Goal: Communication & Community: Answer question/provide support

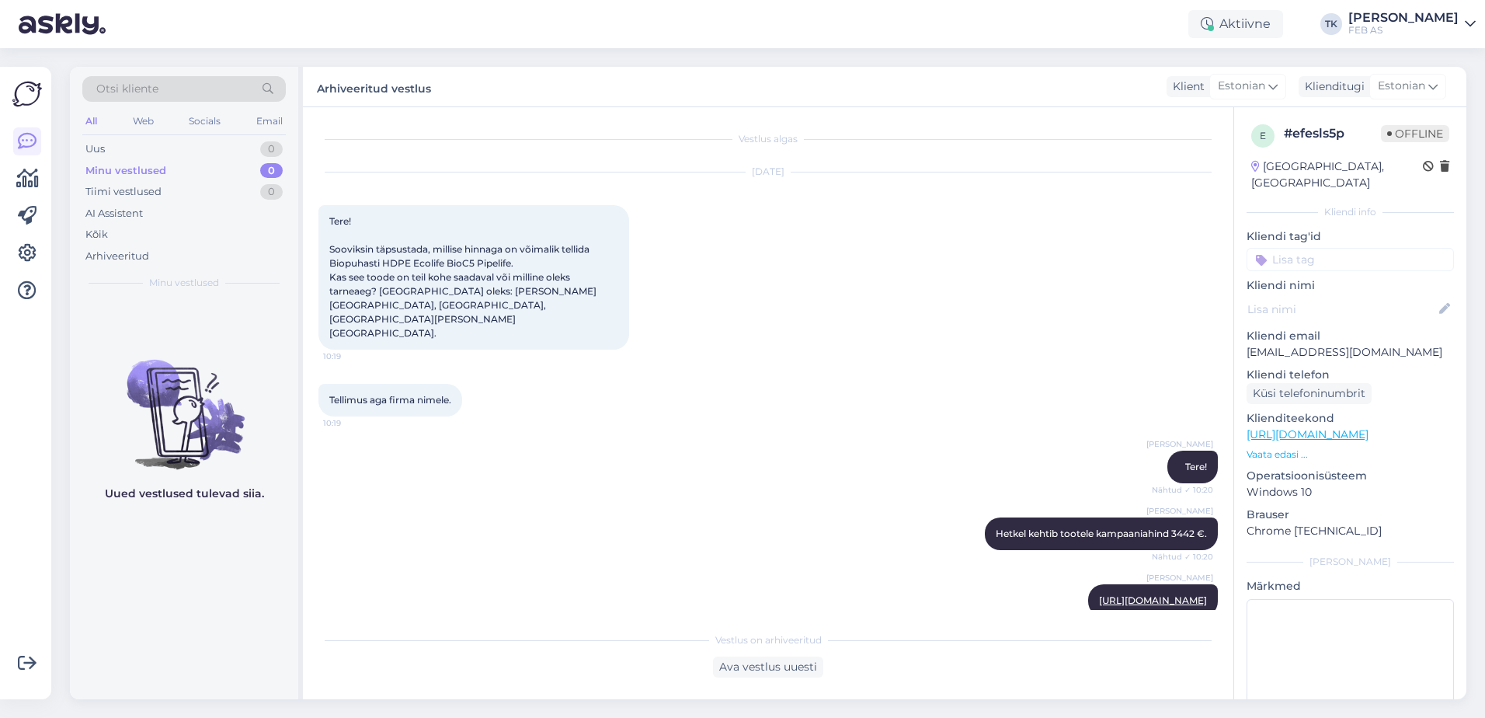
scroll to position [651, 0]
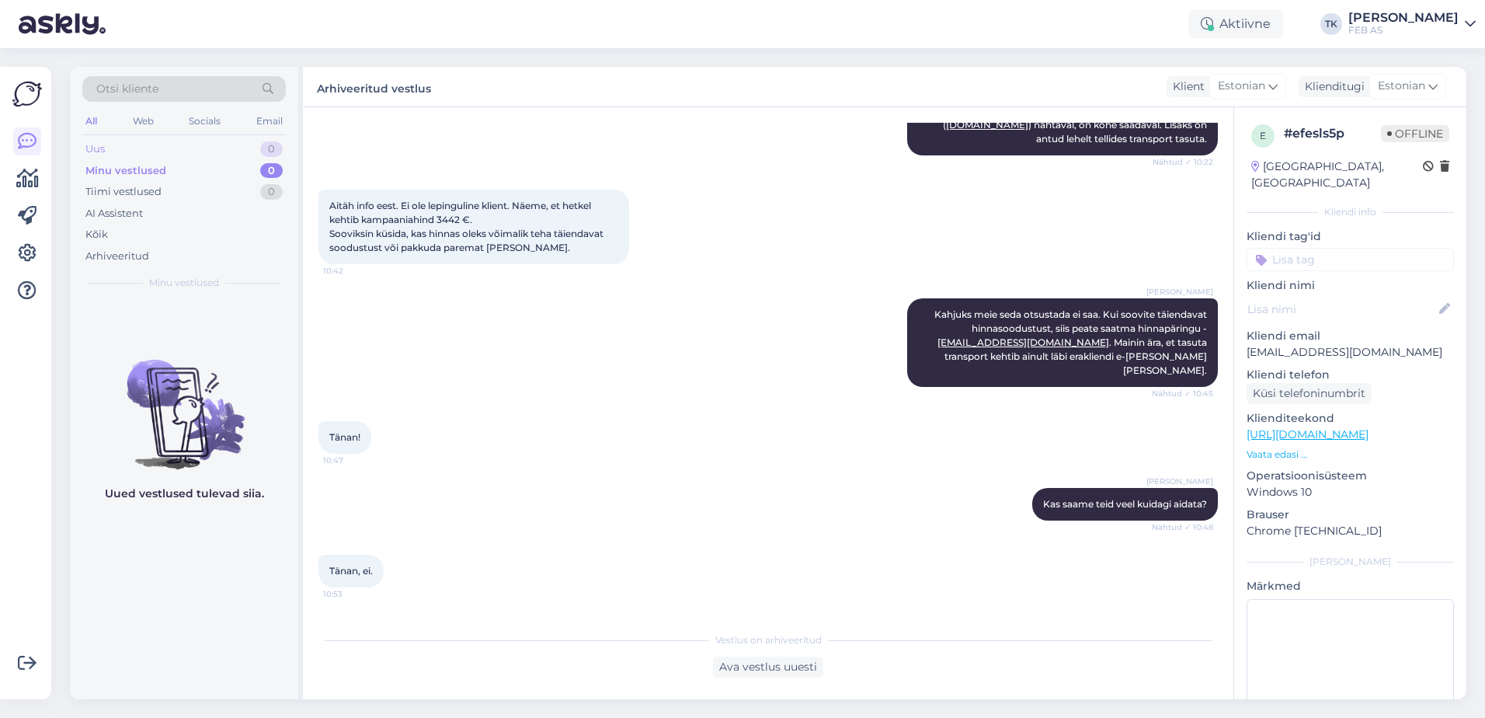
click at [130, 144] on div "Uus 0" at bounding box center [183, 149] width 203 height 22
click at [28, 287] on icon at bounding box center [27, 290] width 19 height 19
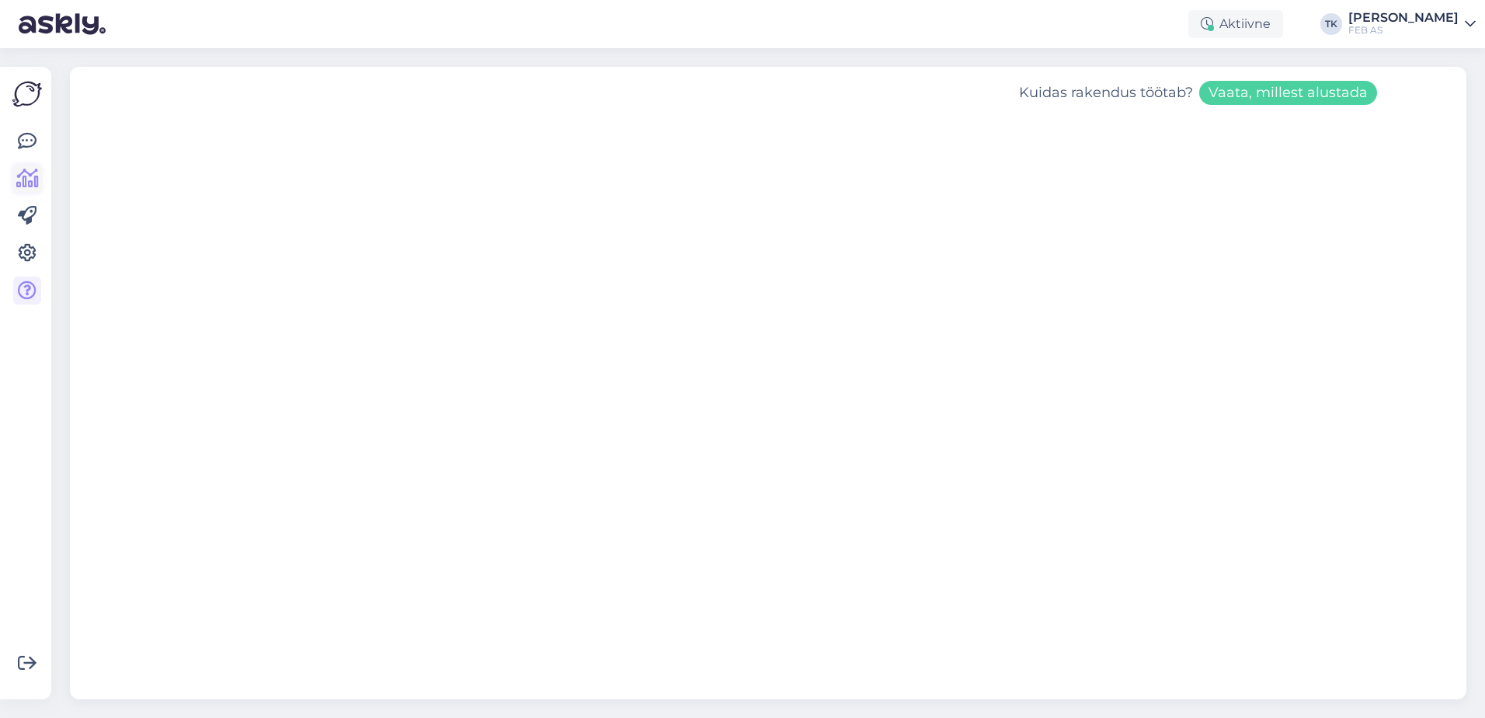
click at [36, 179] on icon at bounding box center [27, 178] width 23 height 19
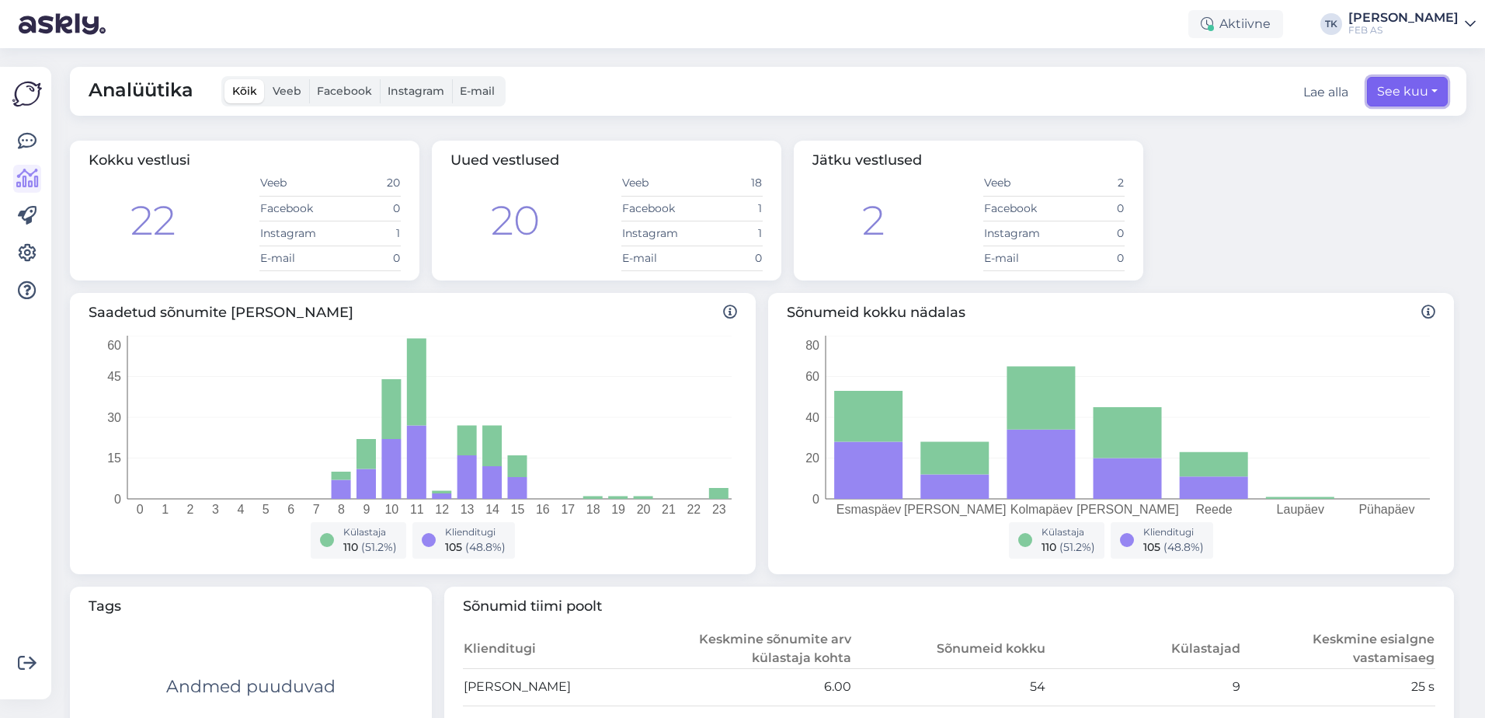
click at [1433, 95] on button "See kuu" at bounding box center [1407, 92] width 81 height 30
select select "8"
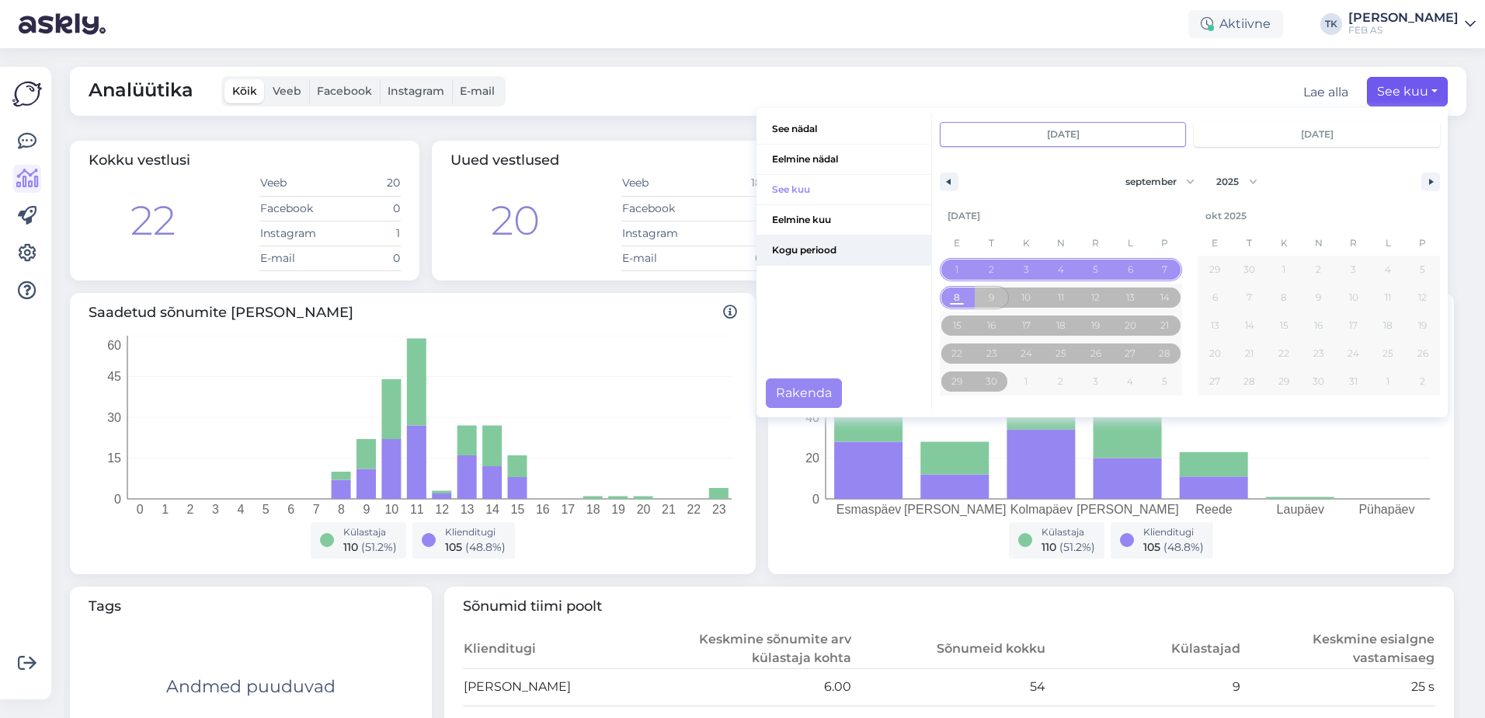
click at [794, 245] on span "Kogu periood" at bounding box center [843, 250] width 175 height 30
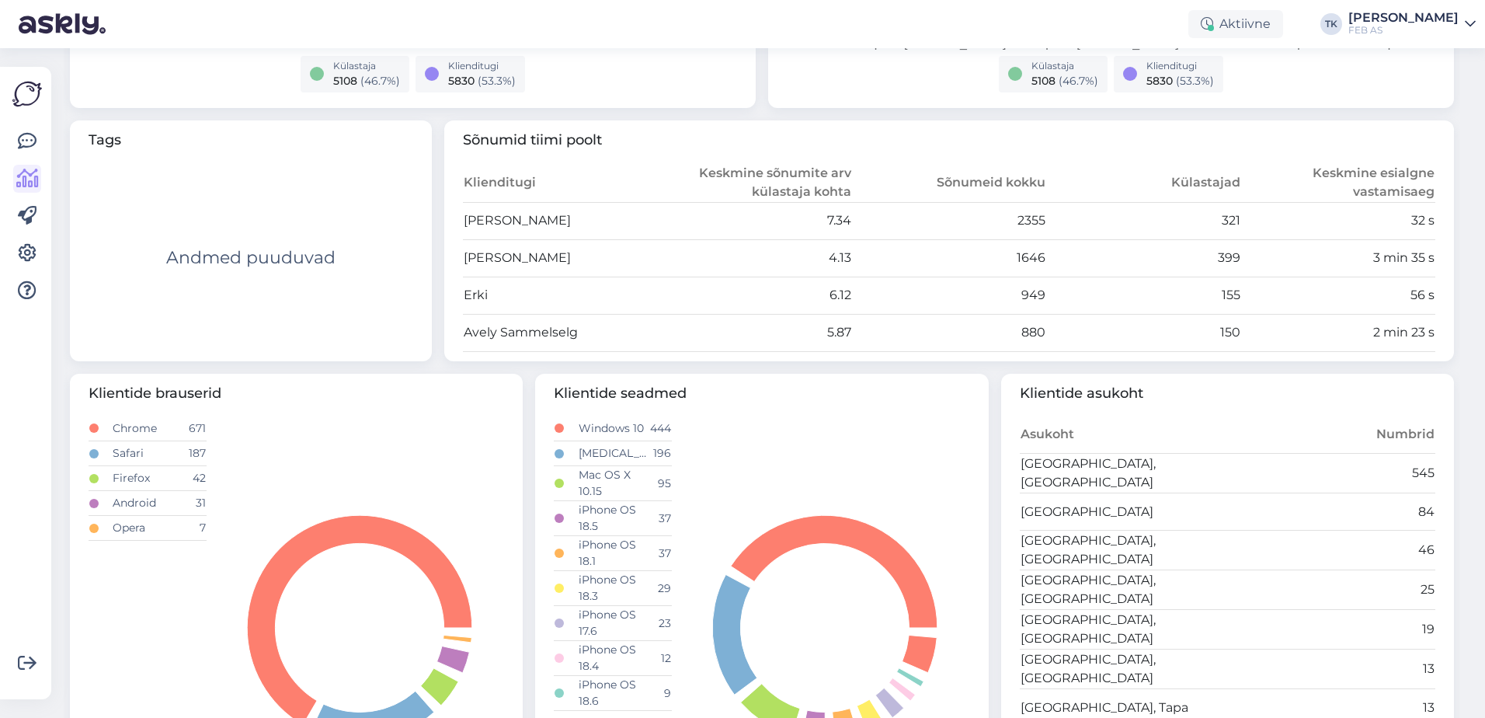
scroll to position [233, 0]
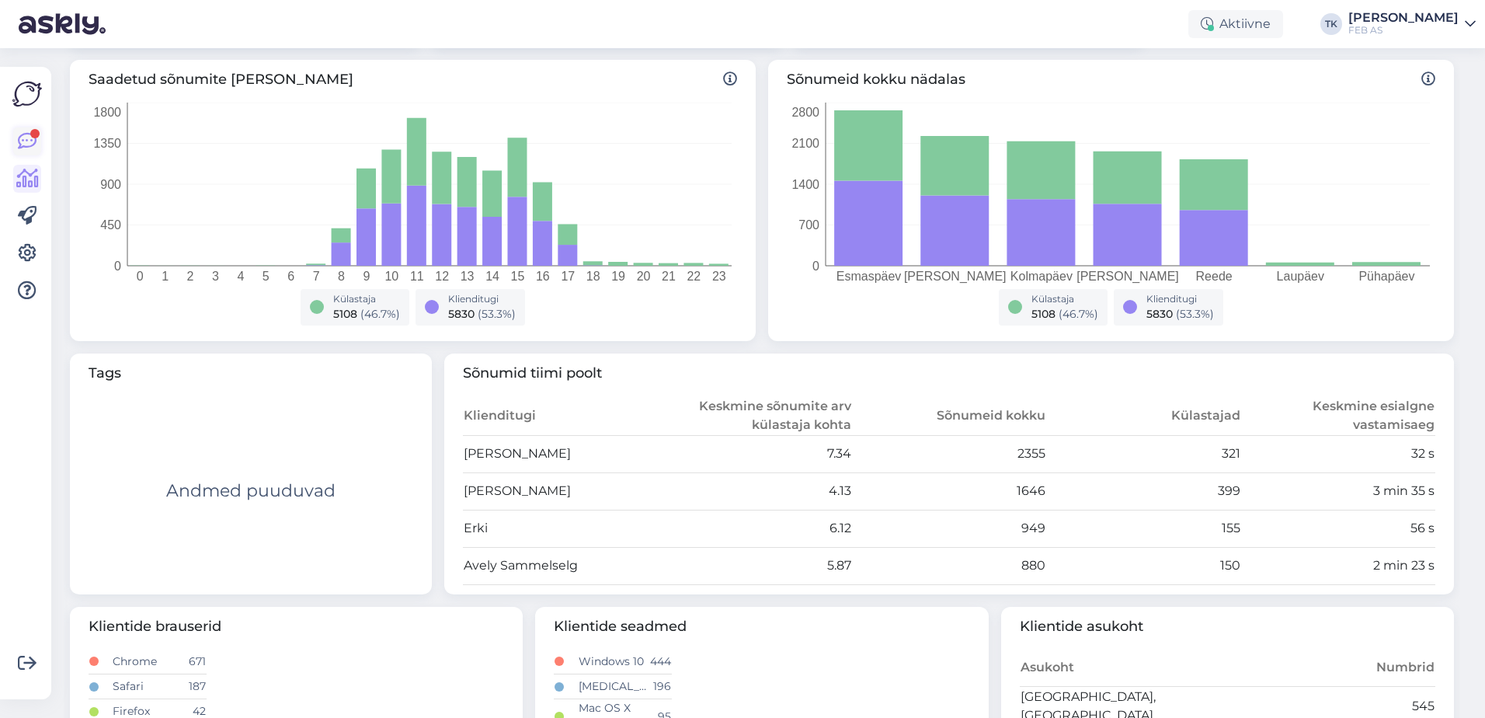
click at [35, 133] on div at bounding box center [34, 133] width 9 height 9
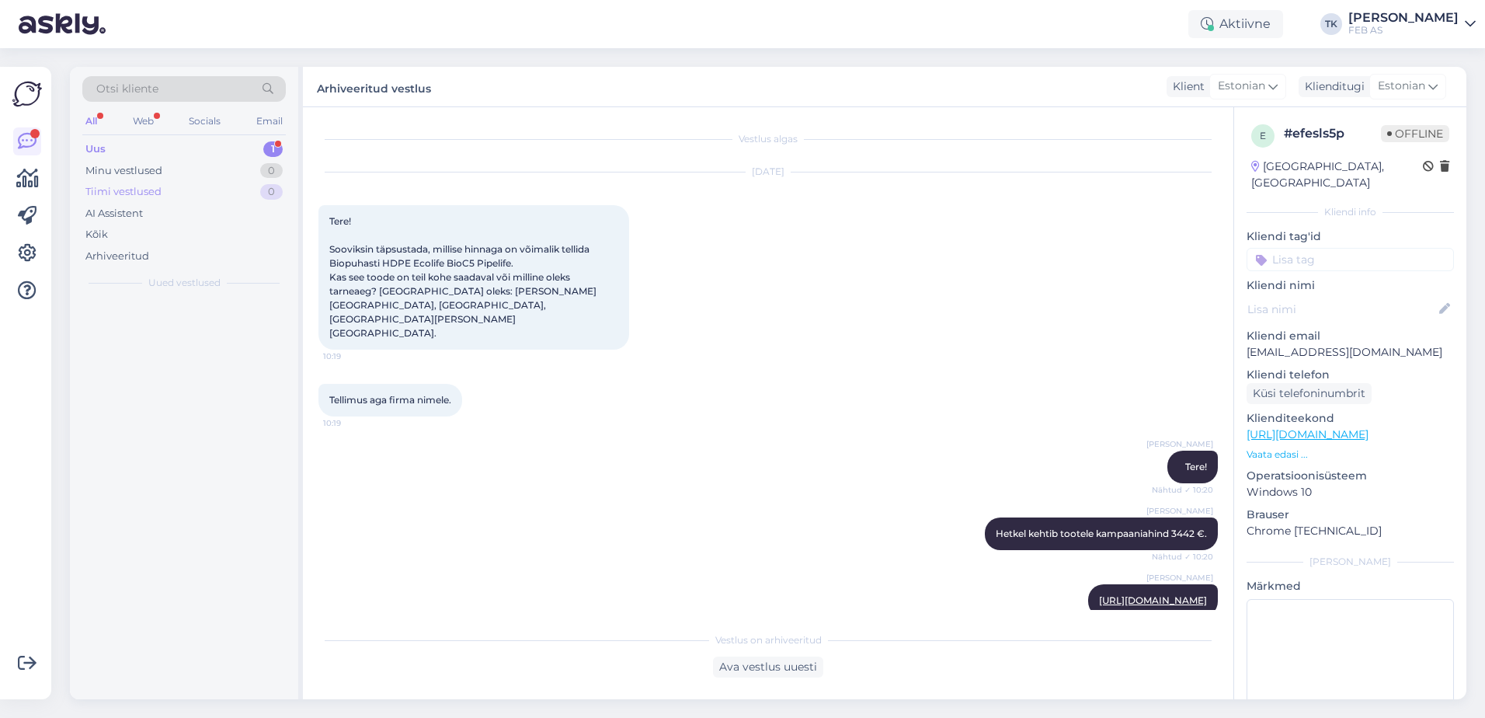
scroll to position [656, 0]
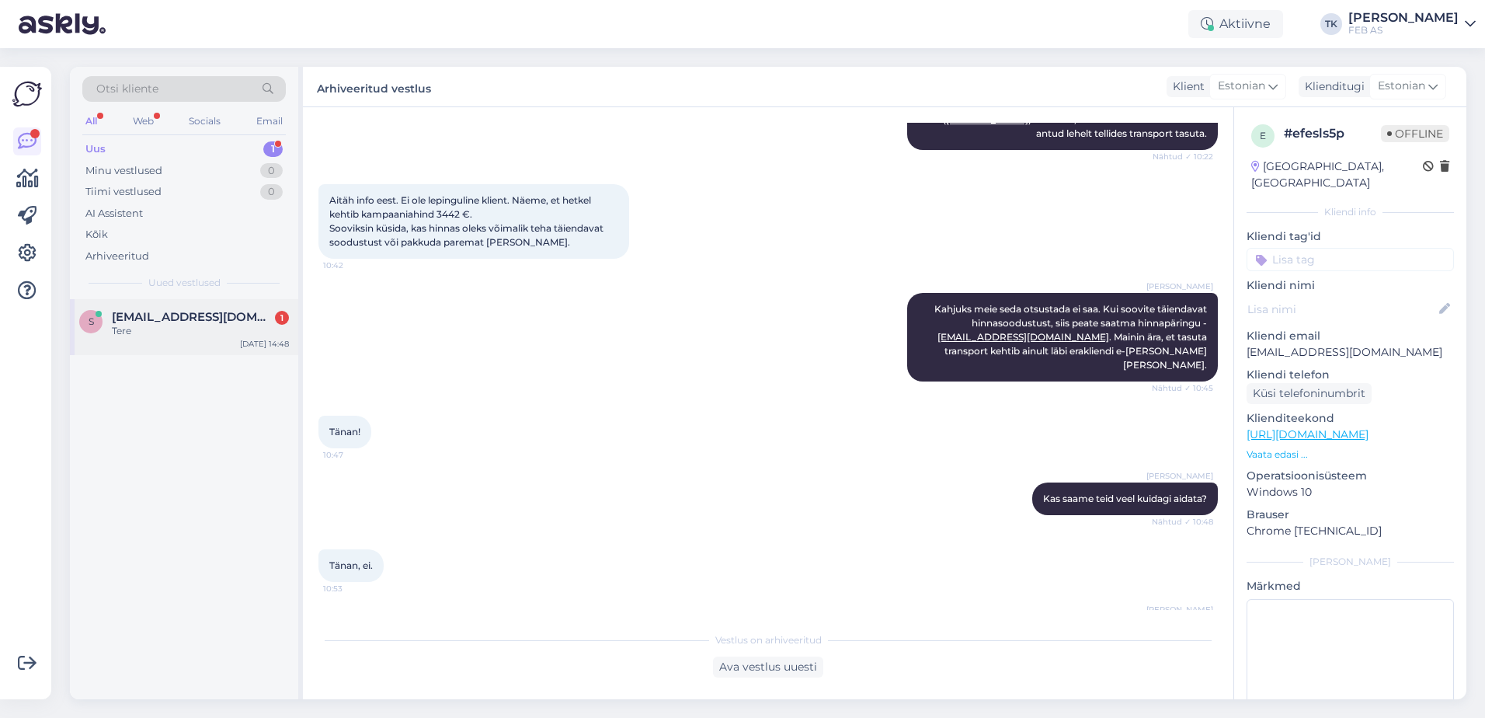
click at [206, 321] on span "[EMAIL_ADDRESS][DOMAIN_NAME]" at bounding box center [193, 317] width 162 height 14
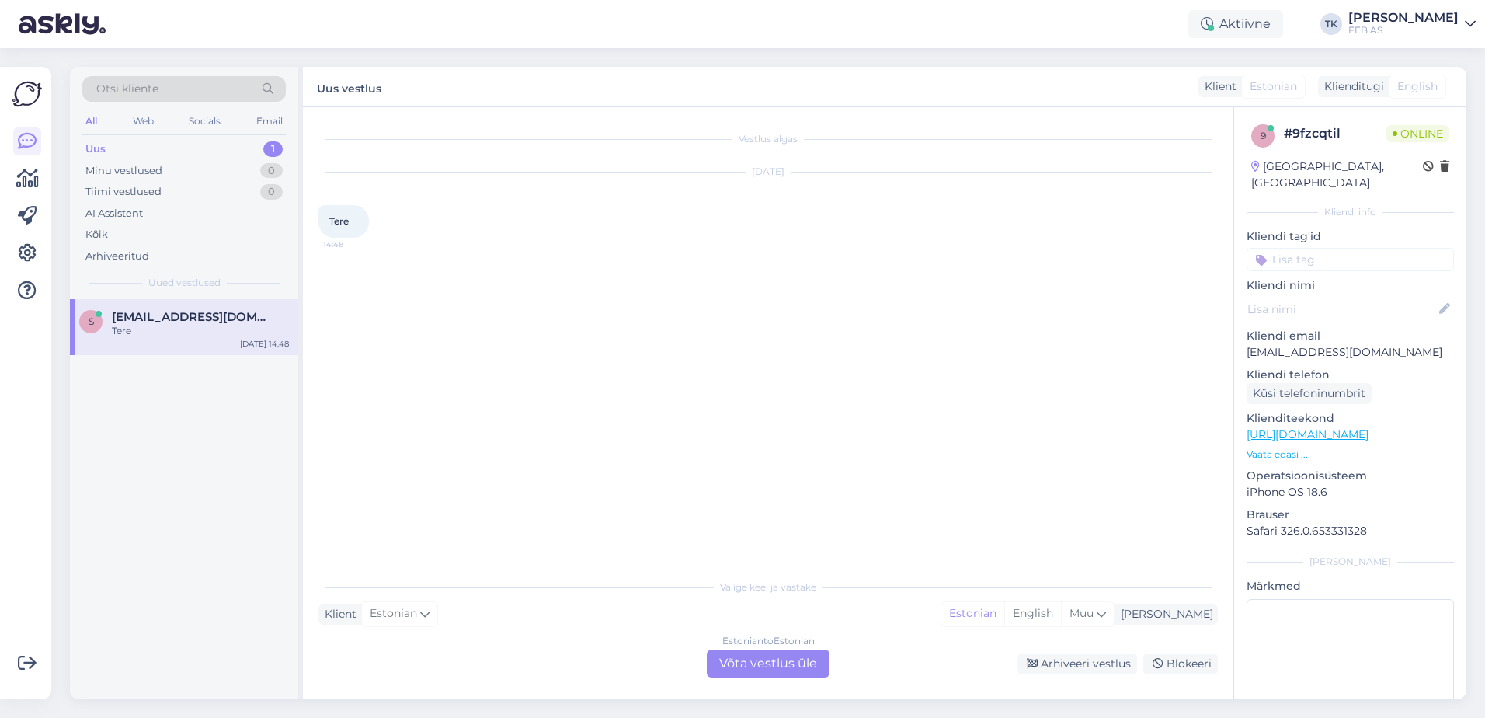
click at [745, 652] on div "Estonian to Estonian Võta vestlus üle" at bounding box center [768, 663] width 123 height 28
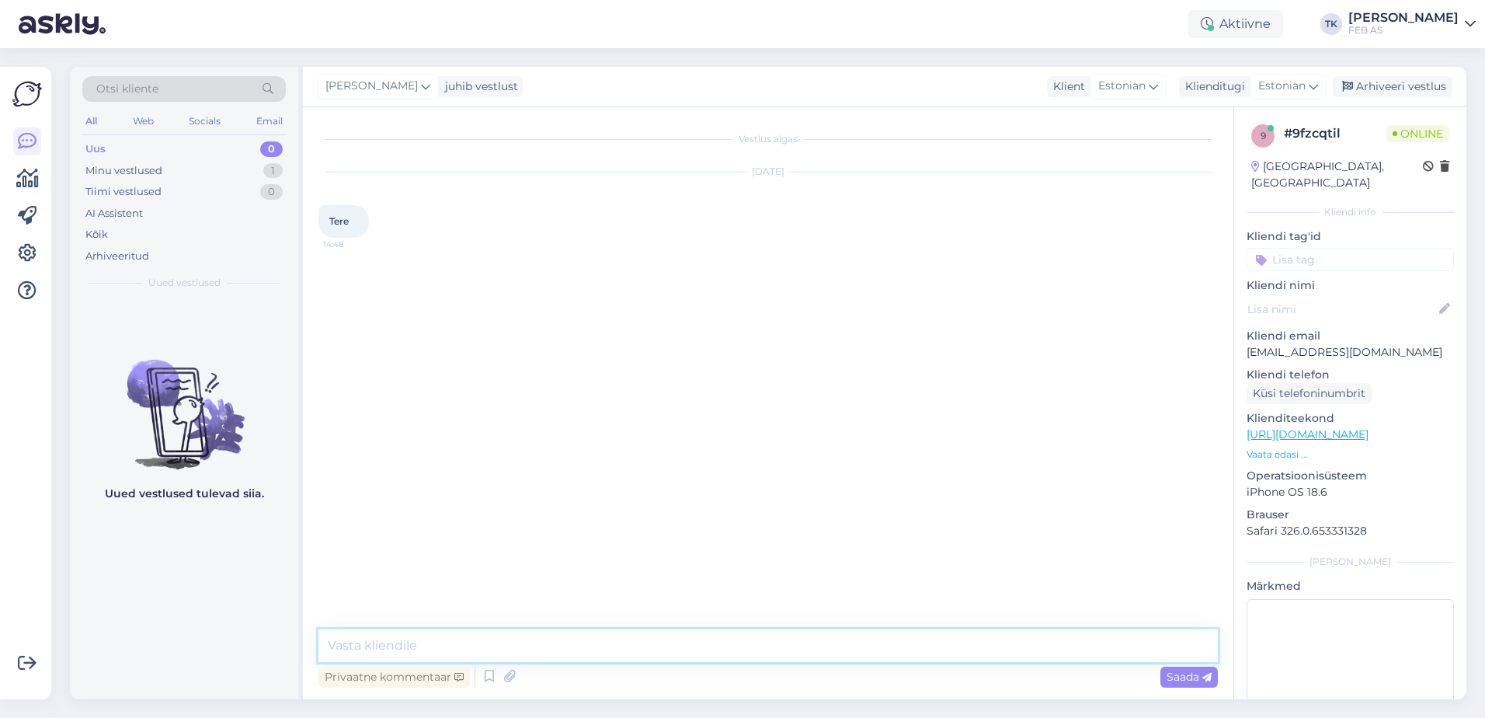
click at [557, 649] on textarea at bounding box center [767, 645] width 899 height 33
type textarea "Tere!"
type textarea "Kuidas saame teid aidata?"
drag, startPoint x: 615, startPoint y: 530, endPoint x: 1089, endPoint y: 118, distance: 628.1
click at [615, 529] on div "Vestlus algas [DATE] Tere 14:48 Triinu [PERSON_NAME] Tere! Nähtud ✓ 14:49 Triin…" at bounding box center [774, 369] width 913 height 492
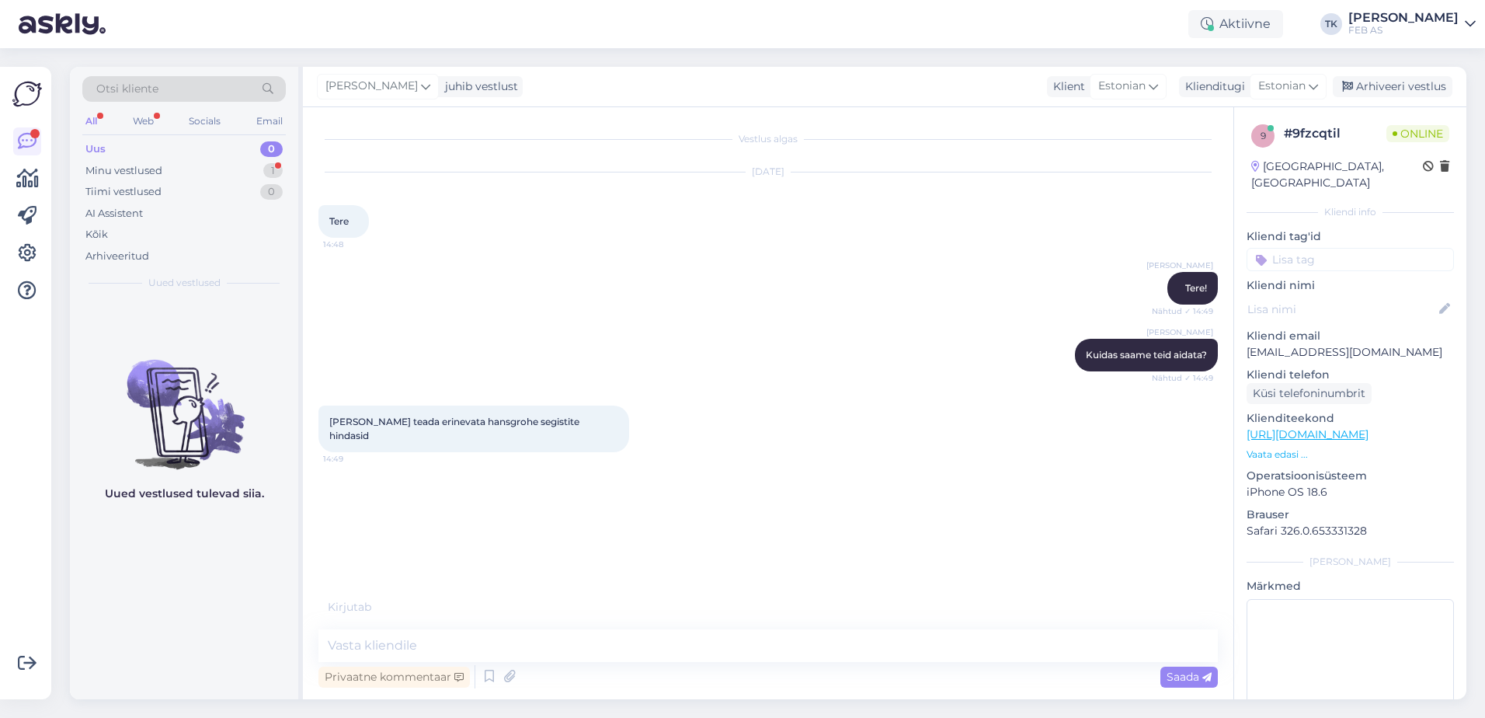
click at [728, 536] on div "Vestlus algas [DATE] Tere 14:48 Triinu [PERSON_NAME] Tere! Nähtud ✓ 14:49 Triin…" at bounding box center [774, 361] width 913 height 476
click at [444, 655] on textarea at bounding box center [767, 645] width 899 height 33
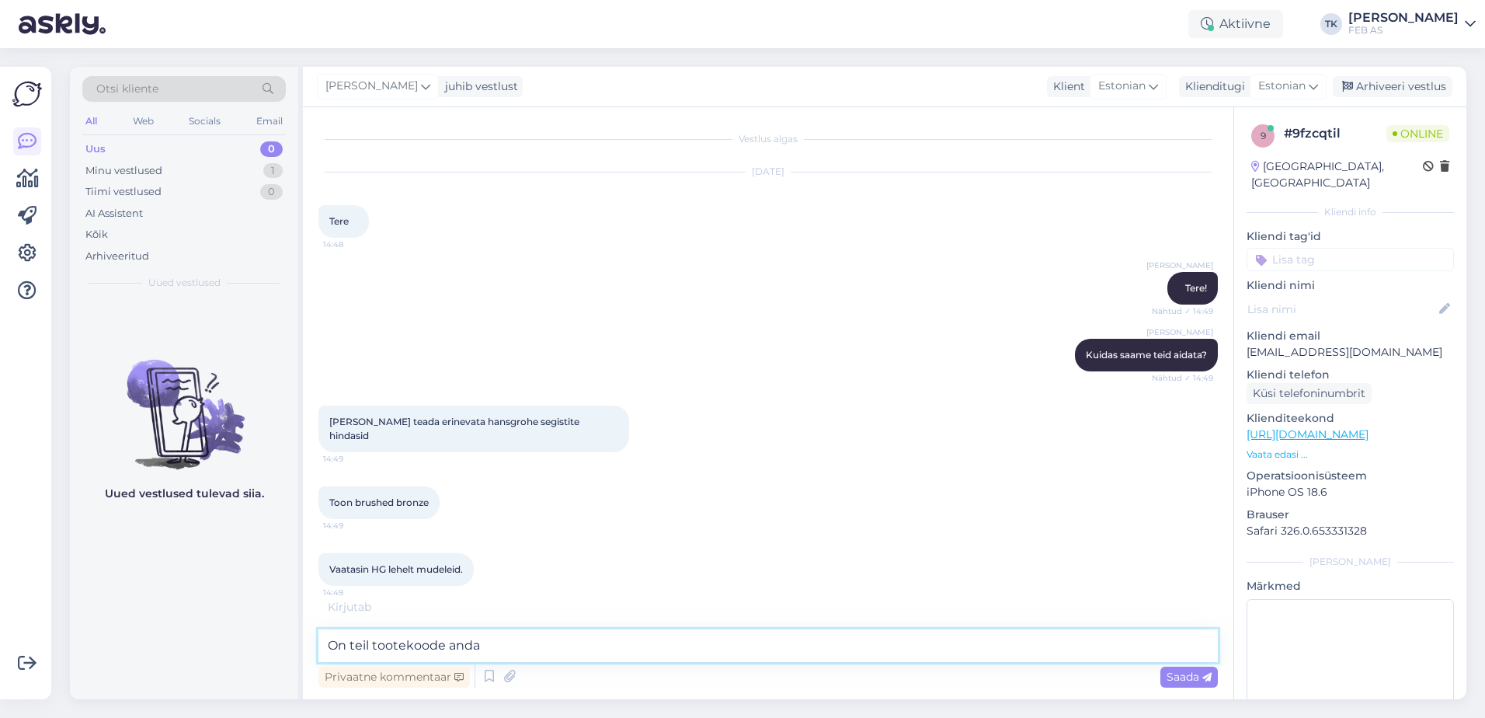
type textarea "On teil tootekoode anda?"
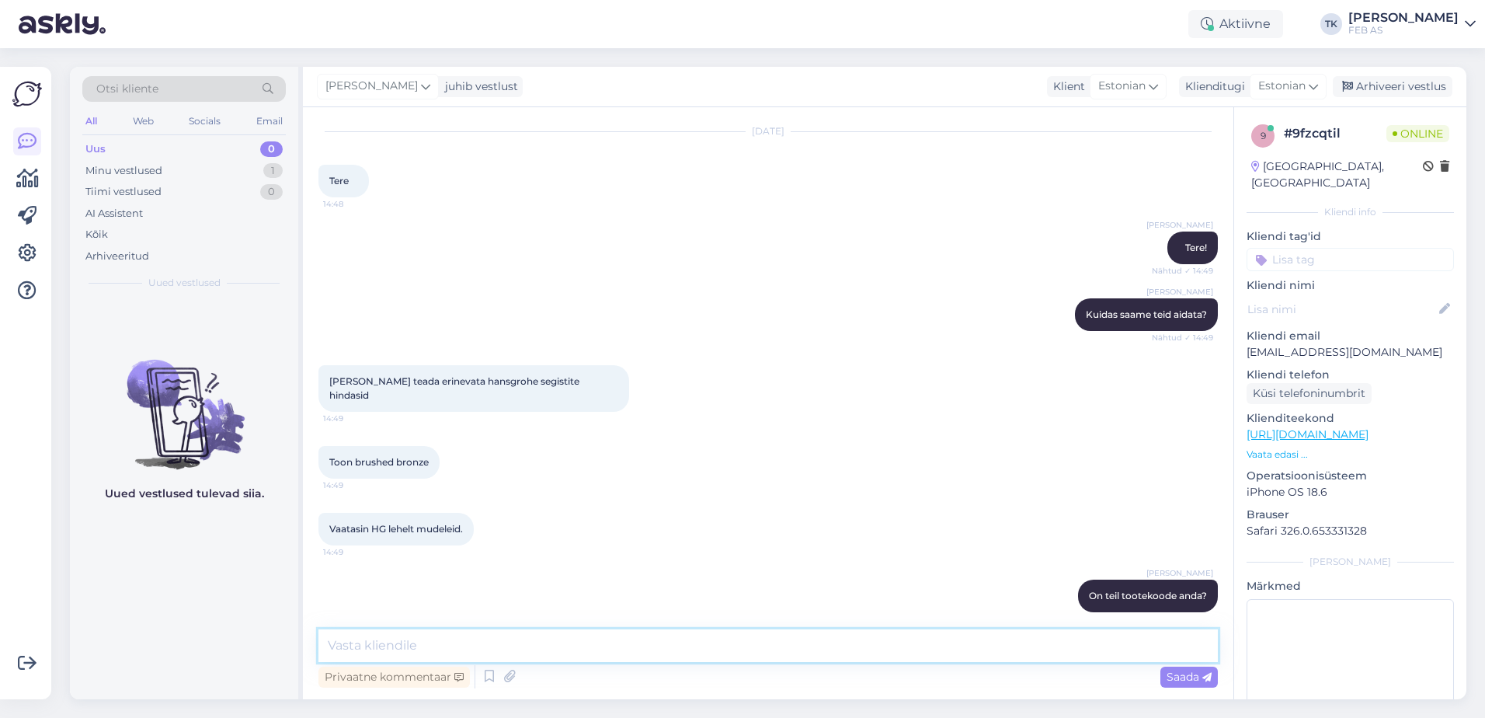
click at [519, 642] on textarea at bounding box center [767, 645] width 899 height 33
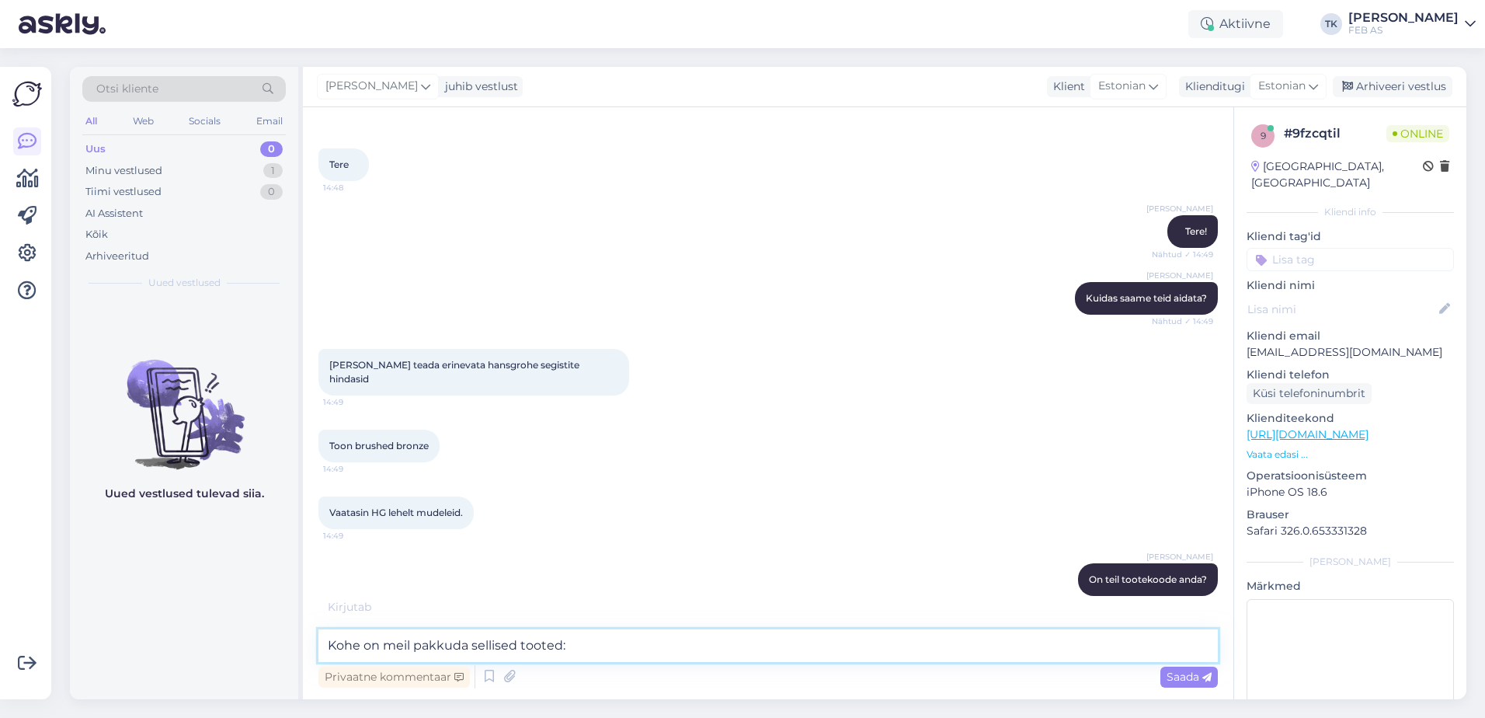
paste textarea "[URL][DOMAIN_NAME]"
type textarea "Kohe on meil pakkuda sellised tooted: [URL][DOMAIN_NAME]"
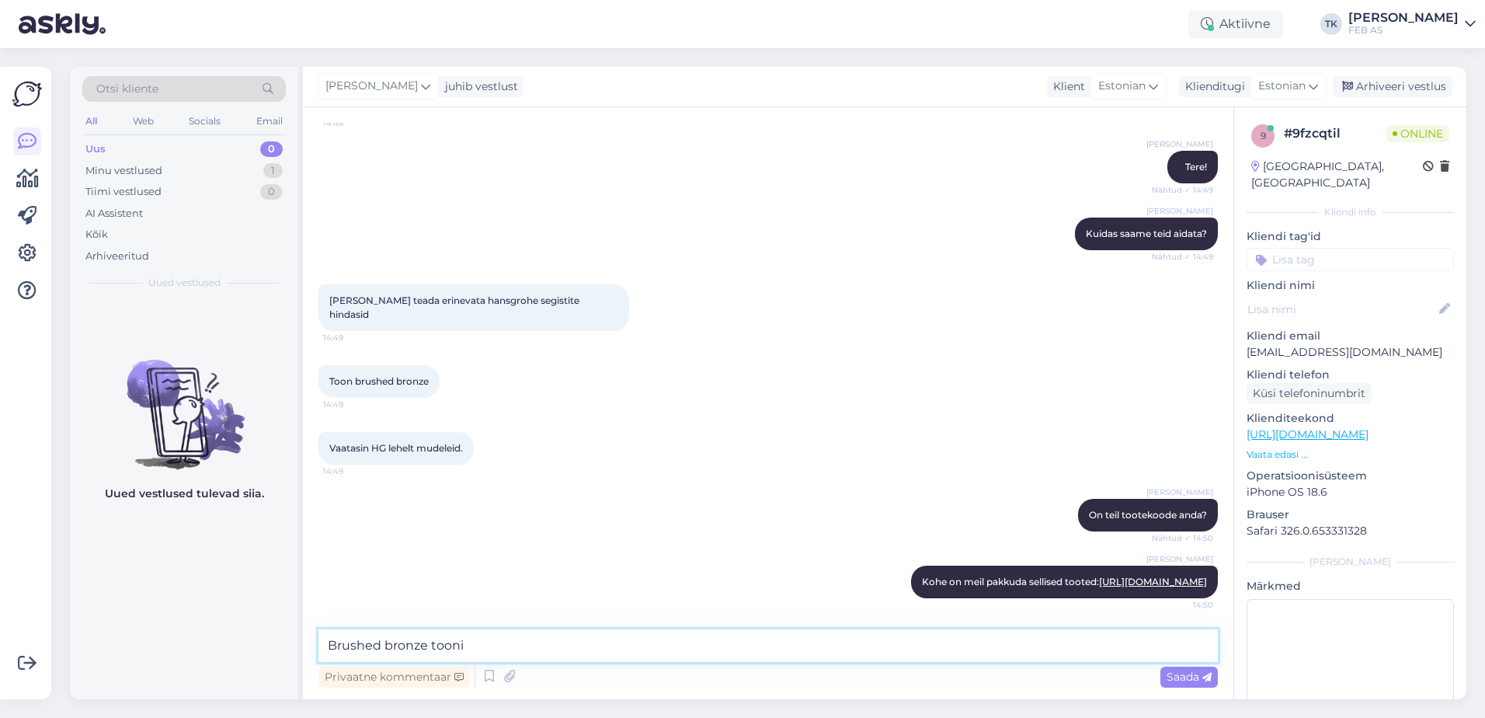
type textarea "Brushed bronze toonis"
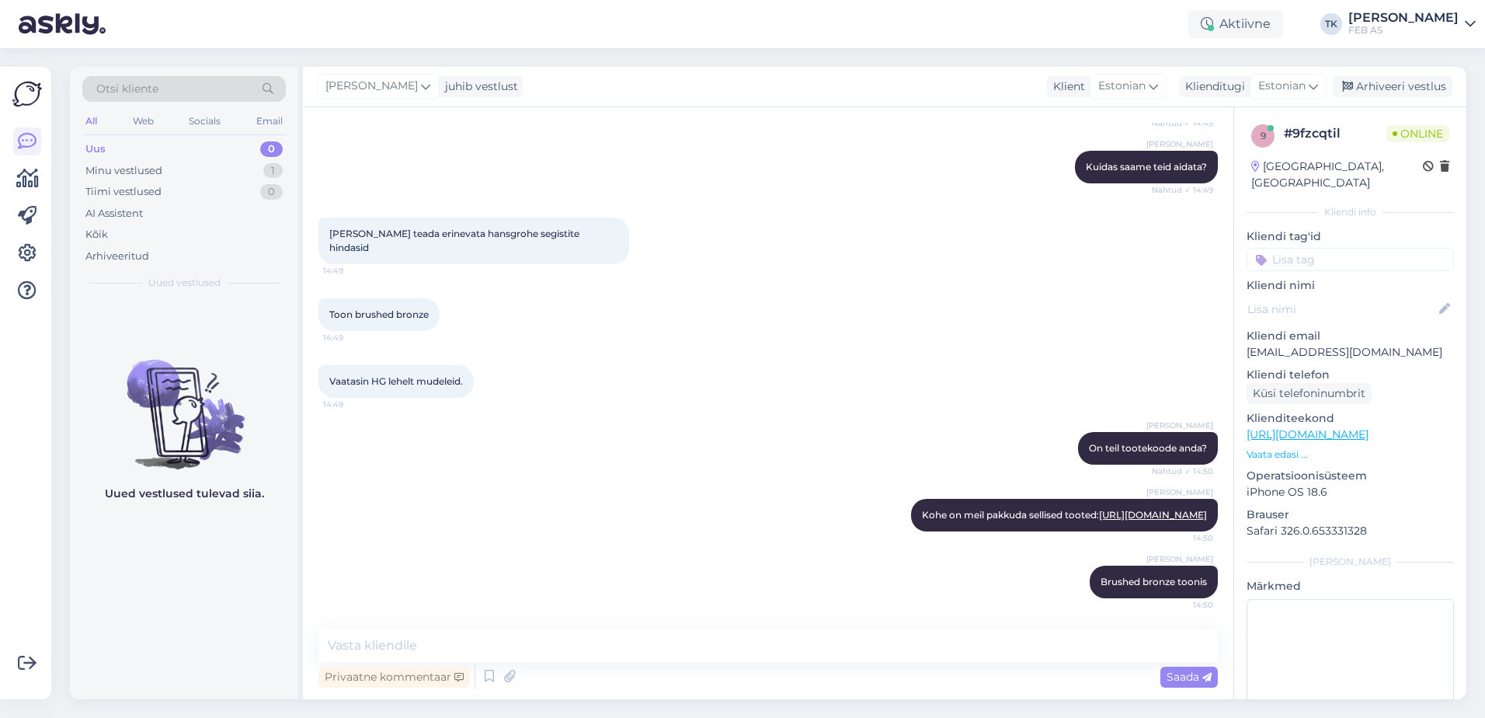
click at [592, 565] on div "[PERSON_NAME] bronze toonis 14:50" at bounding box center [767, 581] width 899 height 67
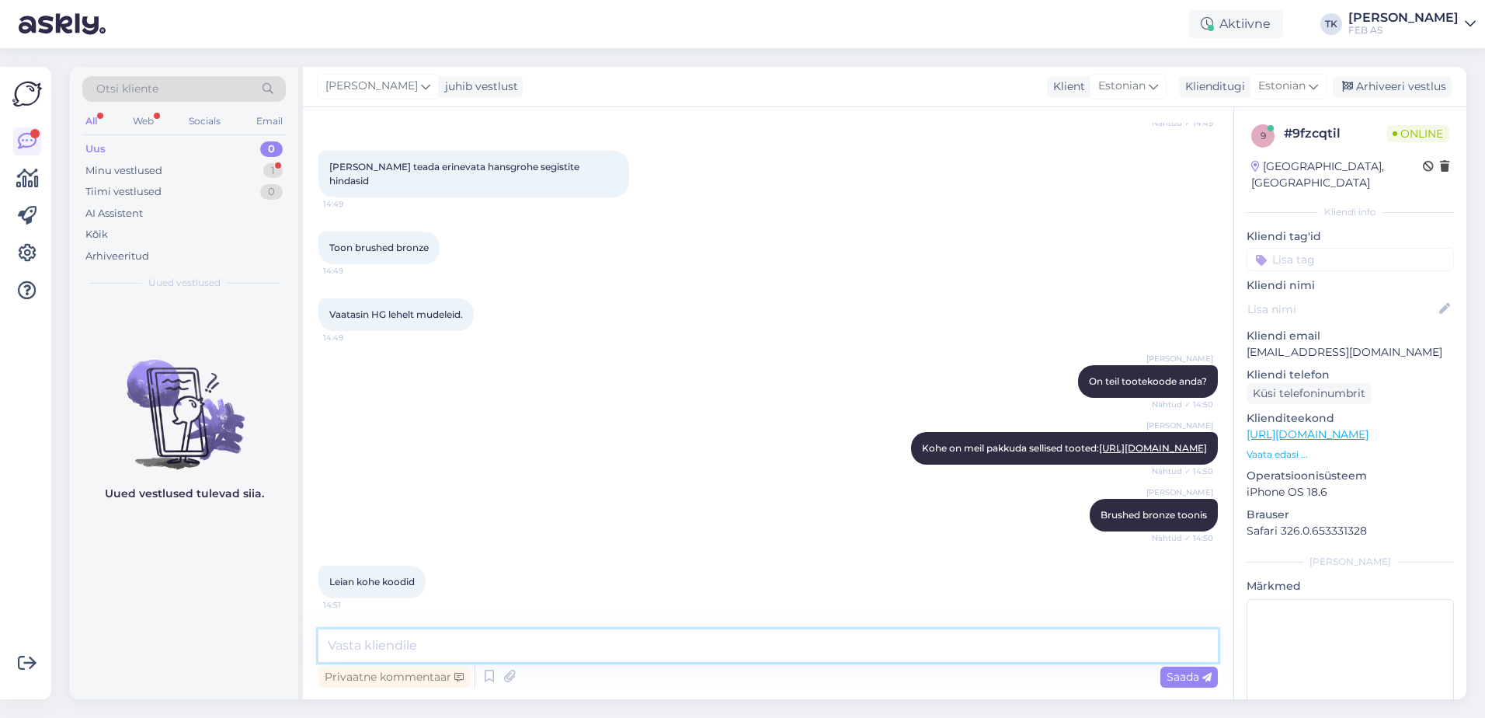
click at [534, 651] on textarea at bounding box center [767, 645] width 899 height 33
click at [529, 509] on div "Triinu [PERSON_NAME] Brushed bronze toonis Nähtud ✓ 14:50" at bounding box center [767, 514] width 899 height 67
click at [207, 179] on div "Minu vestlused 1" at bounding box center [183, 171] width 203 height 22
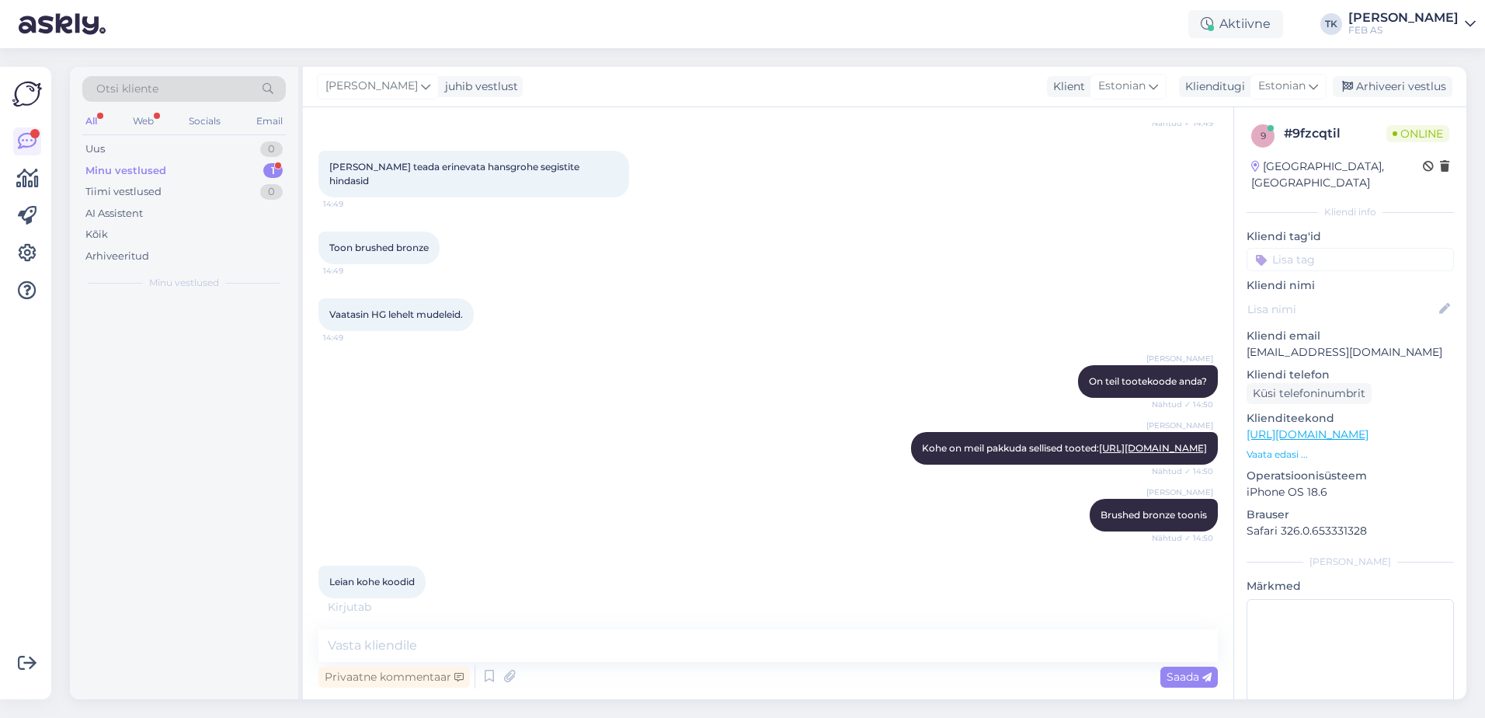
scroll to position [271, 0]
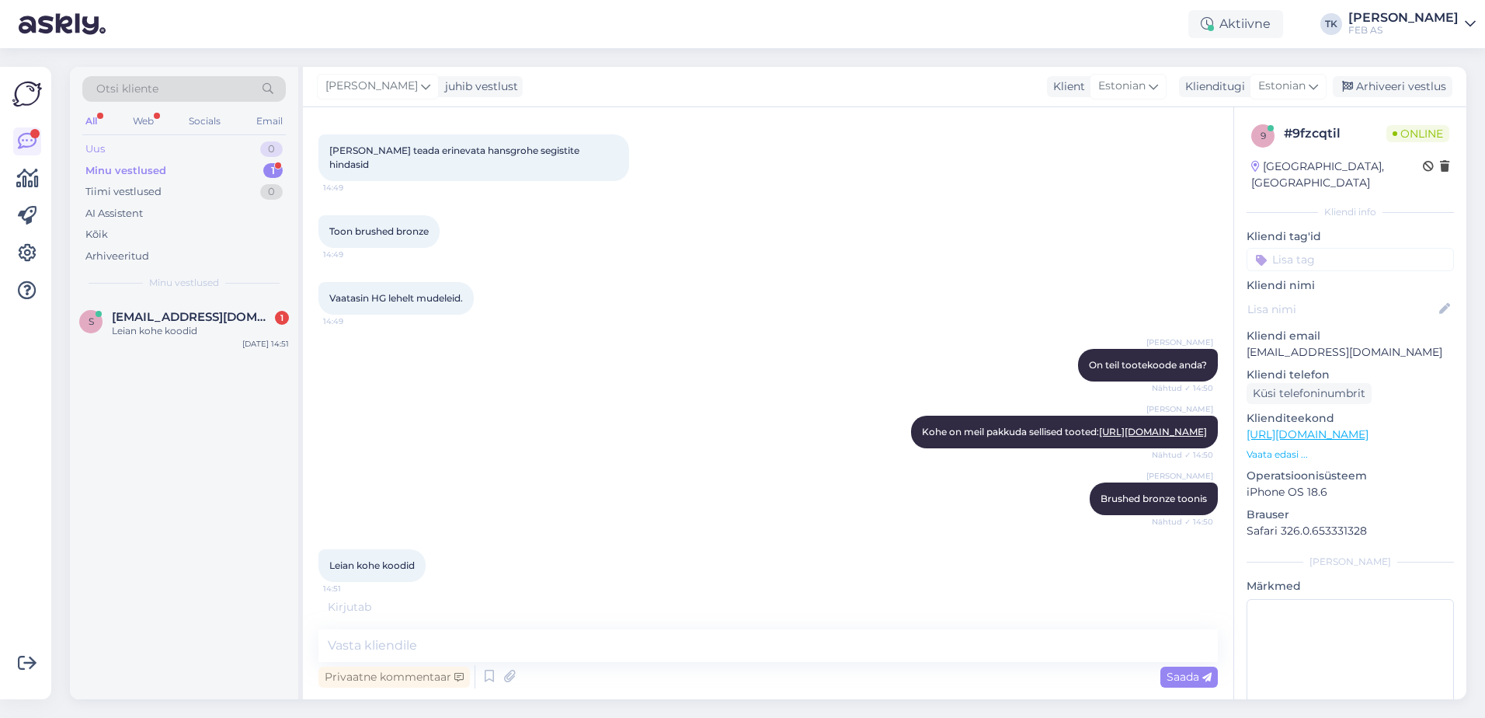
click at [217, 141] on div "Uus 0" at bounding box center [183, 149] width 203 height 22
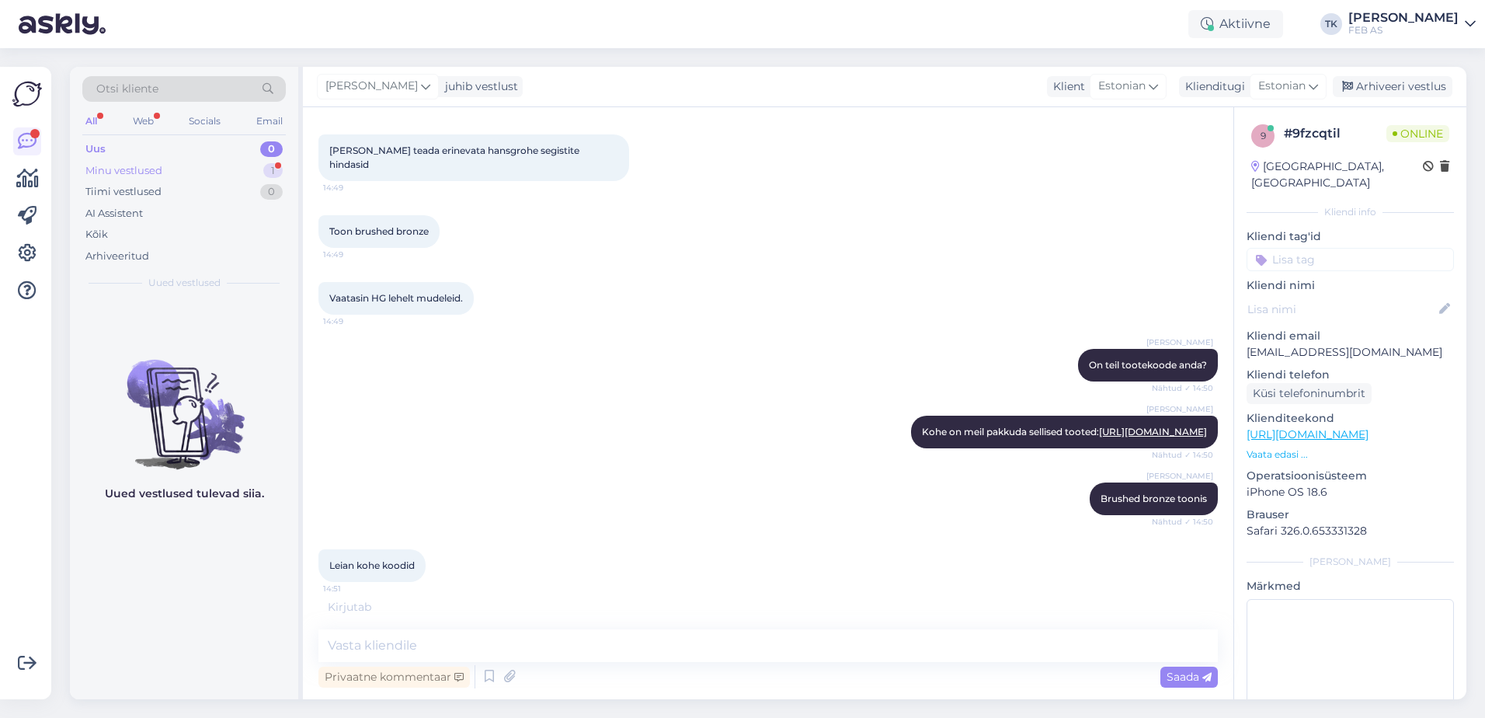
click at [214, 172] on div "Minu vestlused 1" at bounding box center [183, 171] width 203 height 22
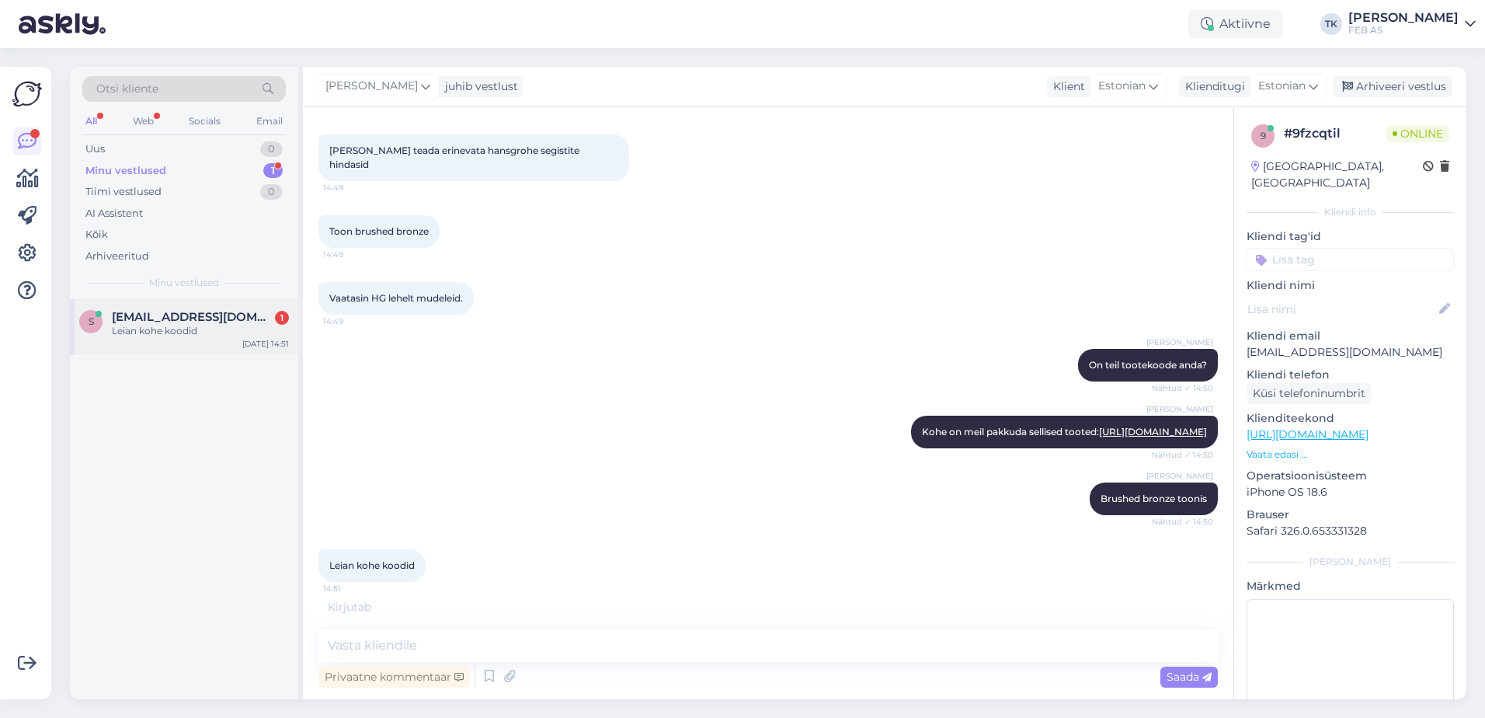
click at [181, 336] on div "Leian kohe koodid" at bounding box center [200, 331] width 177 height 14
click at [731, 472] on div "Triinu [PERSON_NAME] Brushed bronze toonis Nähtud ✓ 14:50" at bounding box center [767, 498] width 899 height 67
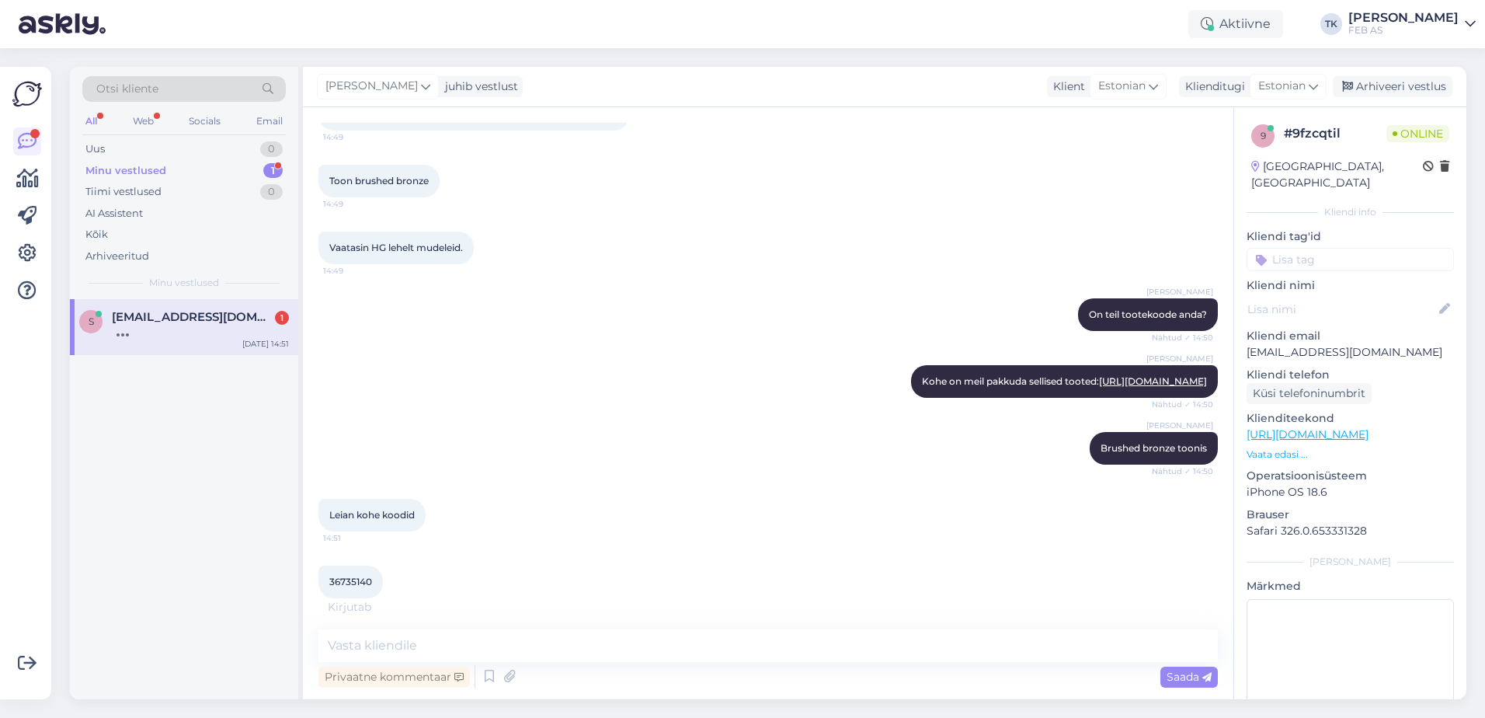
click at [352, 580] on span "36735140" at bounding box center [350, 581] width 43 height 12
copy div "36735140 14:51"
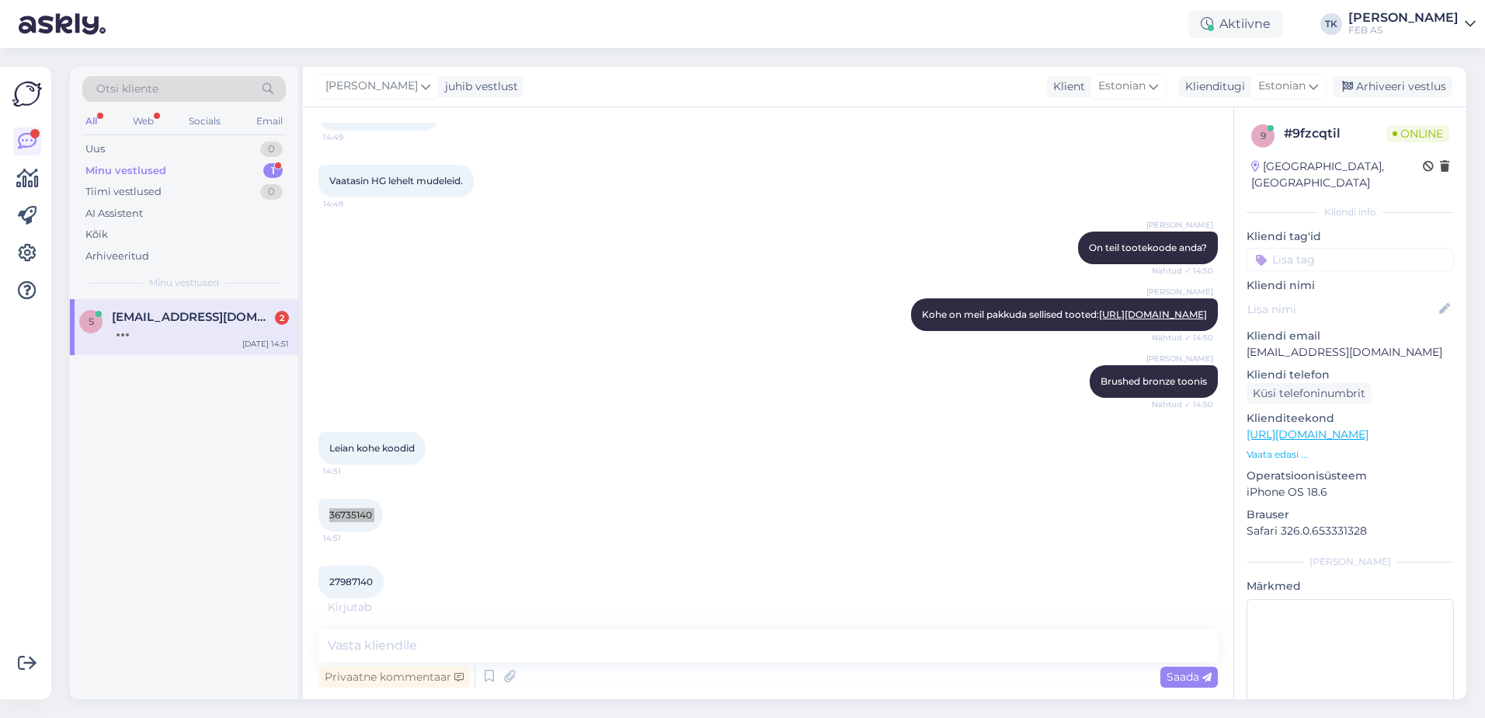
scroll to position [405, 0]
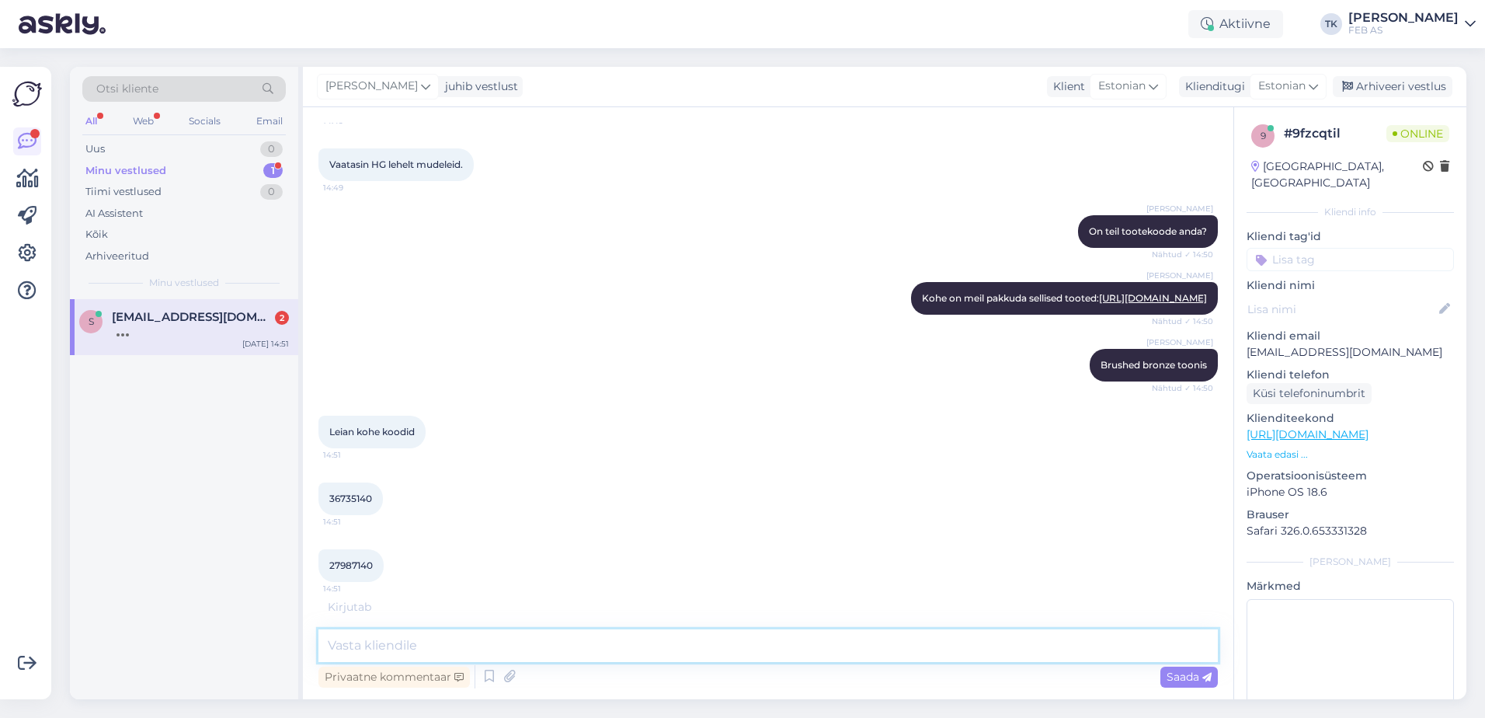
click at [399, 642] on textarea at bounding box center [767, 645] width 899 height 33
paste textarea "36735140"
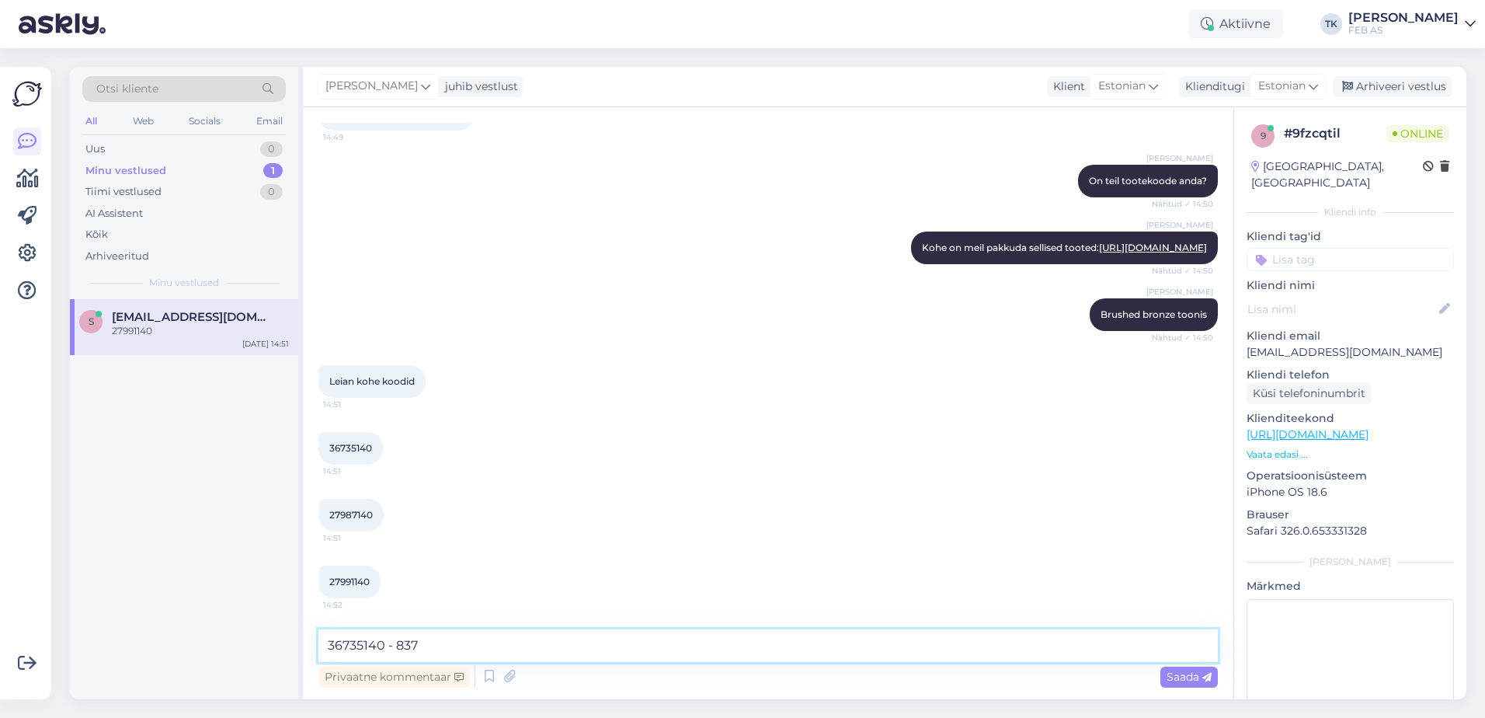
type textarea "36735140 - 837 €"
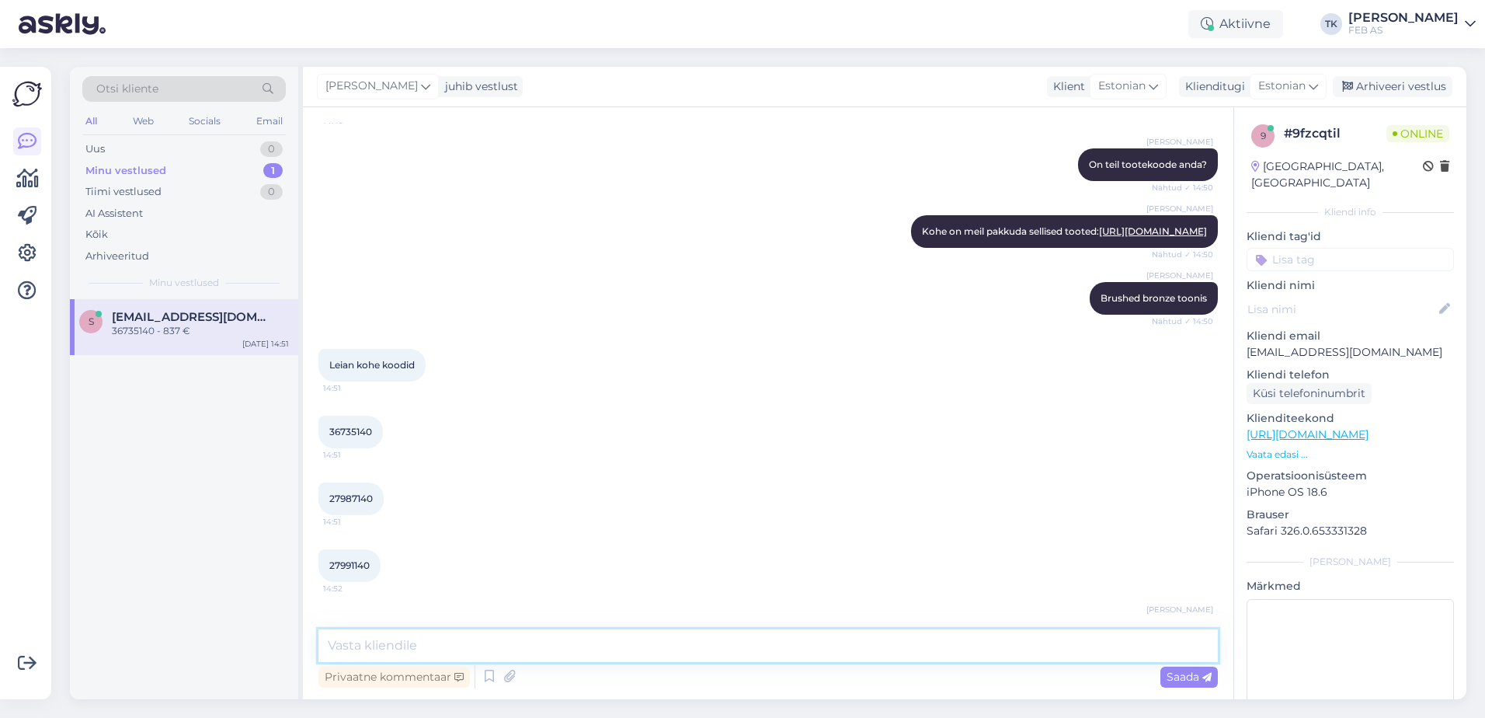
scroll to position [522, 0]
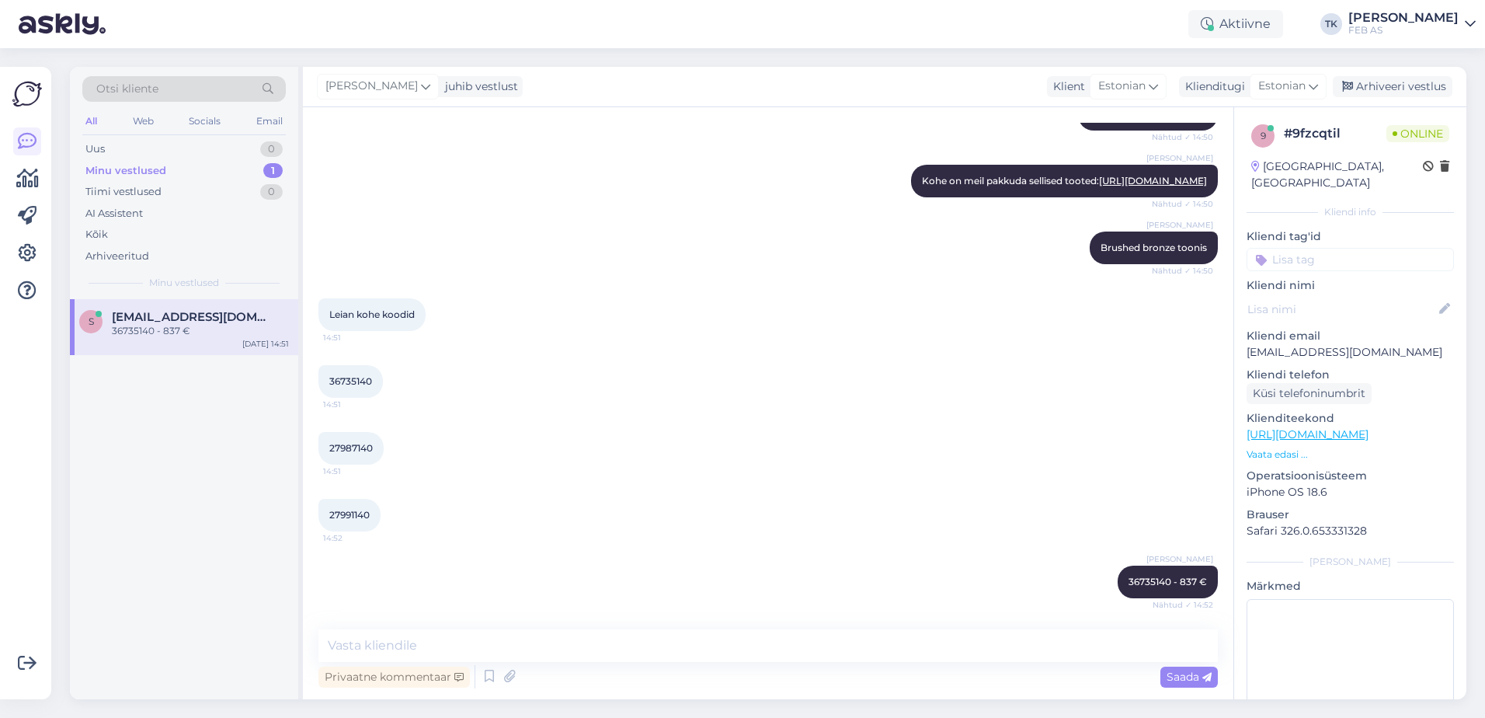
click at [339, 447] on span "27987140" at bounding box center [350, 448] width 43 height 12
copy div "27987140 14:51"
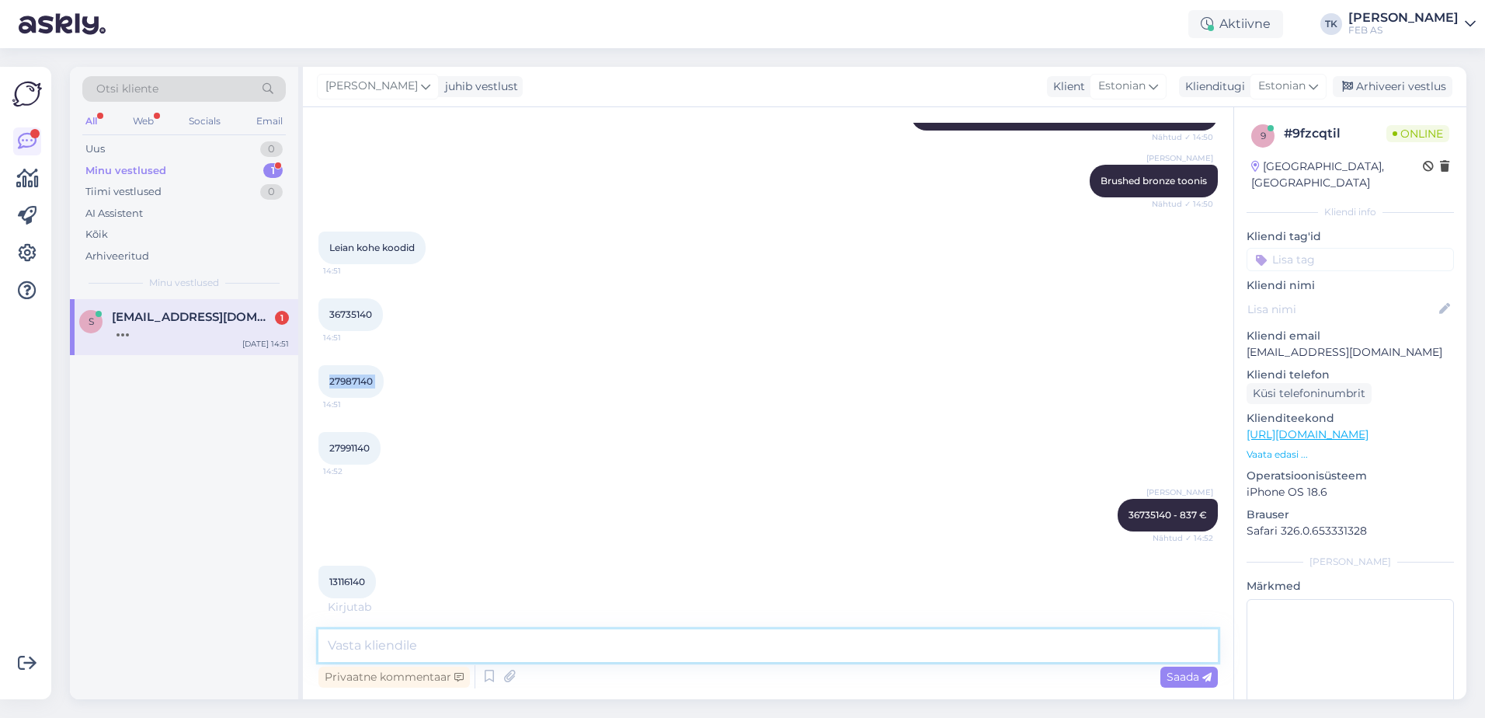
click at [443, 639] on textarea at bounding box center [767, 645] width 899 height 33
paste textarea "27987140"
type textarea "27987140 - 747 €"
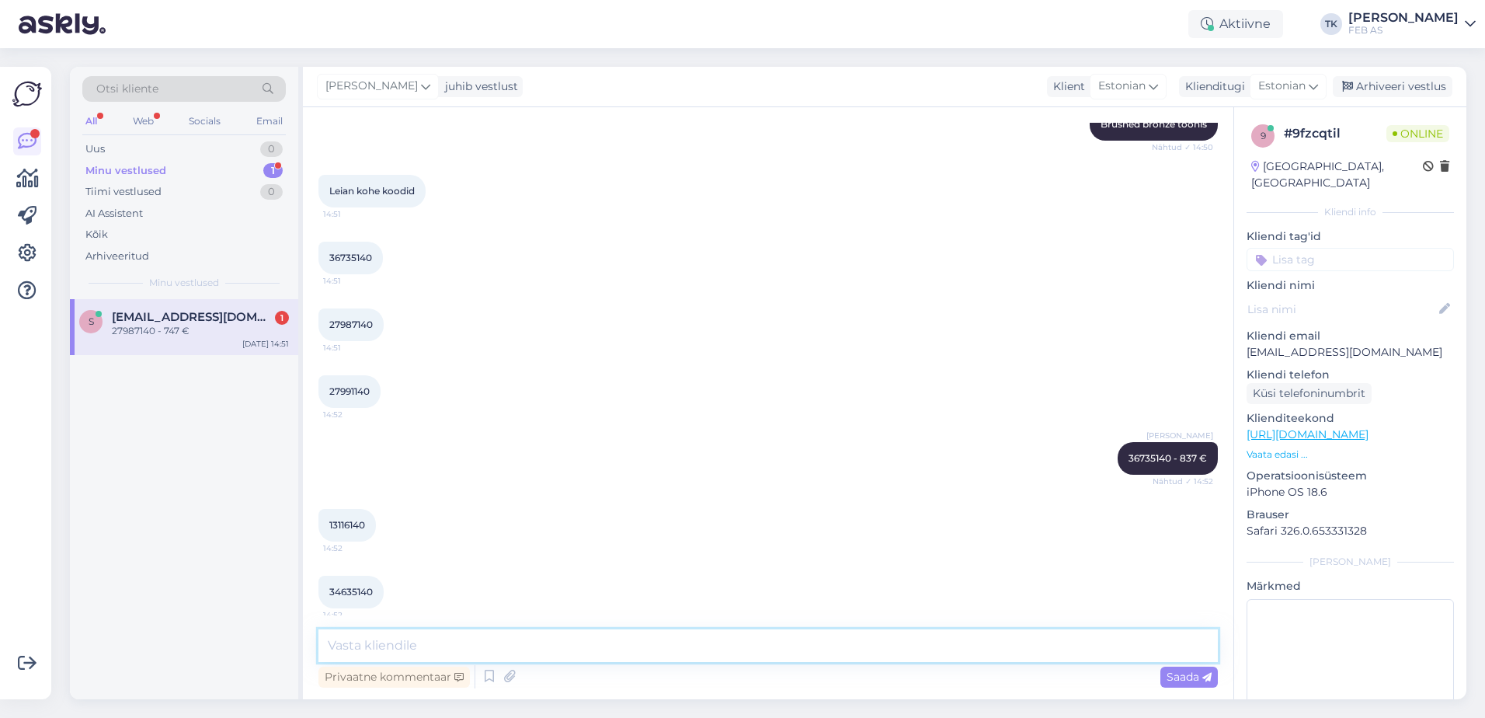
scroll to position [645, 0]
click at [346, 392] on span "27991140" at bounding box center [349, 392] width 40 height 12
copy div "27991140 14:52"
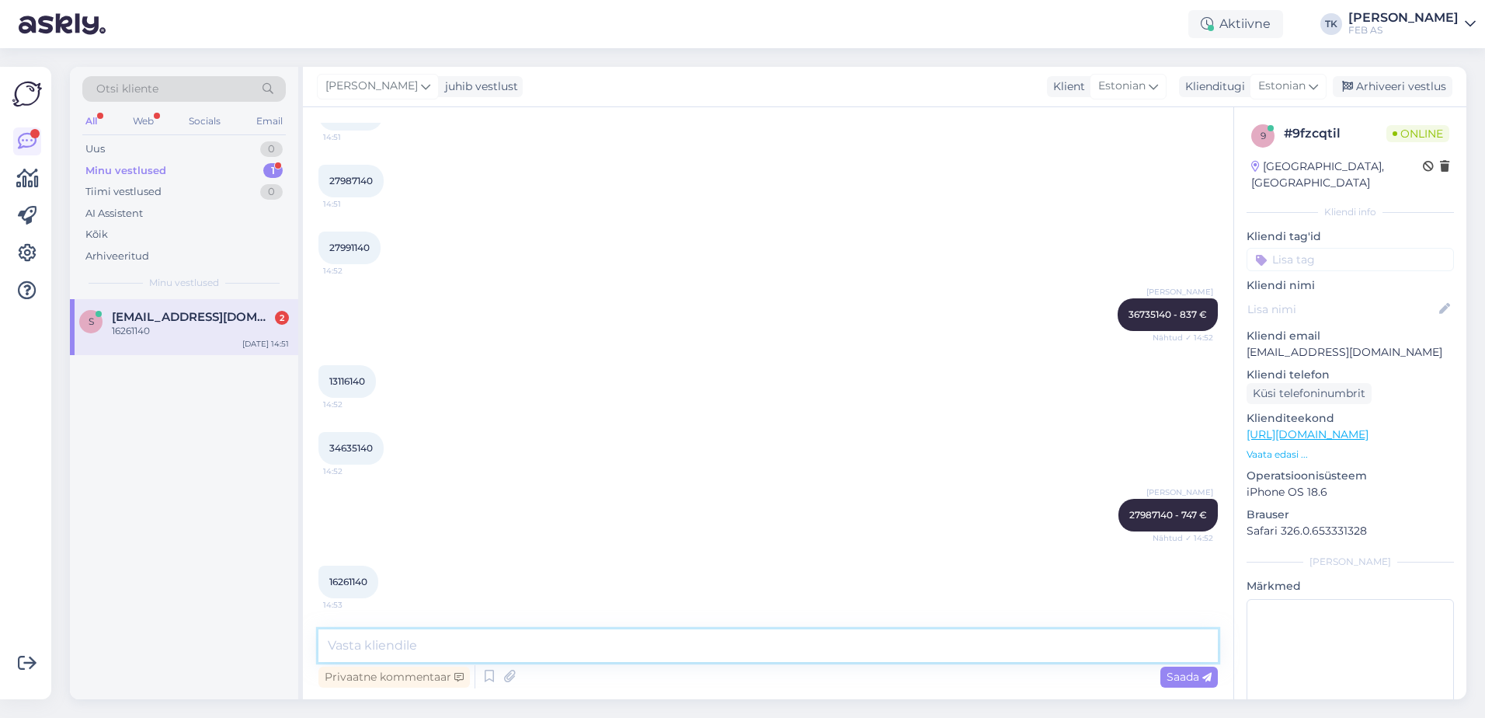
click at [620, 647] on textarea at bounding box center [767, 645] width 899 height 33
paste textarea "27991140"
type textarea "27991140 - seda toodet meil hetkel tootevalikus pole. Pean uurima, kas saame te…"
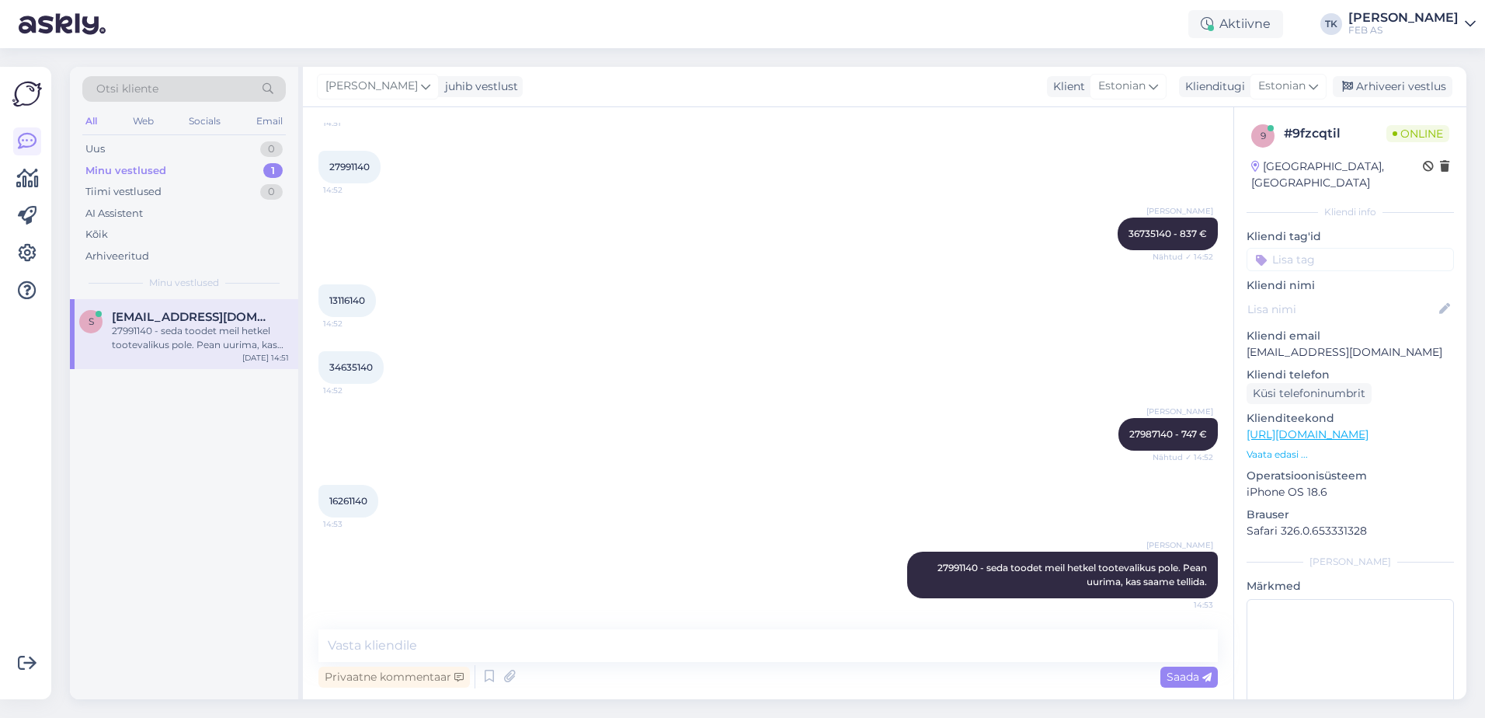
click at [356, 302] on span "13116140" at bounding box center [347, 300] width 36 height 12
copy div "13116140 14:52"
click at [723, 640] on textarea at bounding box center [767, 645] width 899 height 33
paste textarea "13116140"
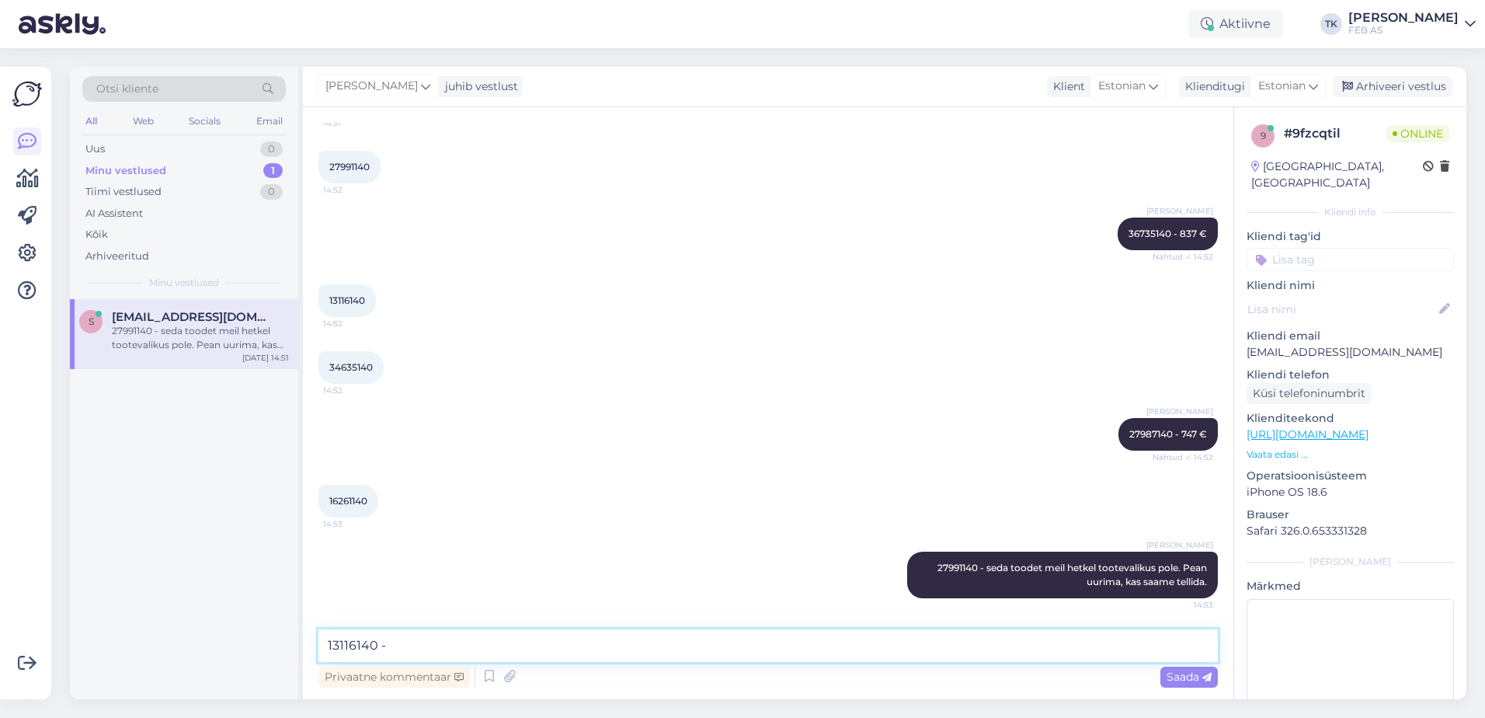
click at [679, 646] on textarea "13116140 -" at bounding box center [767, 645] width 899 height 33
type textarea "13116140 - 429 €"
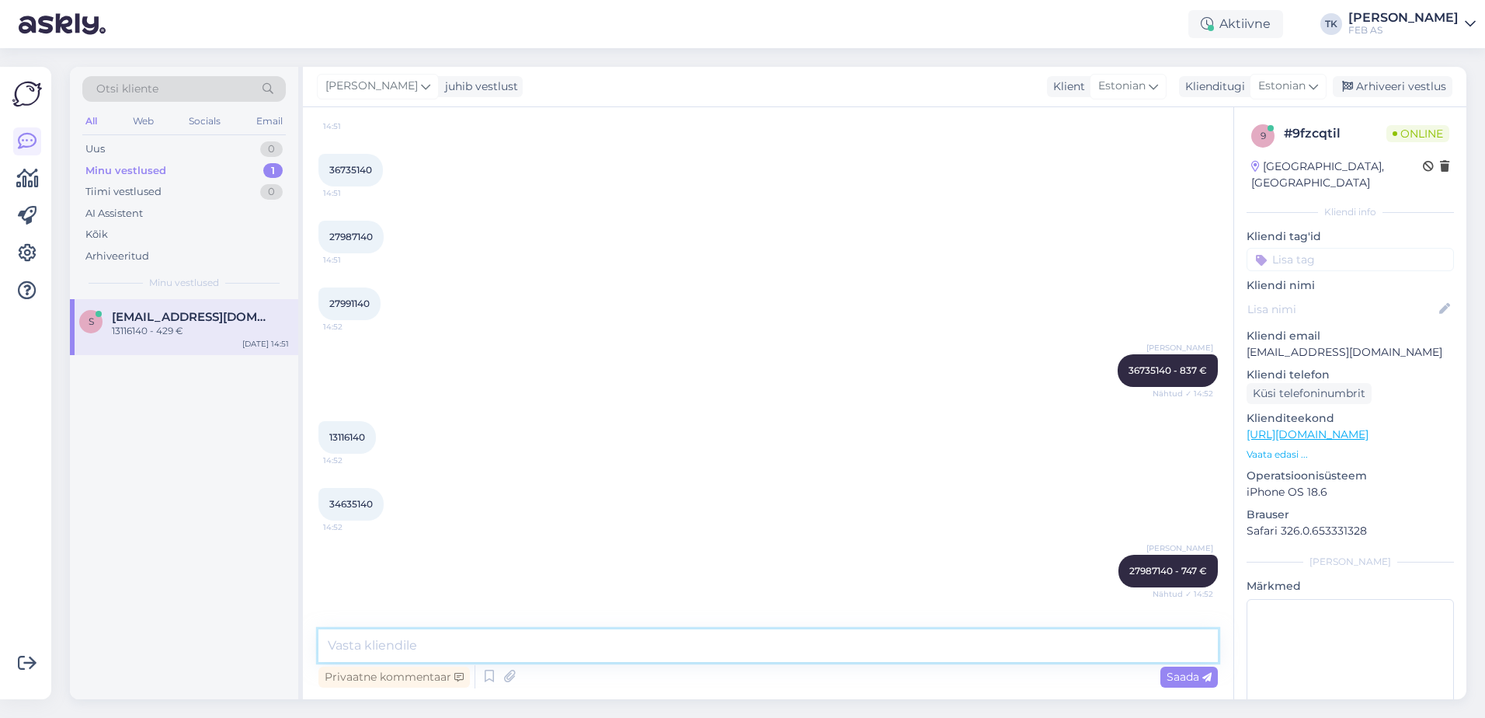
scroll to position [704, 0]
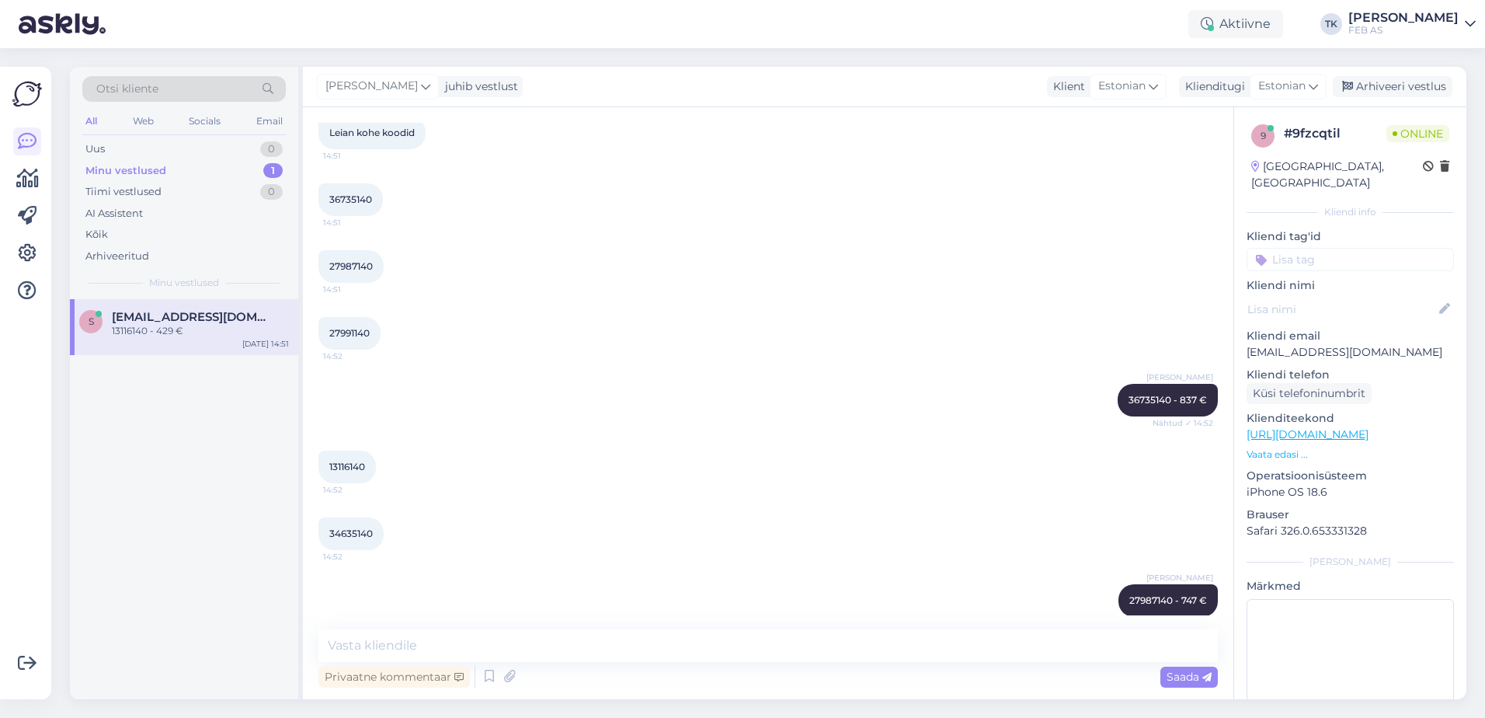
click at [342, 537] on span "34635140" at bounding box center [350, 533] width 43 height 12
copy div "34635140 14:52"
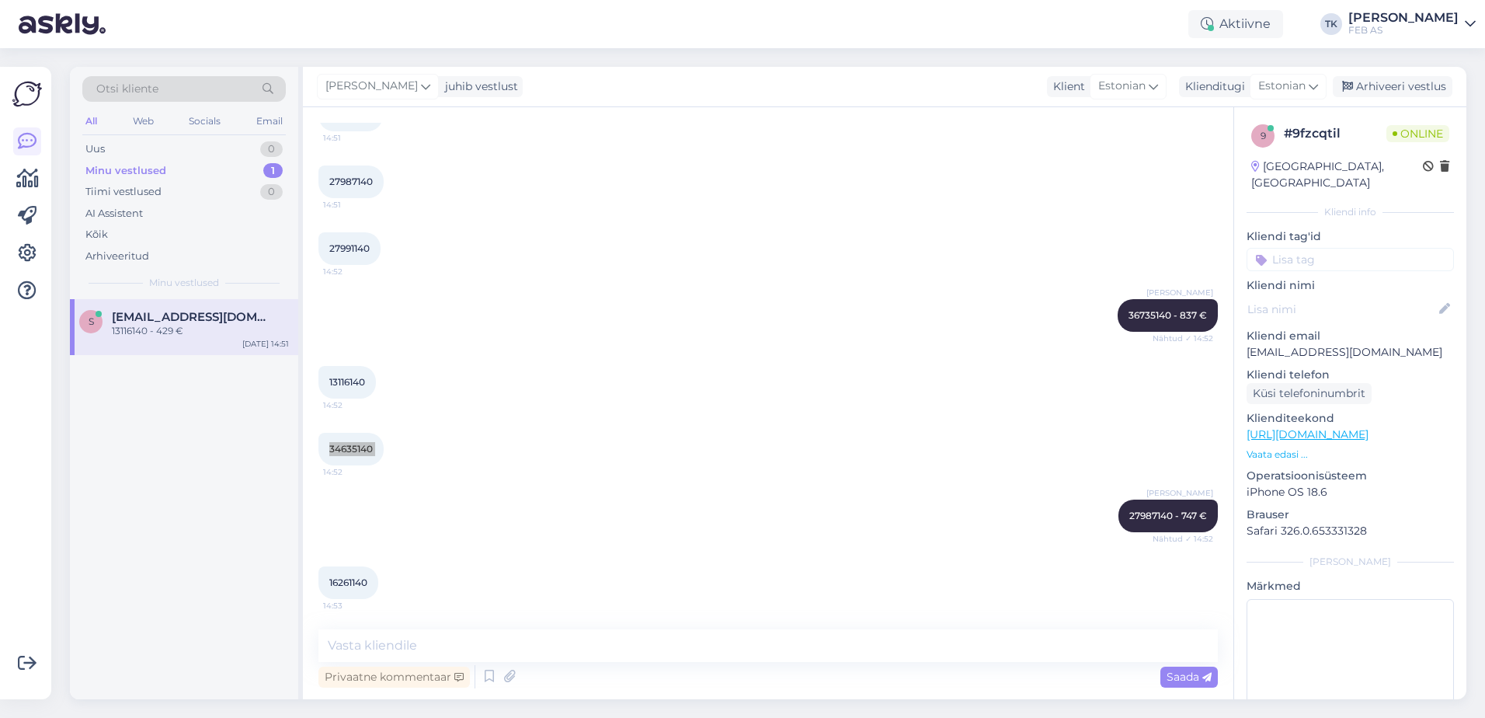
scroll to position [936, 0]
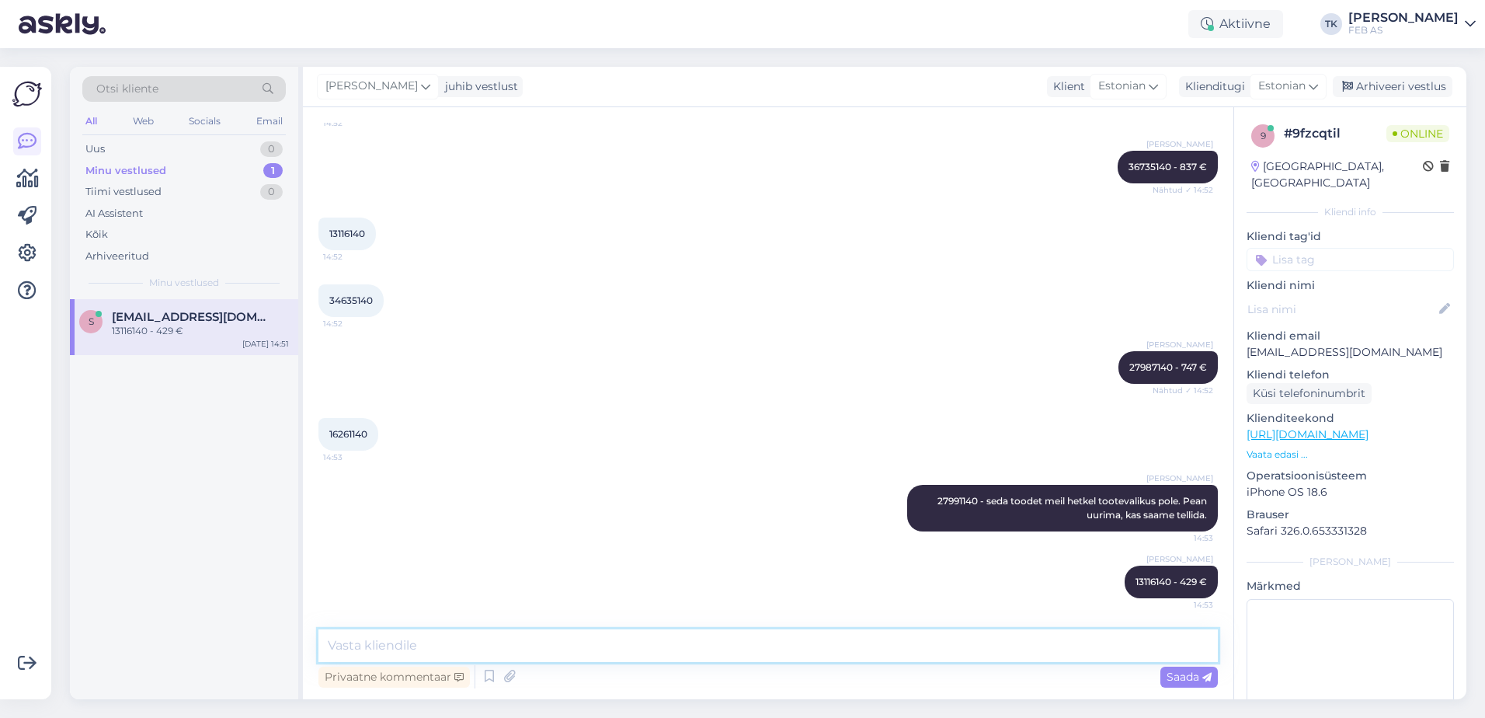
click at [610, 647] on textarea at bounding box center [767, 645] width 899 height 33
paste textarea "34635140"
type textarea "34635140 - [PERSON_NAME] ole ka hetkel tootevalikus."
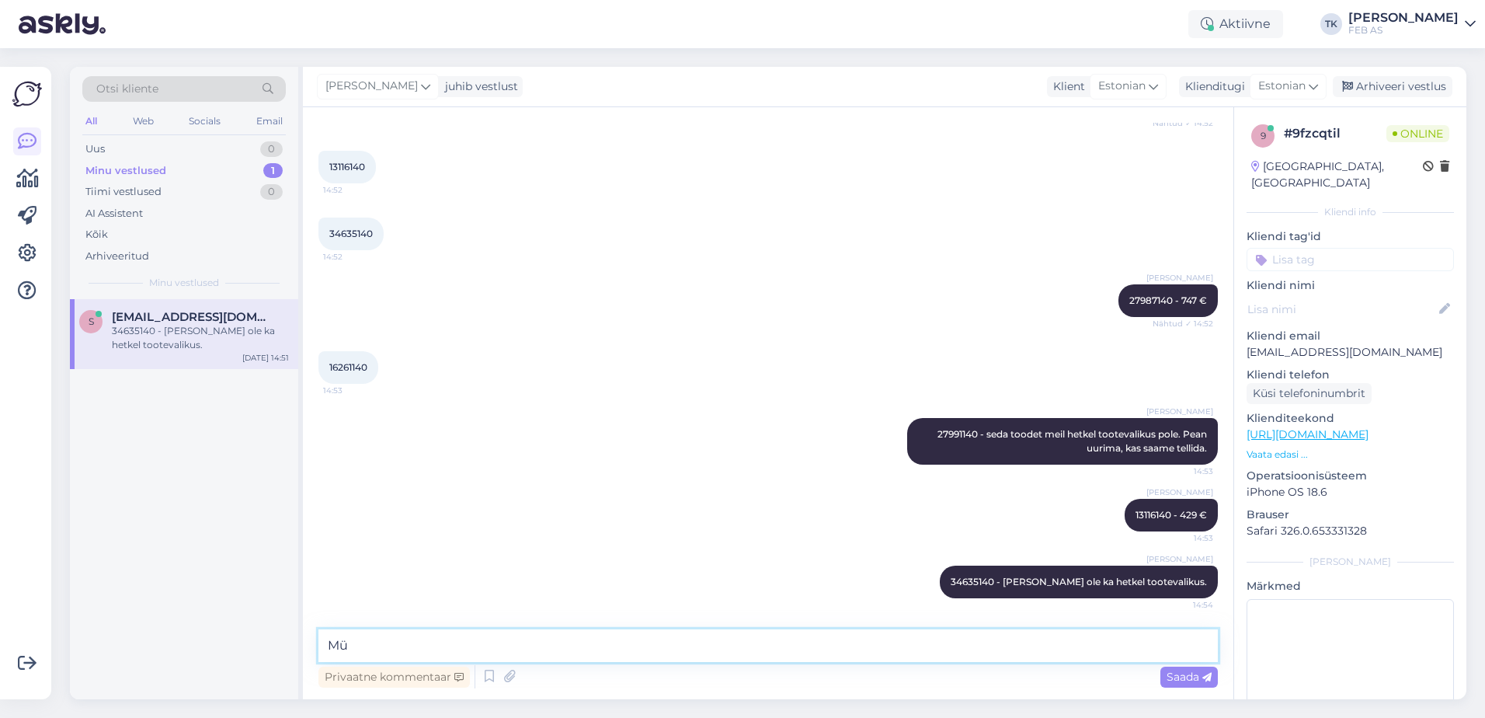
type textarea "M"
type textarea "n"
click at [334, 650] on textarea "need on siis jaehinnad. Müügimees saab teha teile" at bounding box center [767, 645] width 899 height 33
click at [699, 656] on textarea "Need on siis jaehinnad. Müügimees saab teha teile" at bounding box center [767, 645] width 899 height 33
drag, startPoint x: 799, startPoint y: 646, endPoint x: 647, endPoint y: 652, distance: 152.3
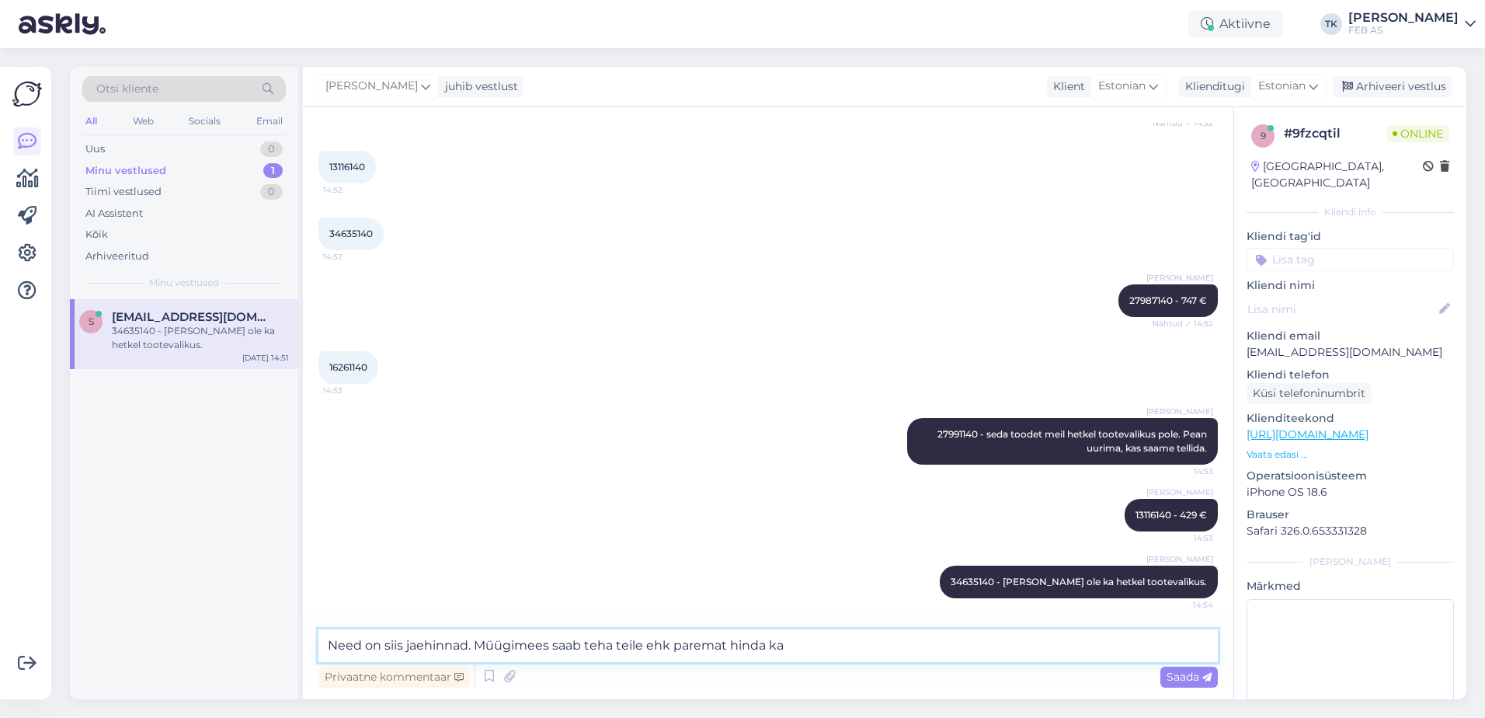
click at [647, 652] on textarea "Need on siis jaehinnad. Müügimees saab teha teile ehk paremat hinda ka" at bounding box center [767, 645] width 899 height 33
type textarea "Need on siis jaehinnad."
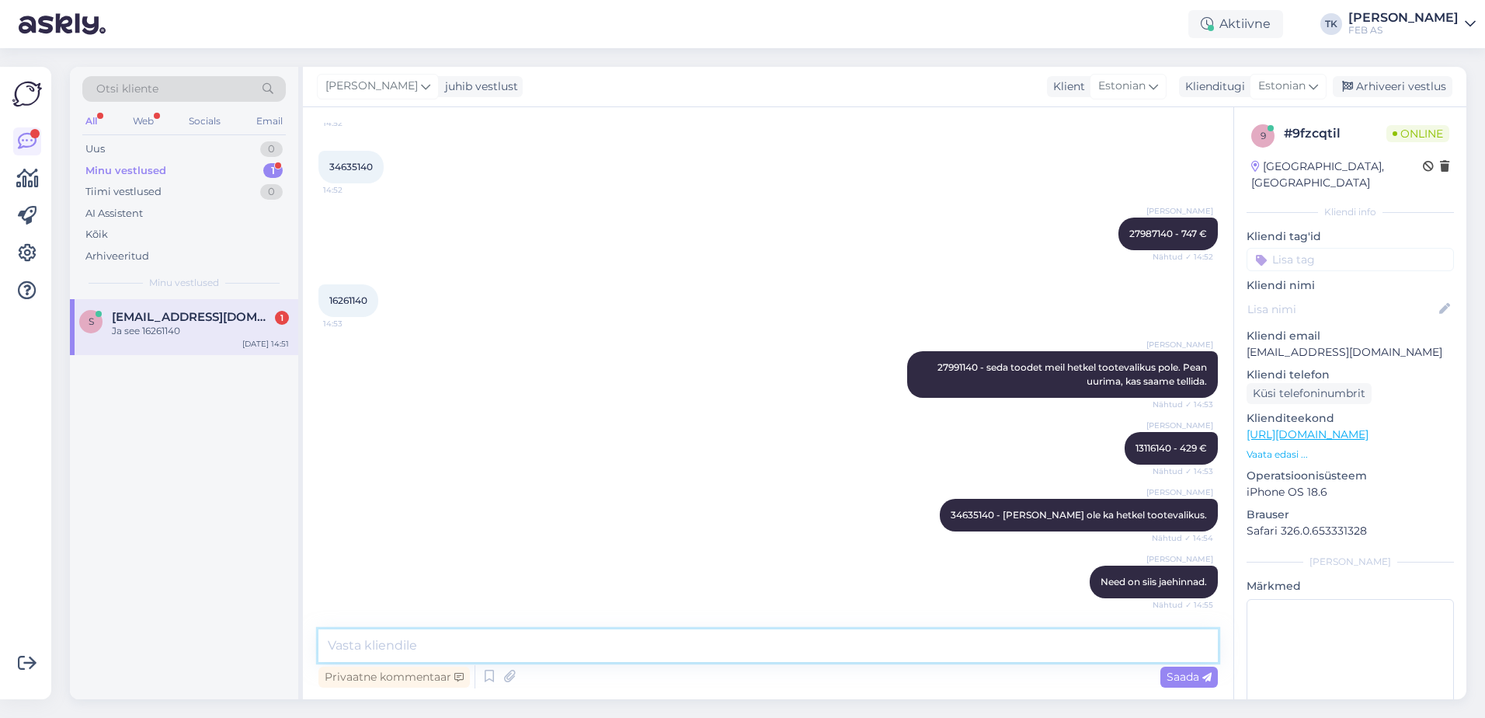
scroll to position [1137, 0]
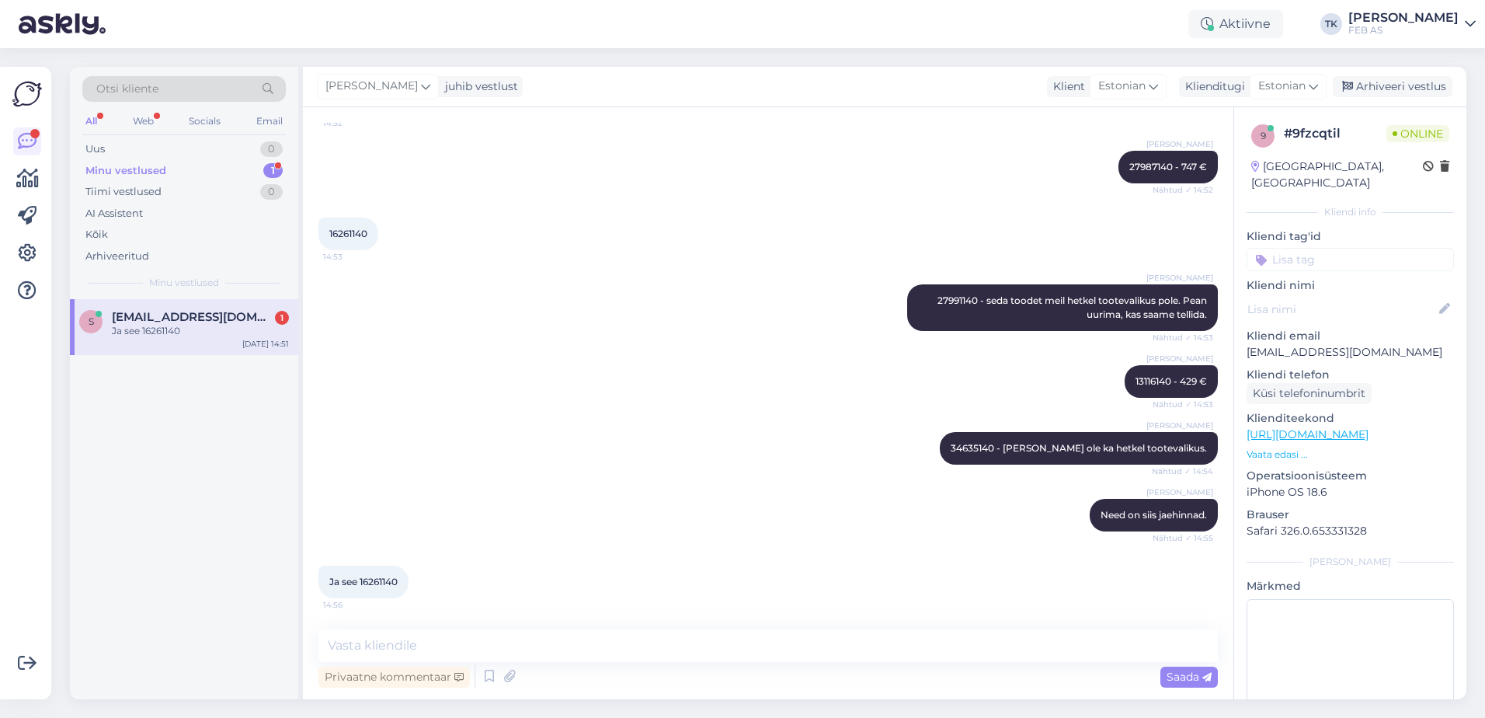
click at [384, 586] on span "Ja see 16261140" at bounding box center [363, 581] width 68 height 12
copy div "16261140 14:56"
click at [662, 645] on textarea at bounding box center [767, 645] width 899 height 33
paste textarea "16261140"
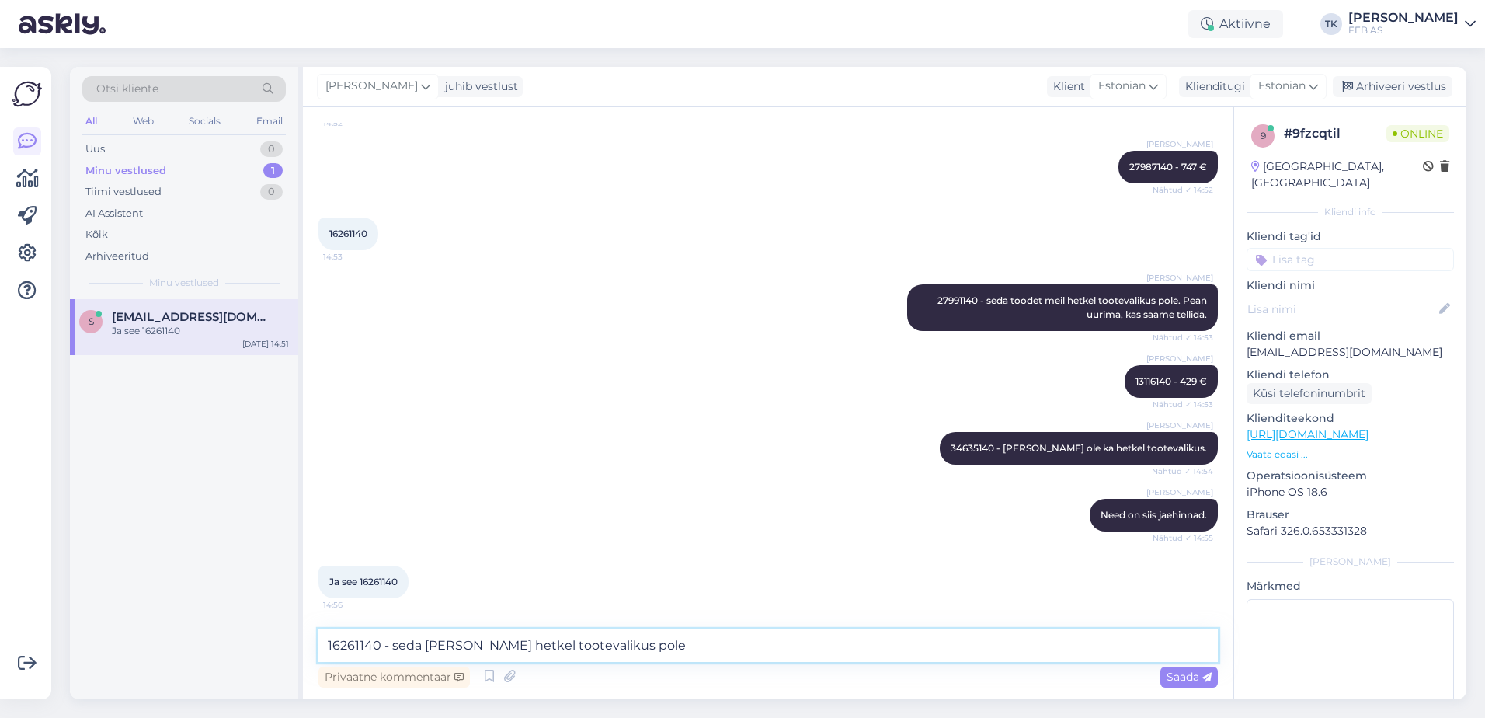
type textarea "16261140 - seda [PERSON_NAME] hetkel tootevalikus pole."
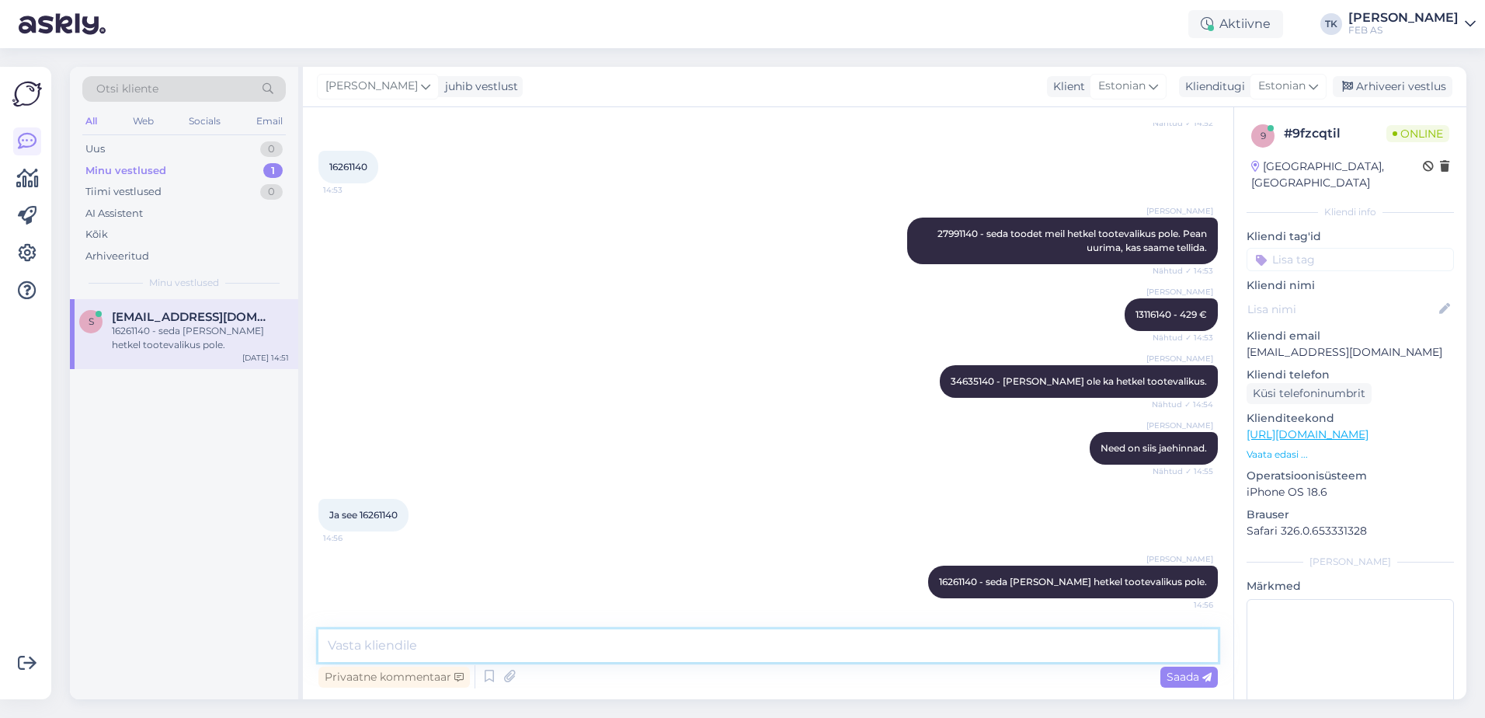
click at [672, 658] on textarea at bounding box center [767, 645] width 899 height 33
type textarea "U"
type textarea "Uurin korra nende kolme toote kohta."
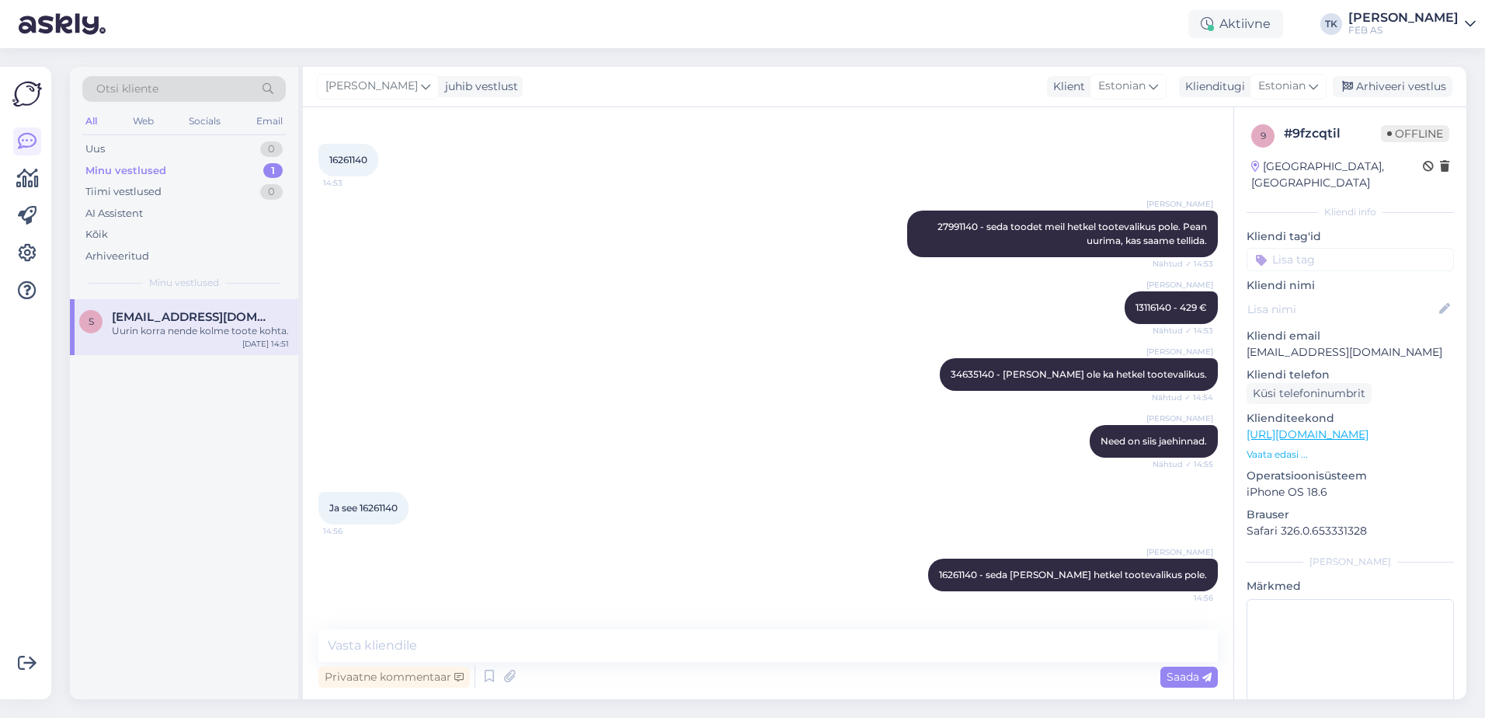
scroll to position [1193, 0]
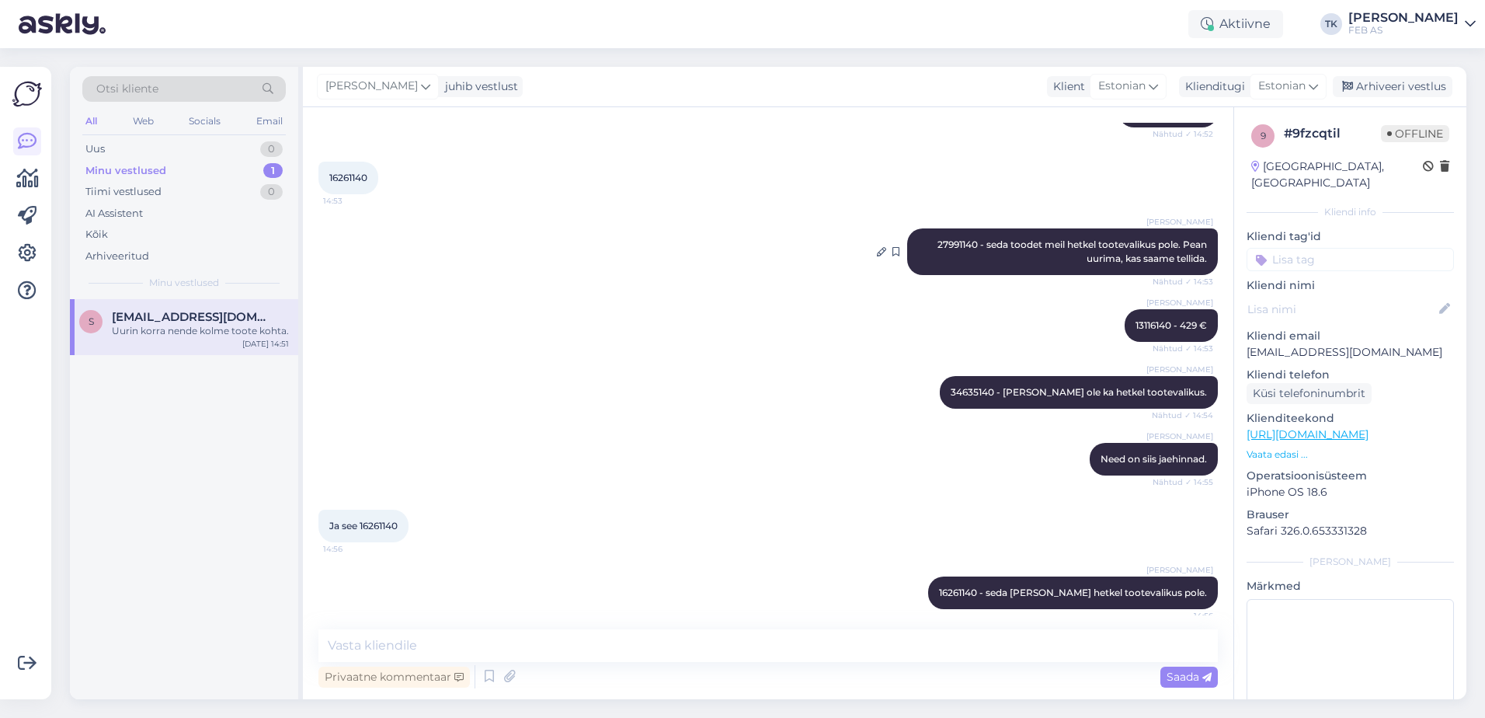
click at [937, 240] on span "27991140 - seda toodet meil hetkel tootevalikus pole. Pean uurima, kas saame te…" at bounding box center [1073, 251] width 272 height 26
copy span "27991140"
click at [1009, 391] on span "34635140 - [PERSON_NAME] ole ka hetkel tootevalikus." at bounding box center [1078, 392] width 256 height 12
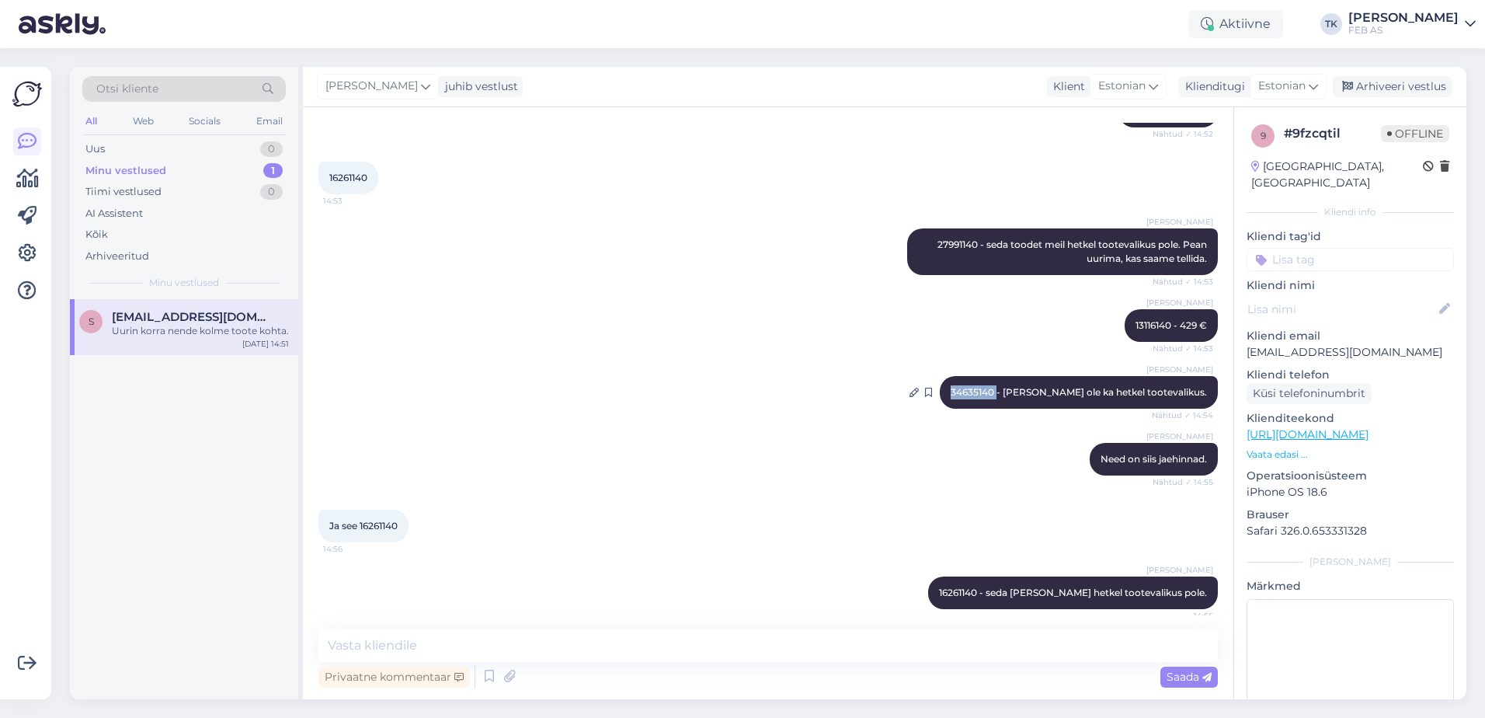
copy span "34635140"
click at [994, 586] on span "16261140 - seda [PERSON_NAME] hetkel tootevalikus pole." at bounding box center [1073, 592] width 268 height 12
copy span "16261140"
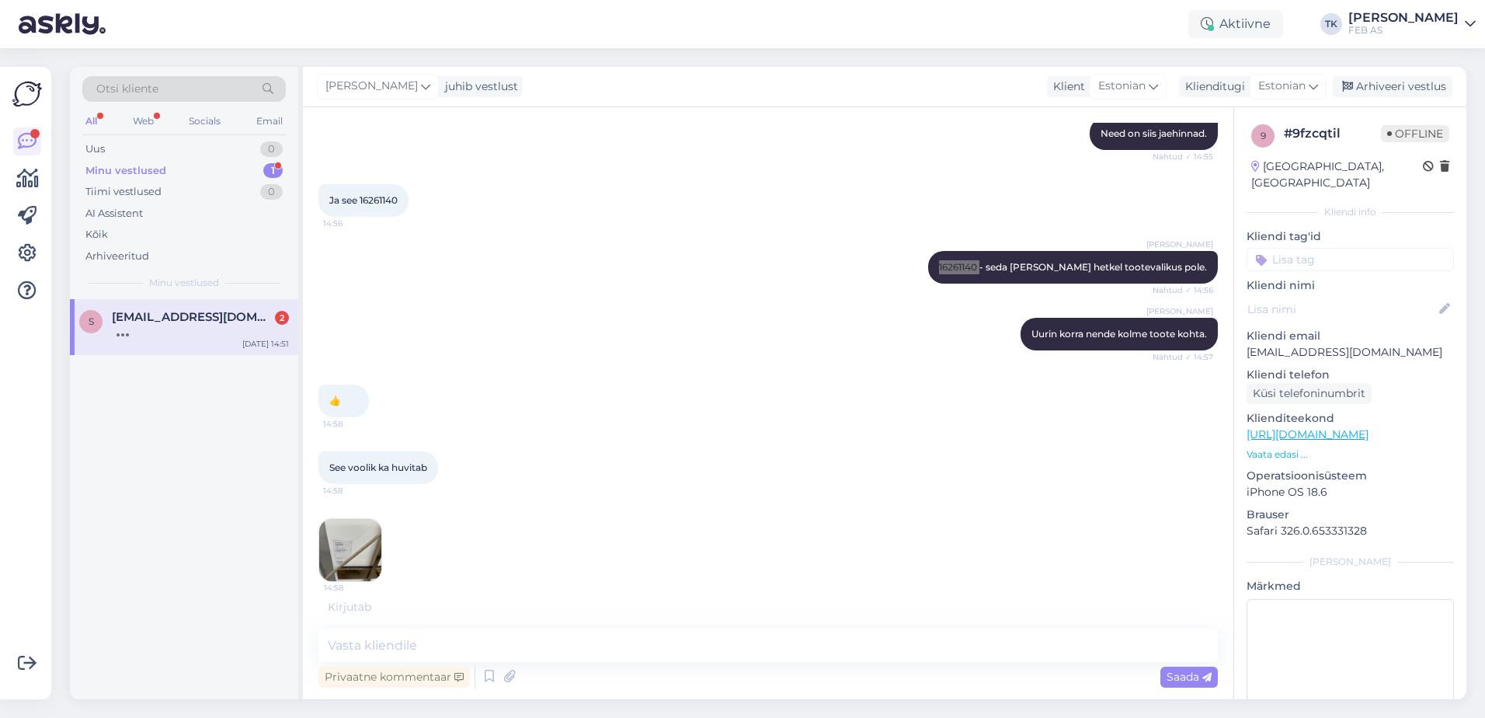
scroll to position [1569, 0]
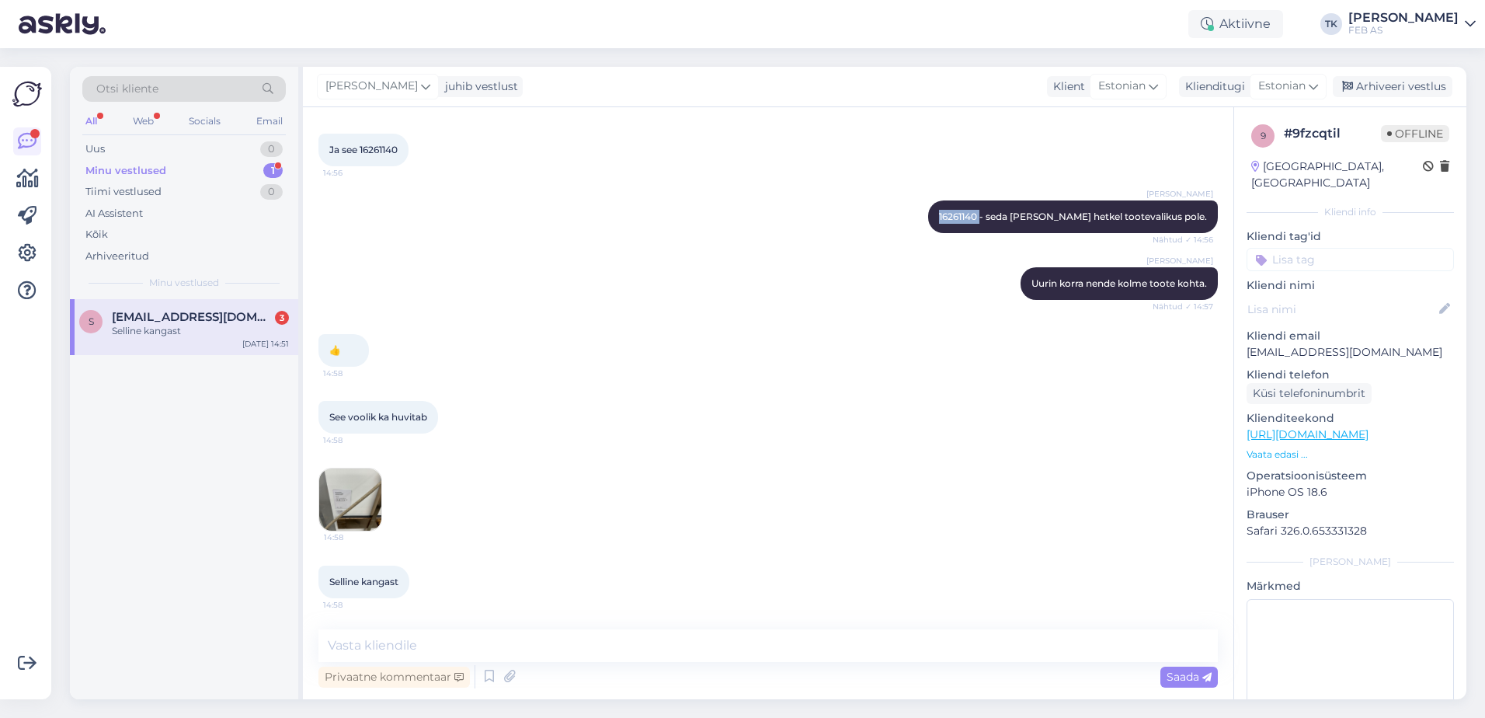
click at [359, 506] on img at bounding box center [350, 499] width 62 height 62
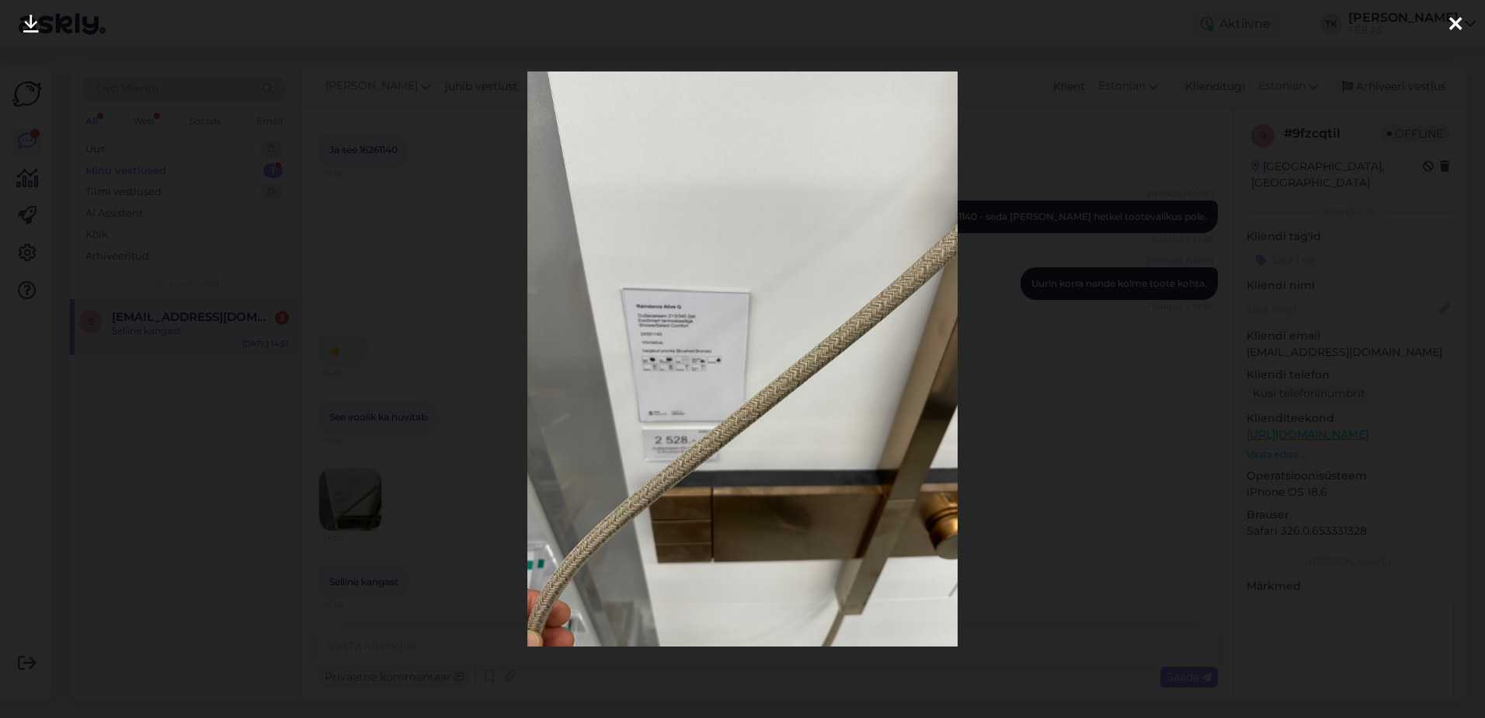
click at [1006, 235] on div at bounding box center [742, 359] width 1485 height 718
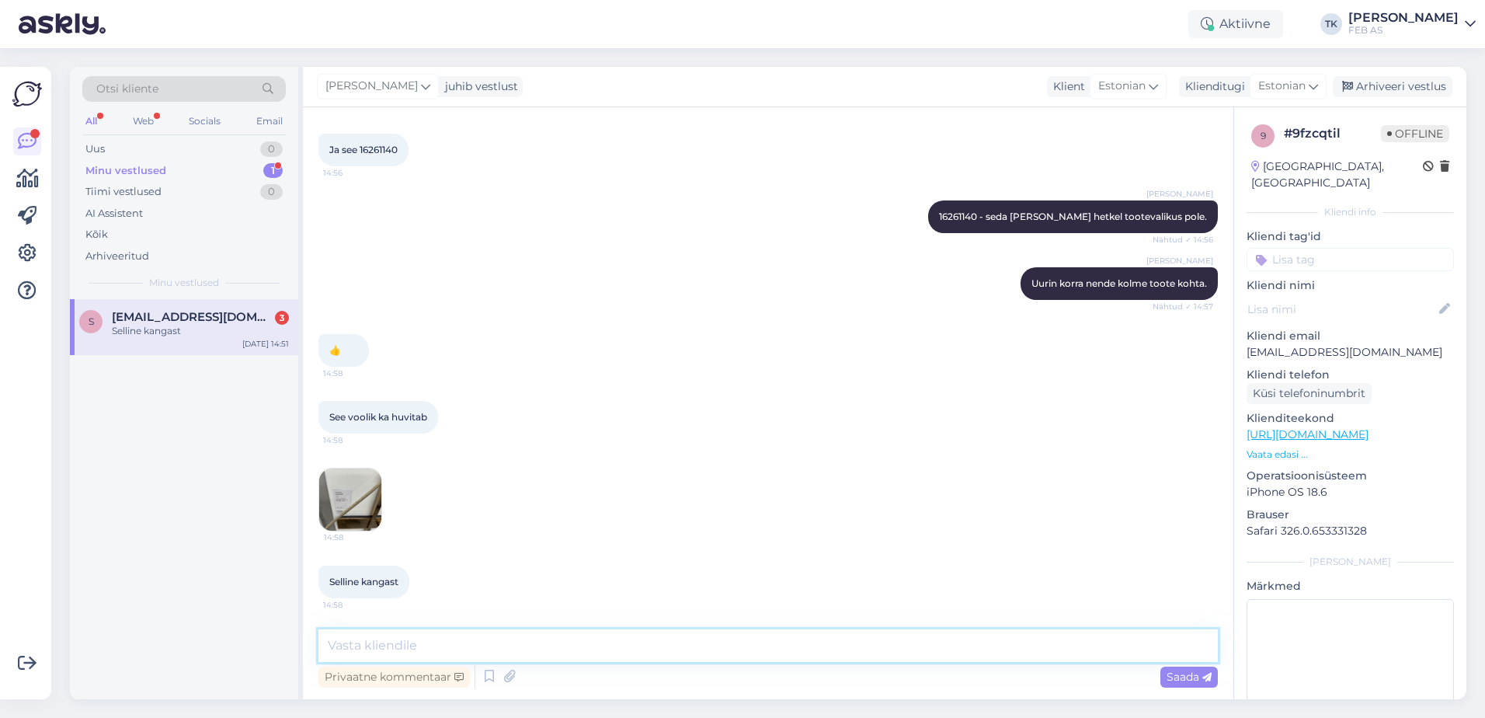
click at [425, 648] on textarea at bounding box center [767, 645] width 899 height 33
click at [403, 649] on textarea "kui pikk dusivoolik olema peaks?" at bounding box center [767, 645] width 899 height 33
type textarea "kui pikk dušivoolik olema peaks?"
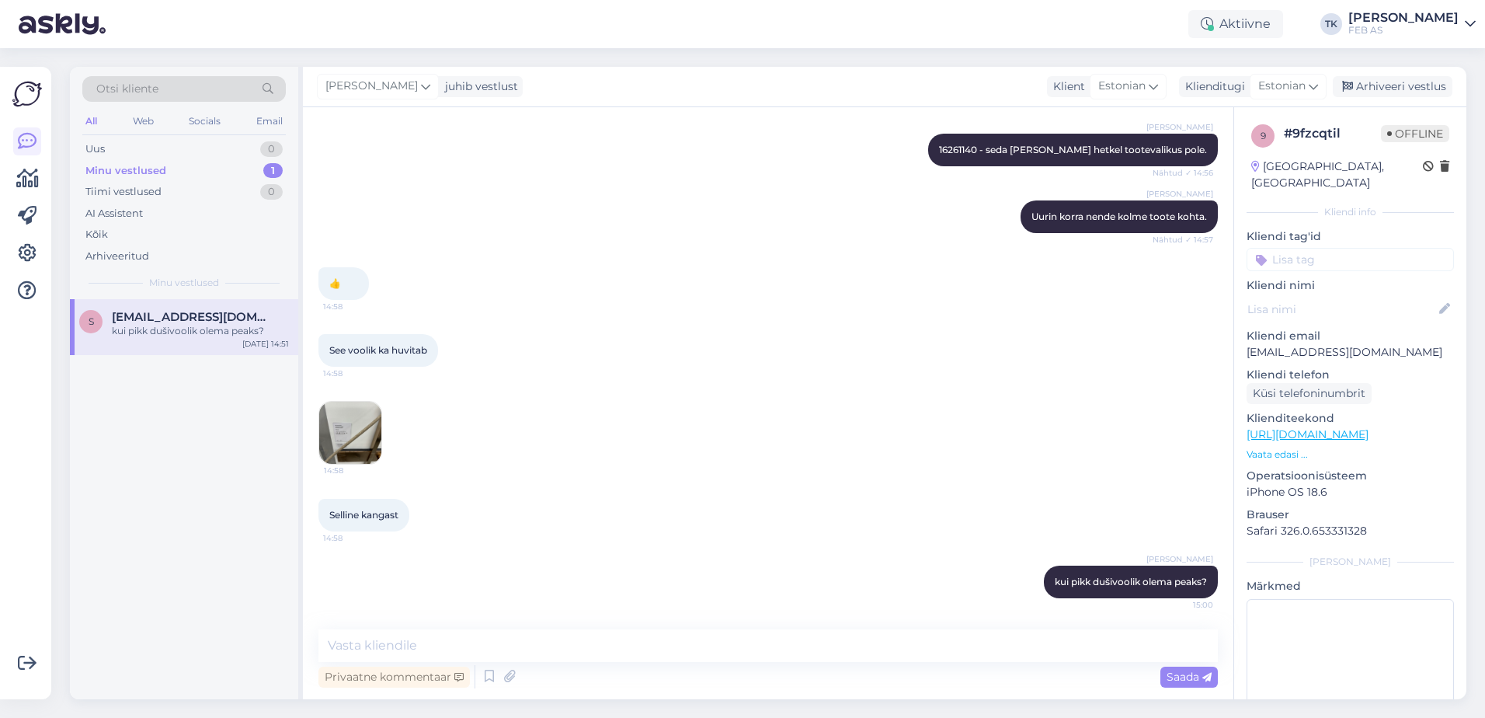
click at [369, 415] on img at bounding box center [350, 432] width 62 height 62
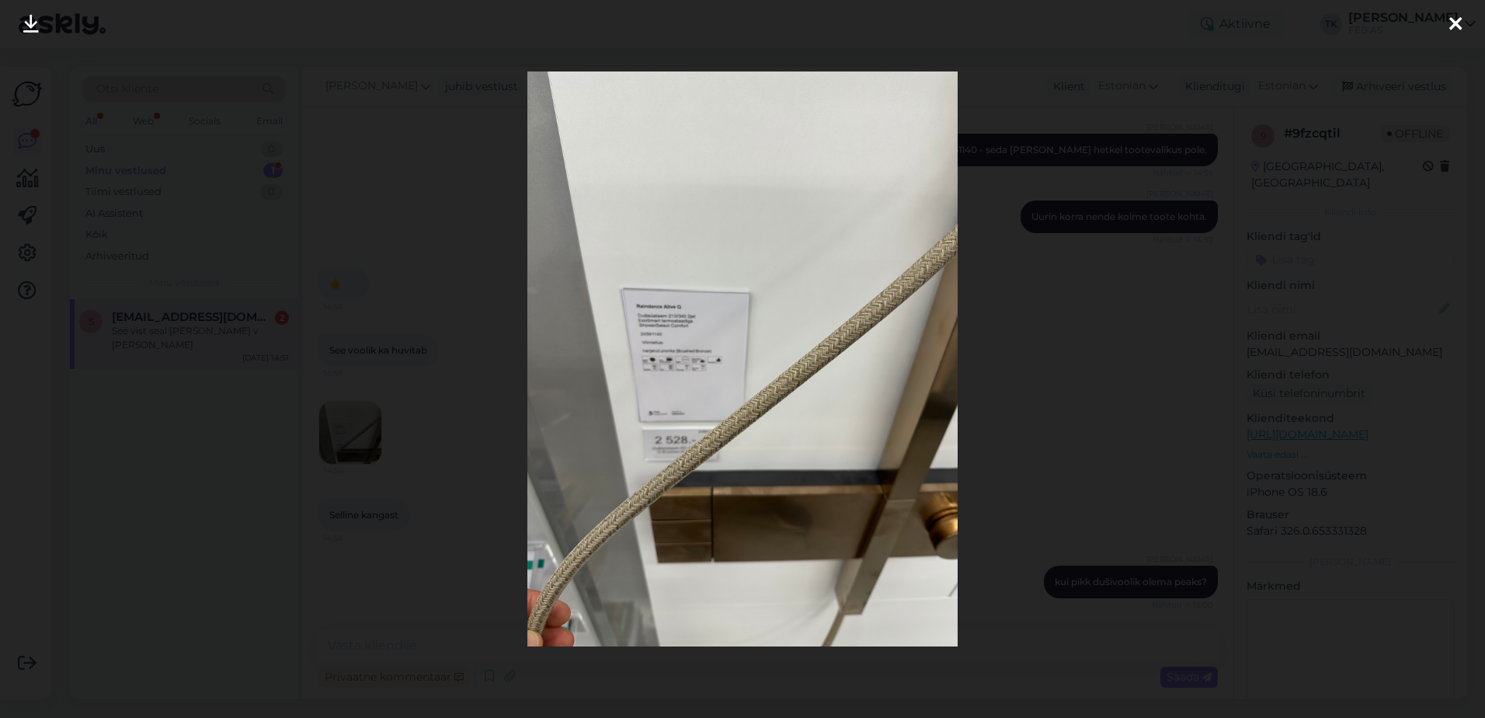
click at [1138, 388] on div at bounding box center [742, 359] width 1485 height 718
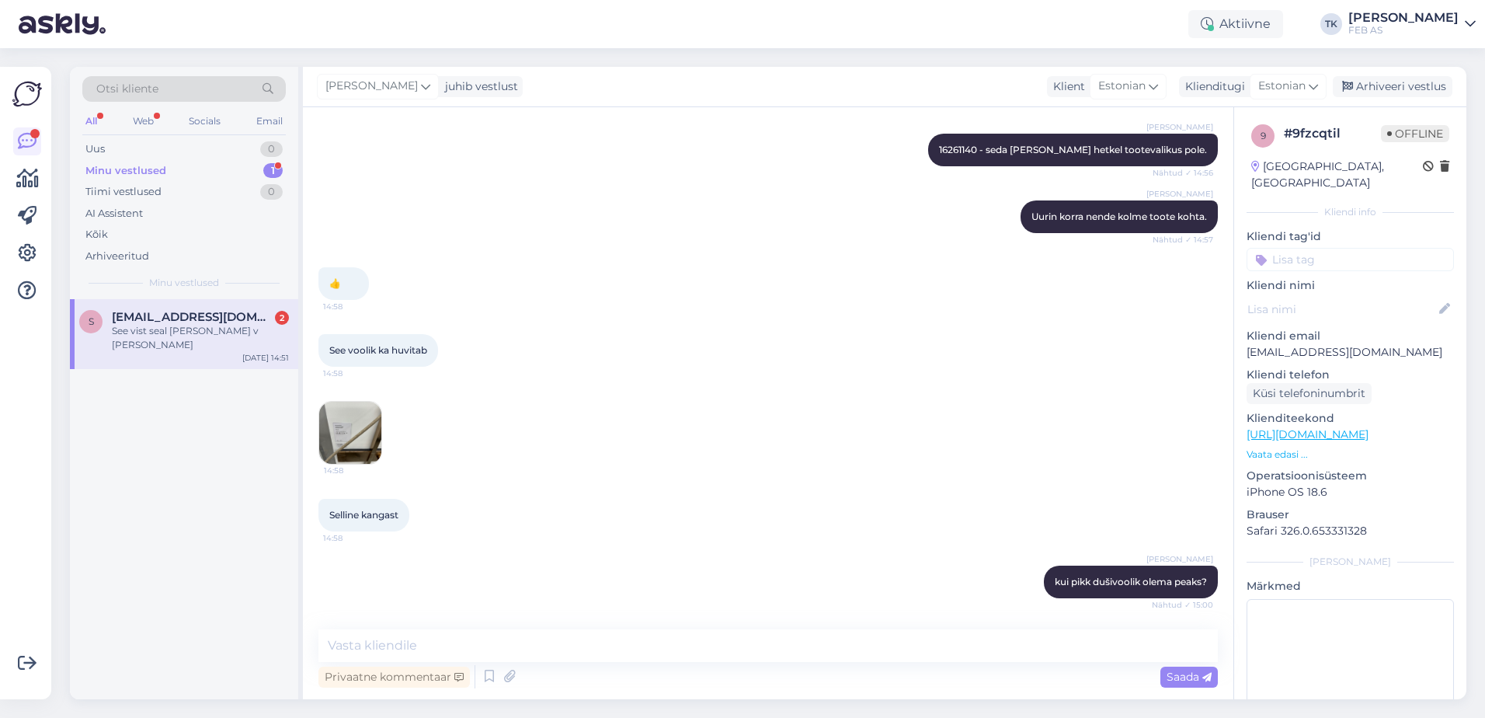
scroll to position [1769, 0]
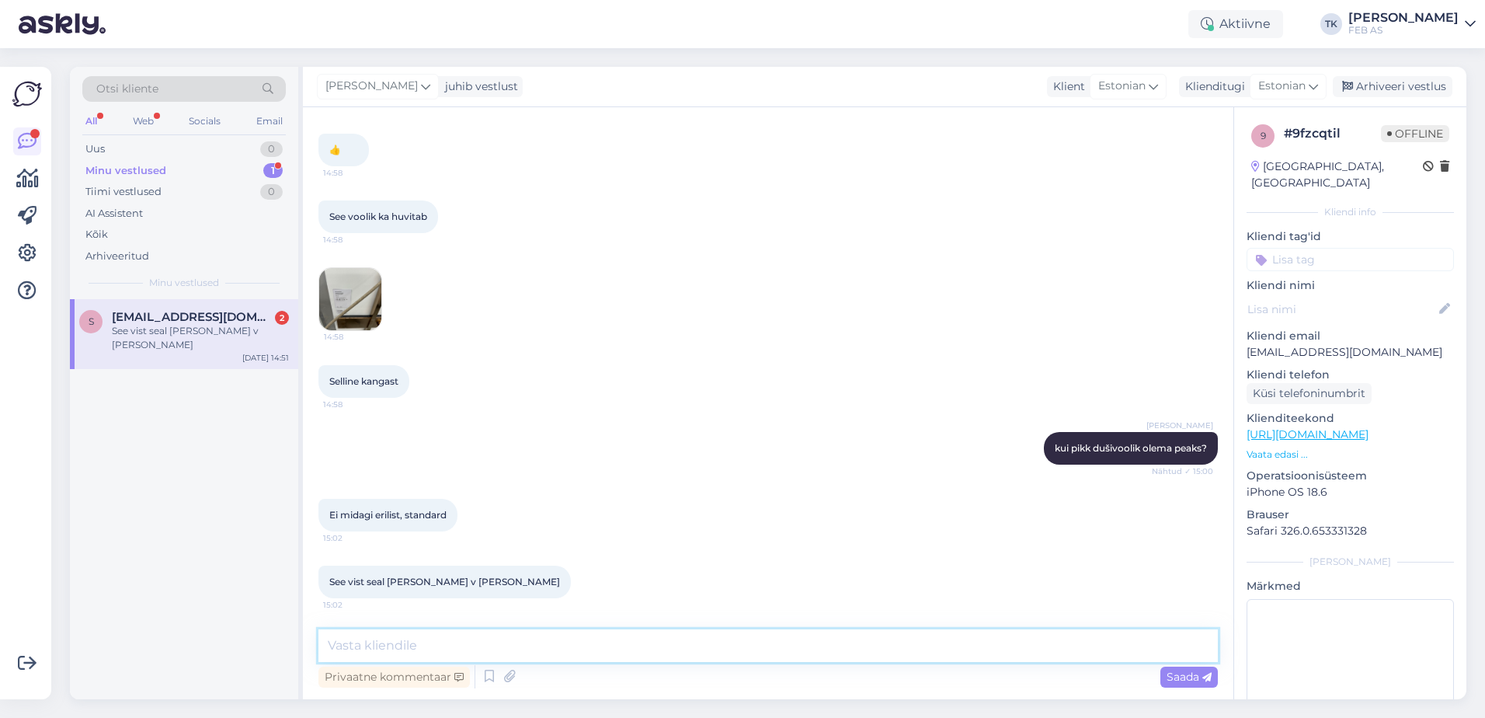
click at [537, 632] on textarea at bounding box center [767, 645] width 899 height 33
type textarea "1,25 on kõige lühem, mis pakkuda on"
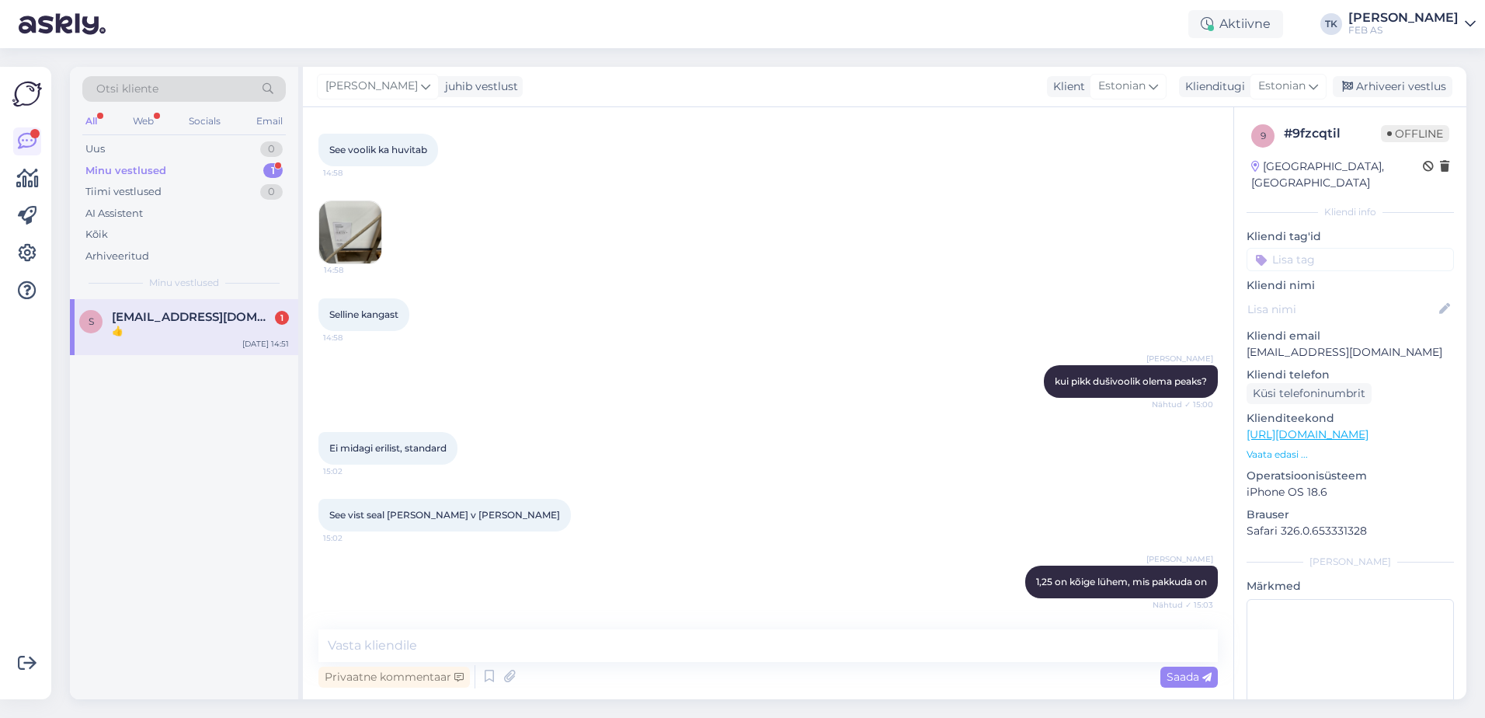
scroll to position [1902, 0]
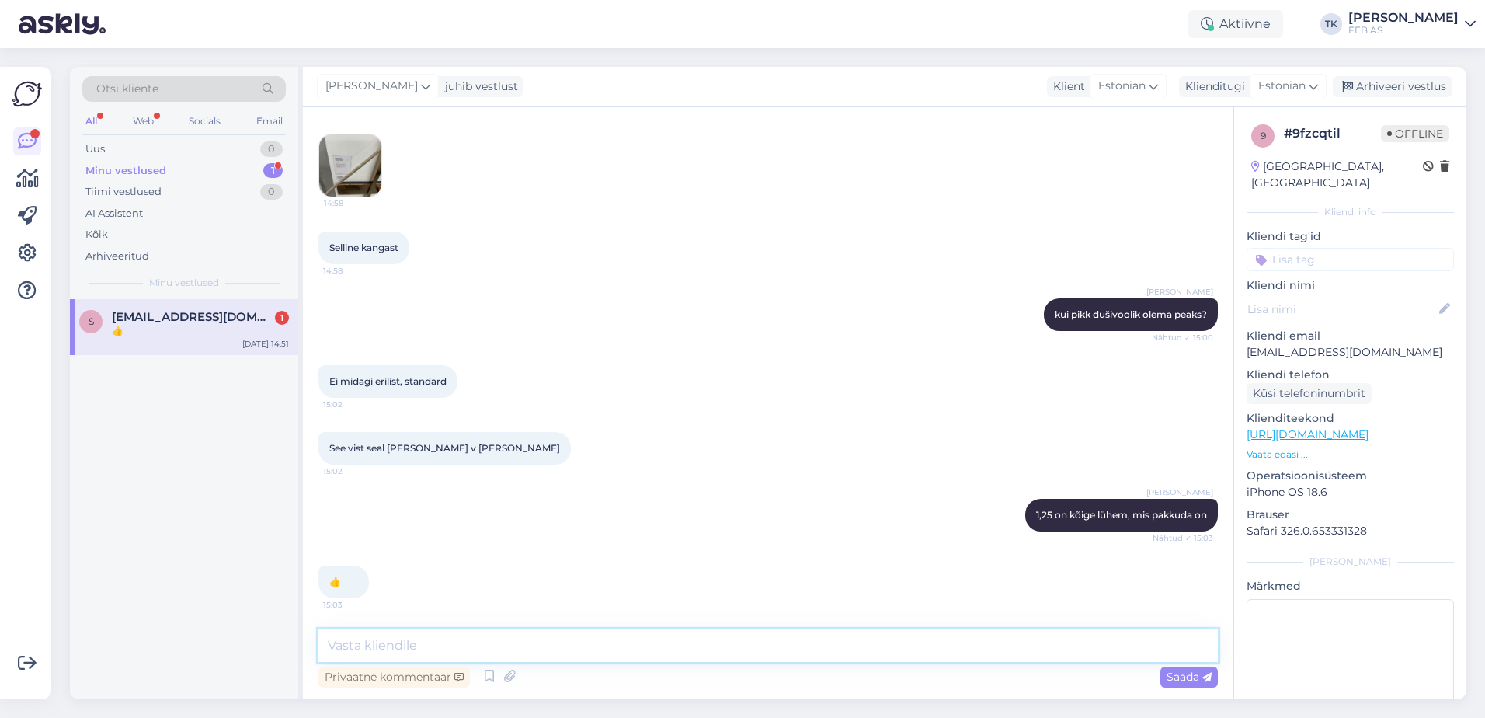
click at [549, 634] on textarea at bounding box center [767, 645] width 899 height 33
click at [541, 633] on textarea "Sellised variandid:" at bounding box center [767, 645] width 899 height 33
paste textarea "[URL][DOMAIN_NAME]"
type textarea "Sellised variandid: [URL][DOMAIN_NAME]"
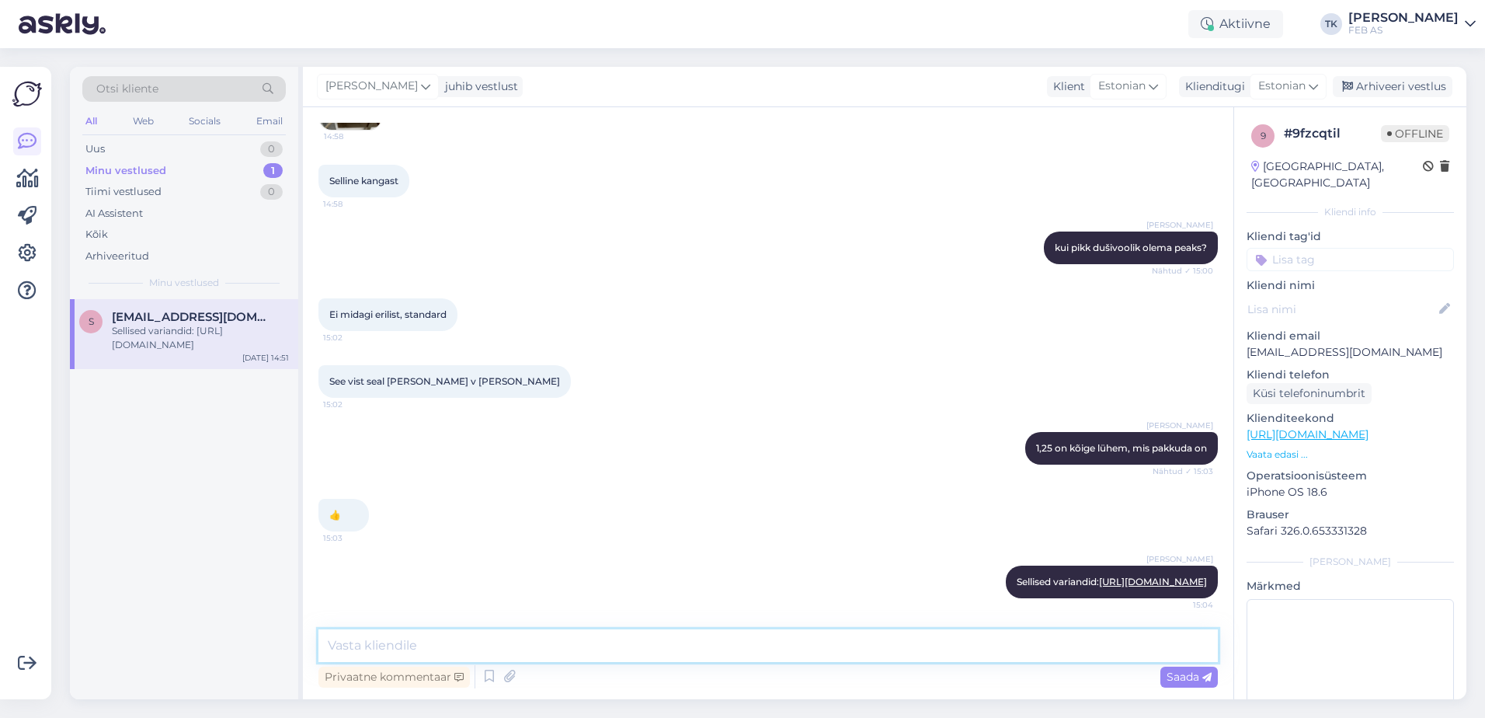
click at [768, 642] on textarea at bounding box center [767, 645] width 899 height 33
paste textarea "[URL][DOMAIN_NAME]"
type textarea "[URL][DOMAIN_NAME]"
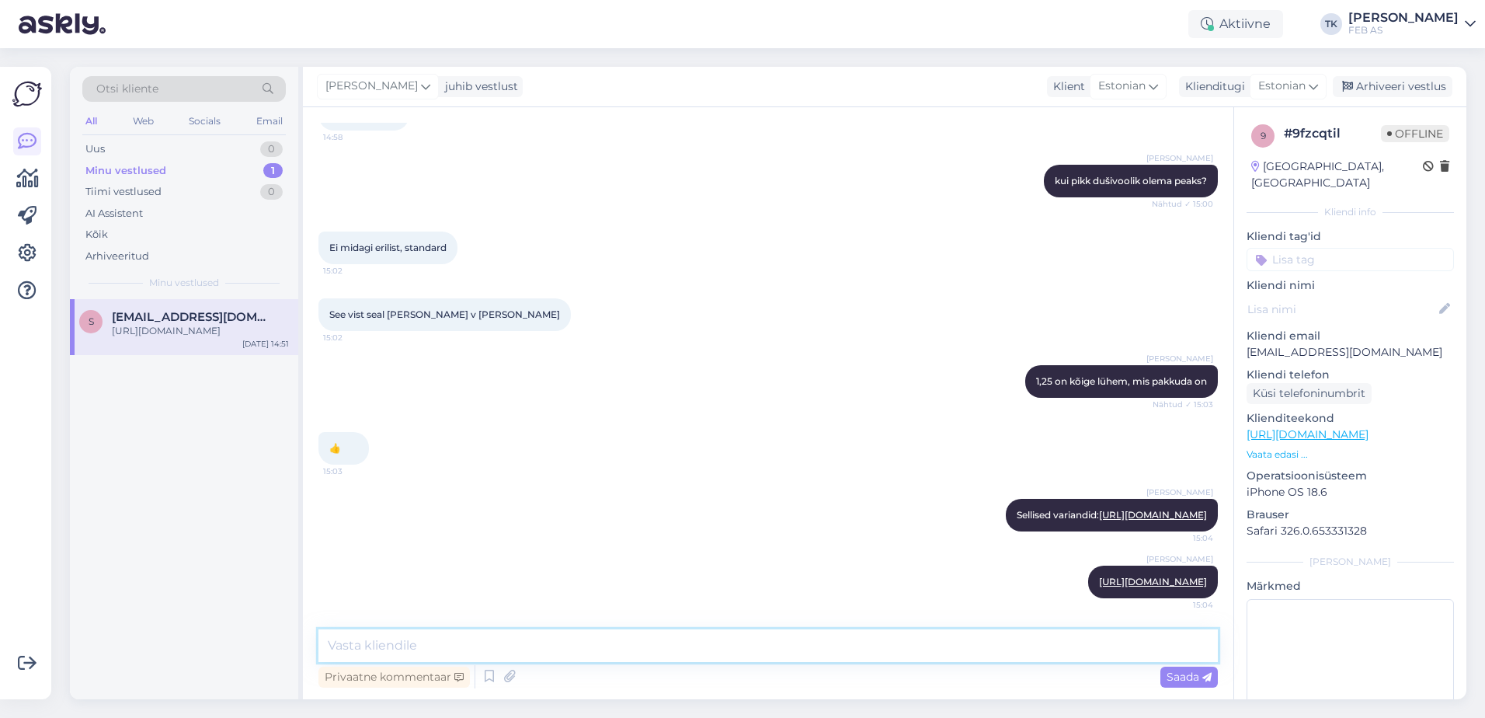
click at [634, 641] on textarea at bounding box center [767, 645] width 899 height 33
paste textarea "[URL][DOMAIN_NAME]"
type textarea "[URL][DOMAIN_NAME]"
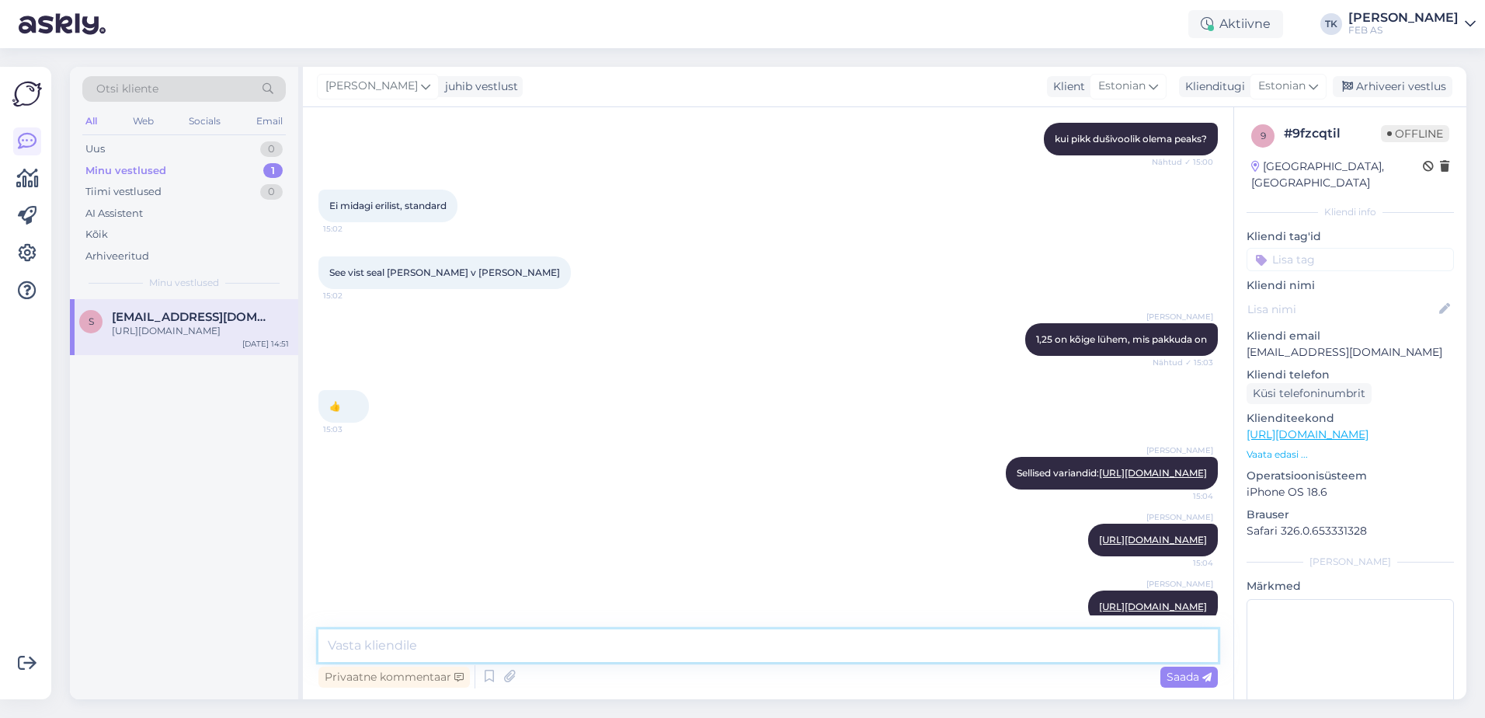
scroll to position [2173, 0]
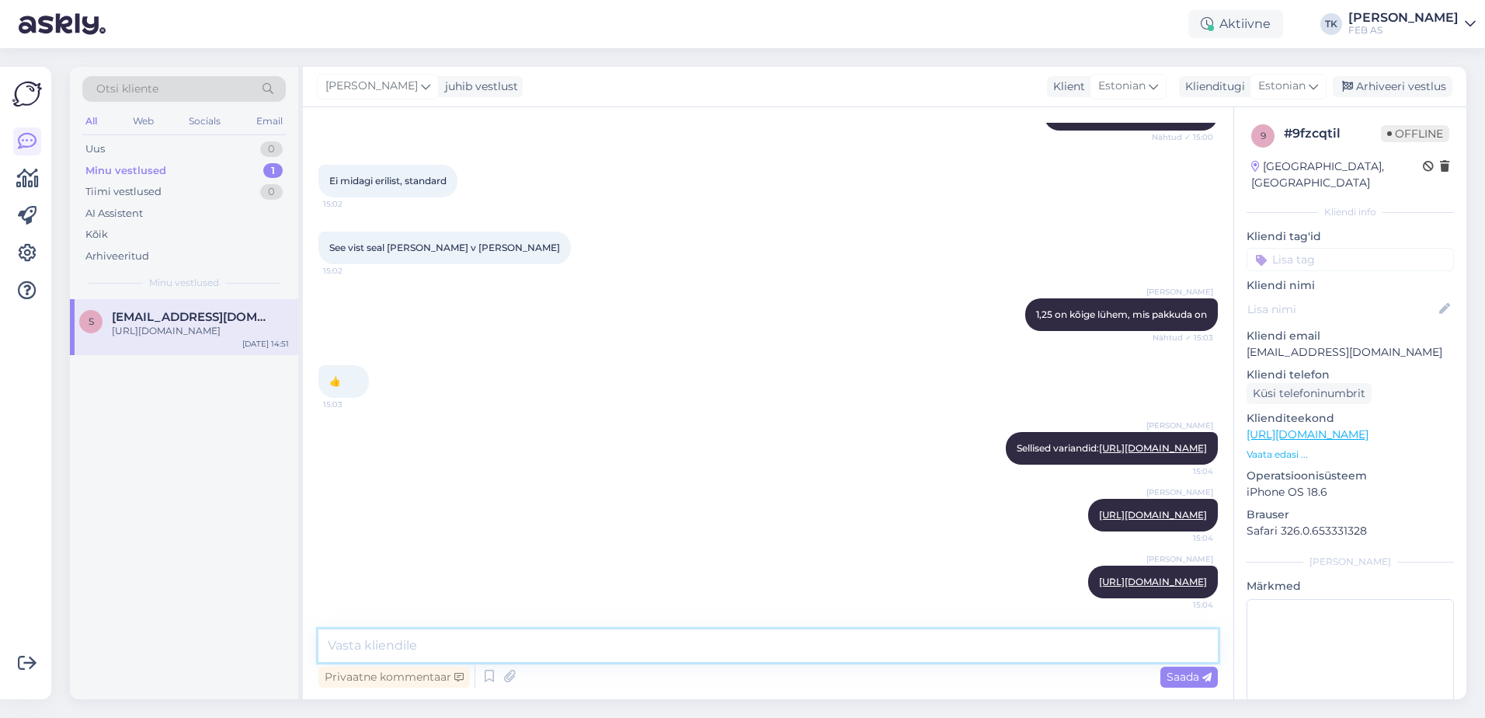
click at [631, 650] on textarea at bounding box center [767, 645] width 899 height 33
paste textarea "[URL][DOMAIN_NAME]"
type textarea "[URL][DOMAIN_NAME]"
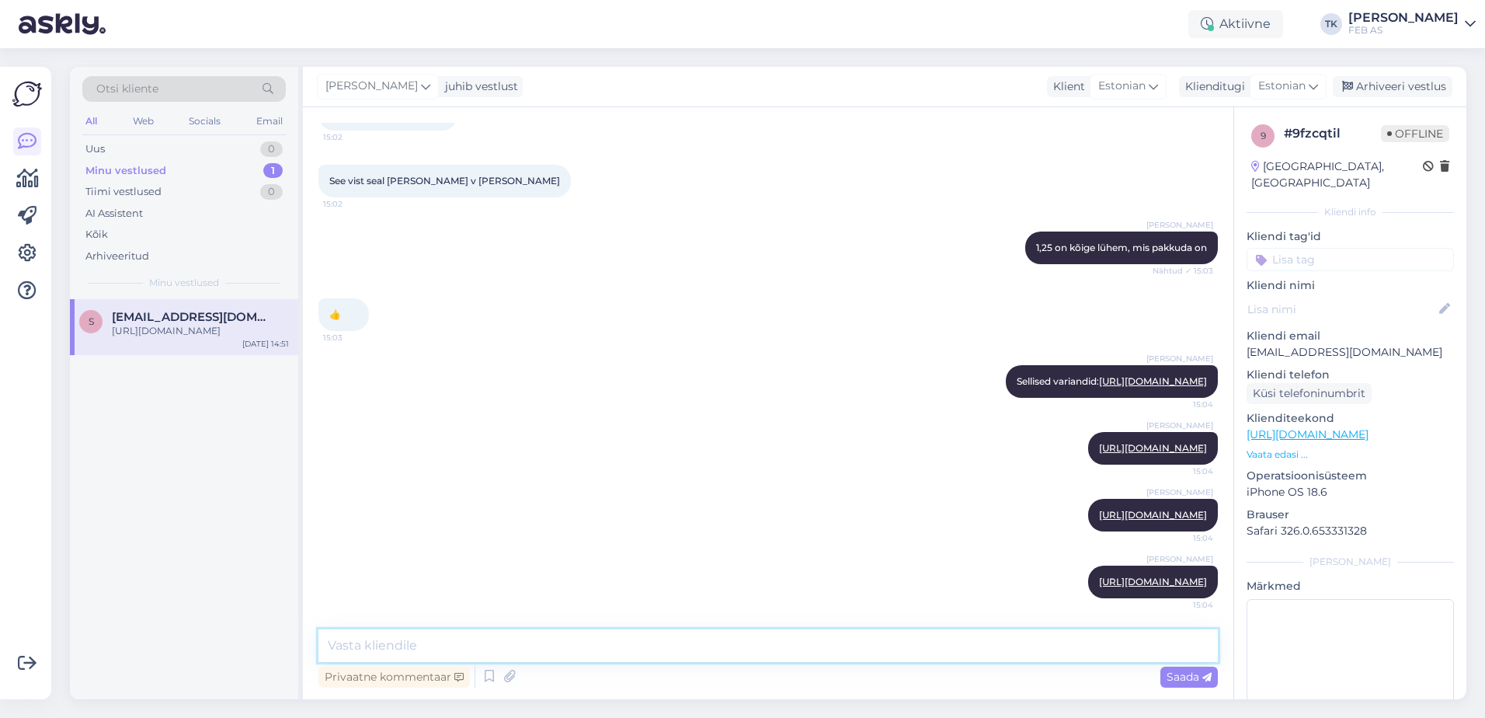
scroll to position [2253, 0]
click at [643, 640] on textarea at bounding box center [767, 645] width 899 height 33
paste textarea "[URL][DOMAIN_NAME]"
type textarea "[URL][DOMAIN_NAME]"
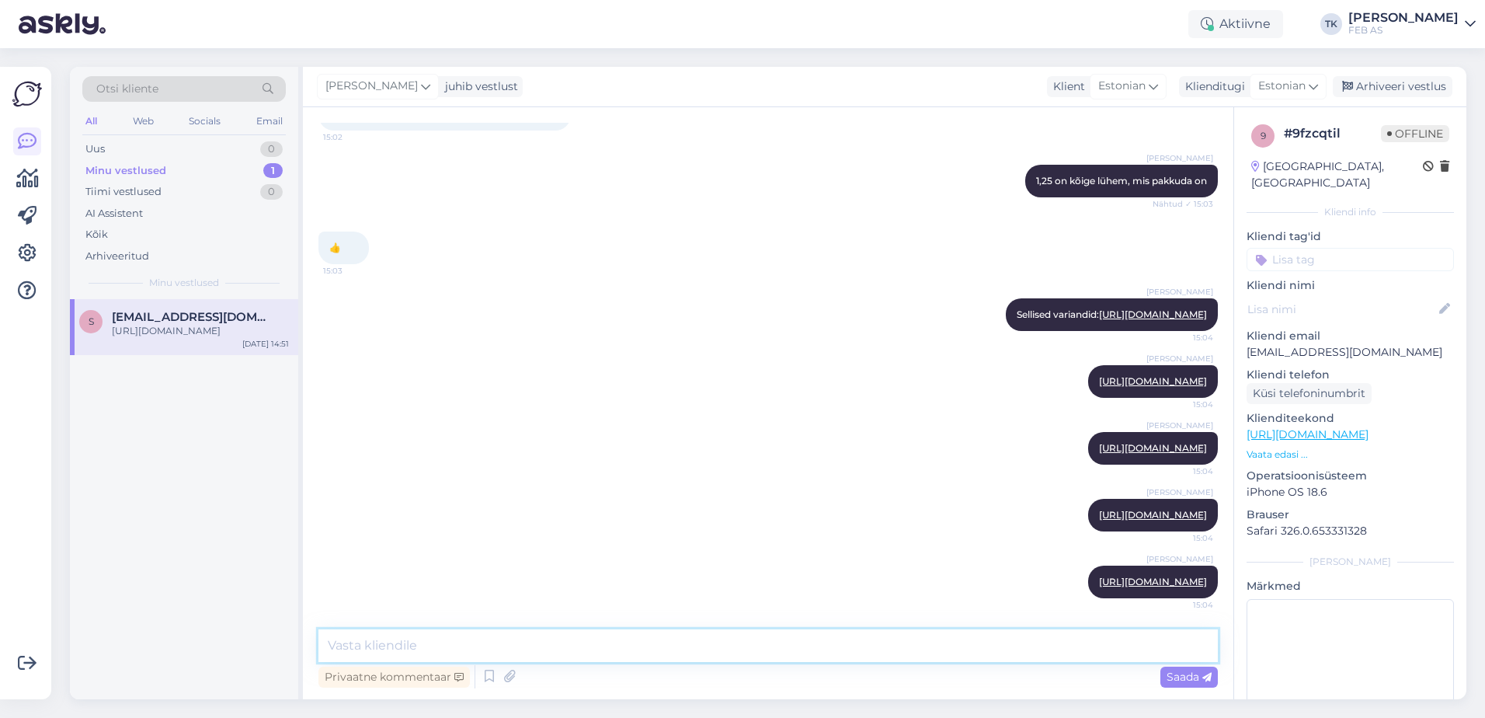
click at [820, 652] on textarea at bounding box center [767, 645] width 899 height 33
paste textarea "[URL][DOMAIN_NAME]"
type textarea "[URL][DOMAIN_NAME]"
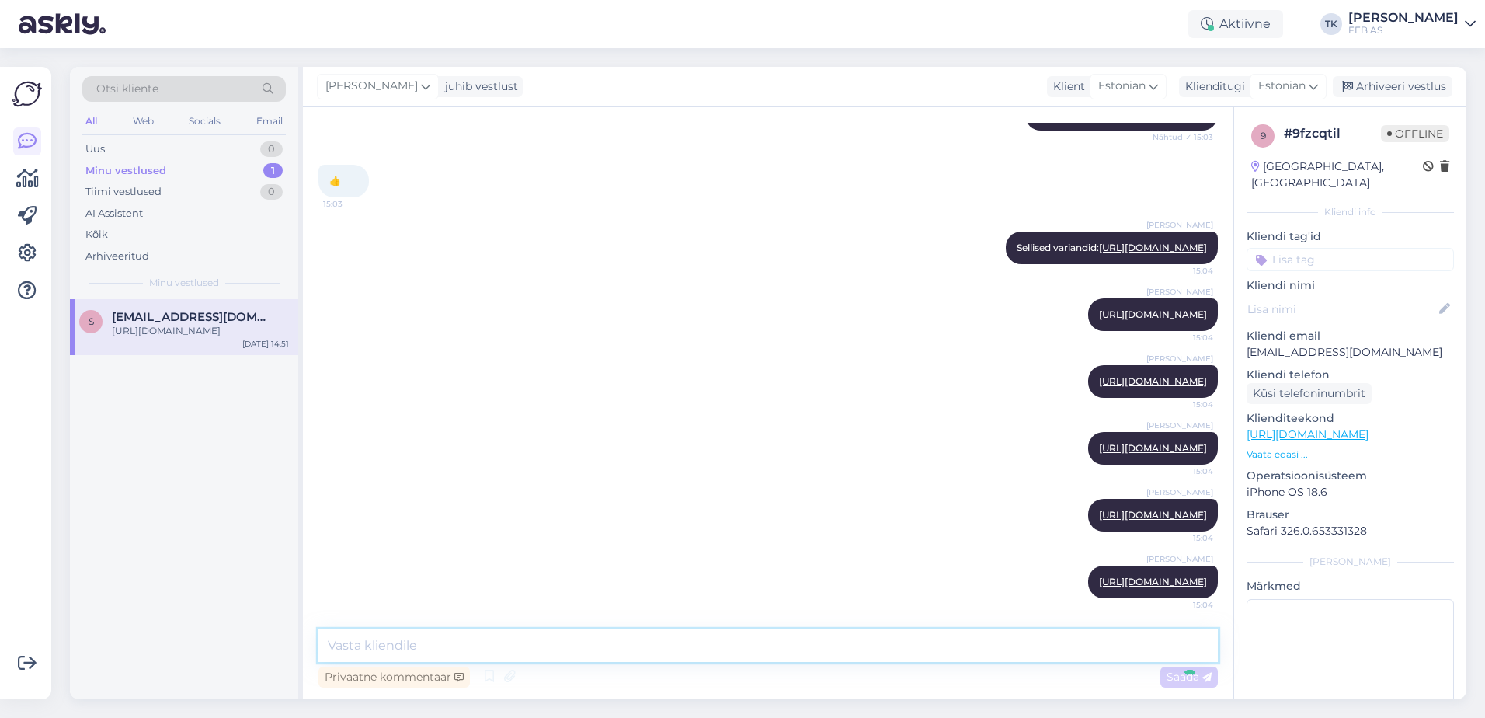
scroll to position [2429, 0]
click at [787, 630] on textarea at bounding box center [767, 645] width 899 height 33
paste textarea "[URL][DOMAIN_NAME]"
type textarea "[URL][DOMAIN_NAME]"
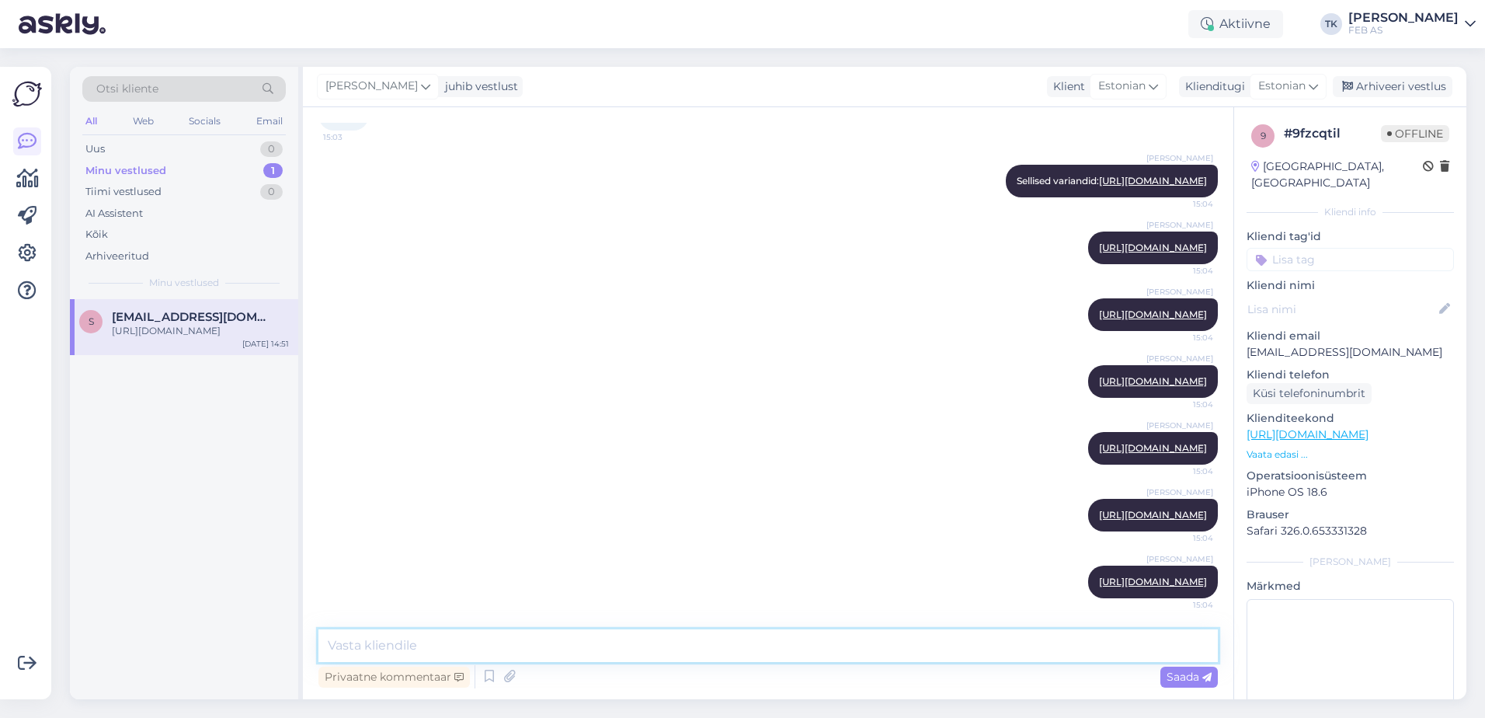
click at [703, 640] on textarea at bounding box center [767, 645] width 899 height 33
paste textarea "[URL][DOMAIN_NAME]"
type textarea "[URL][DOMAIN_NAME]"
click at [608, 629] on textarea at bounding box center [767, 645] width 899 height 33
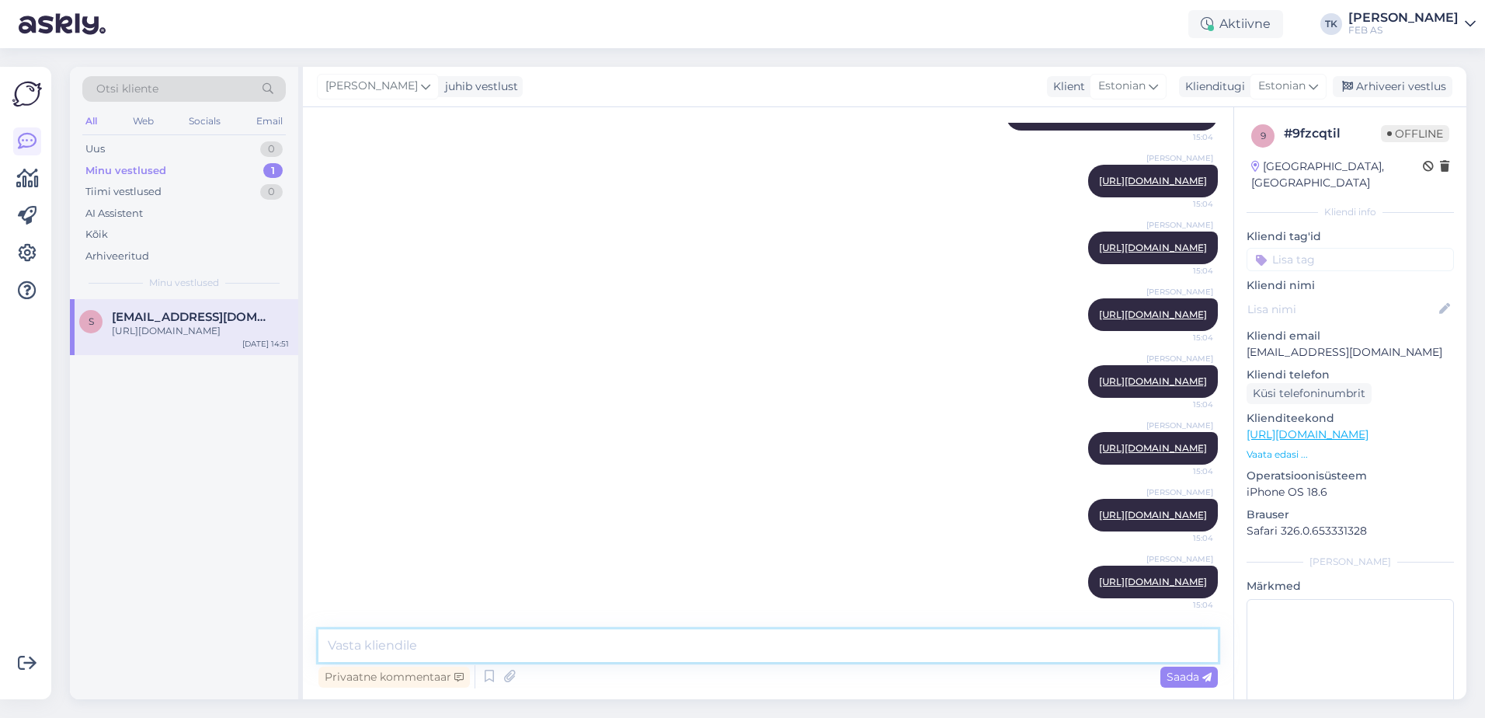
paste textarea "[URL][DOMAIN_NAME]"
type textarea "[URL][DOMAIN_NAME]"
drag, startPoint x: 734, startPoint y: 625, endPoint x: 721, endPoint y: 645, distance: 23.0
click at [734, 625] on div "Vestlus algas [DATE] Tere 14:48 Triinu [PERSON_NAME] Tere! Nähtud ✓ 14:49 Triin…" at bounding box center [768, 403] width 930 height 592
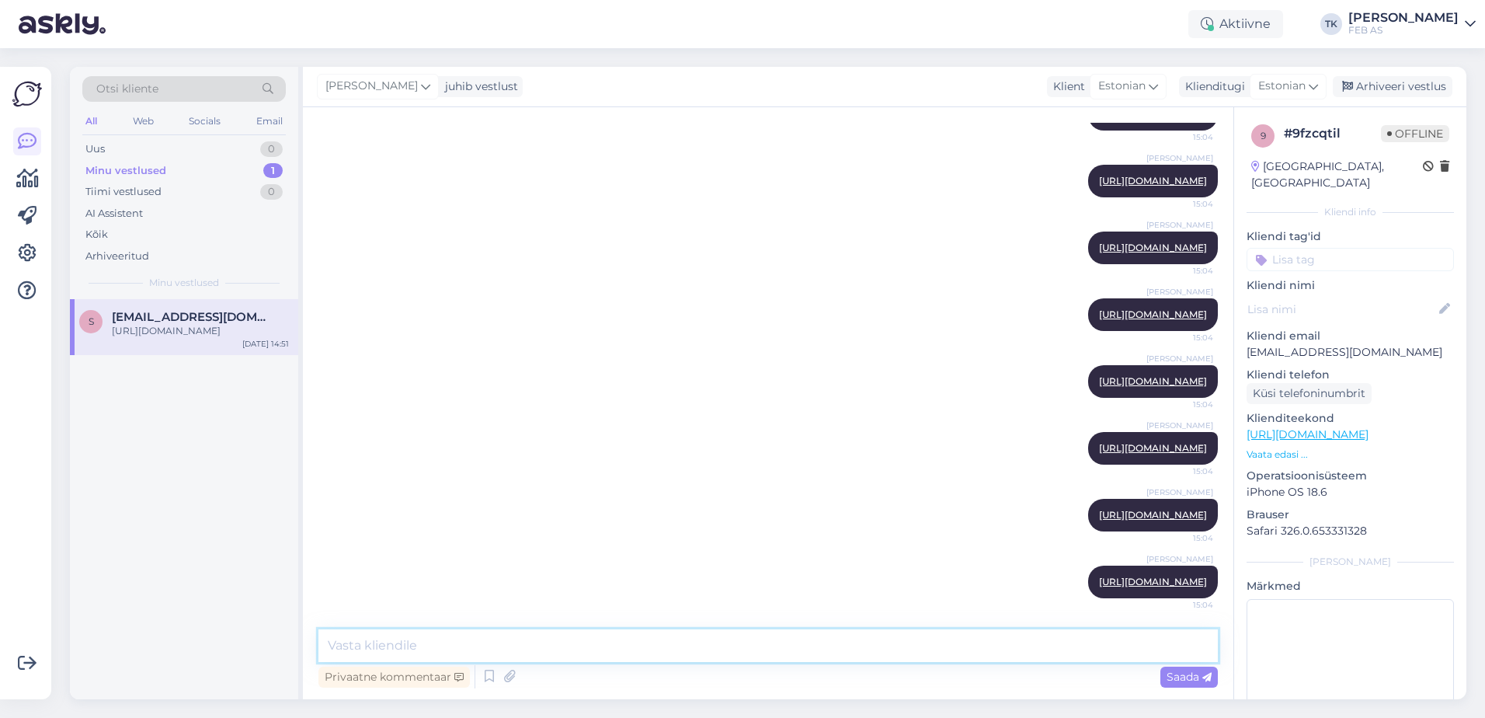
click at [721, 645] on textarea at bounding box center [767, 645] width 899 height 33
paste textarea "27991140"
click at [686, 645] on textarea "27991140 -" at bounding box center [767, 645] width 899 height 33
type textarea "27991140 - 660,92 €"
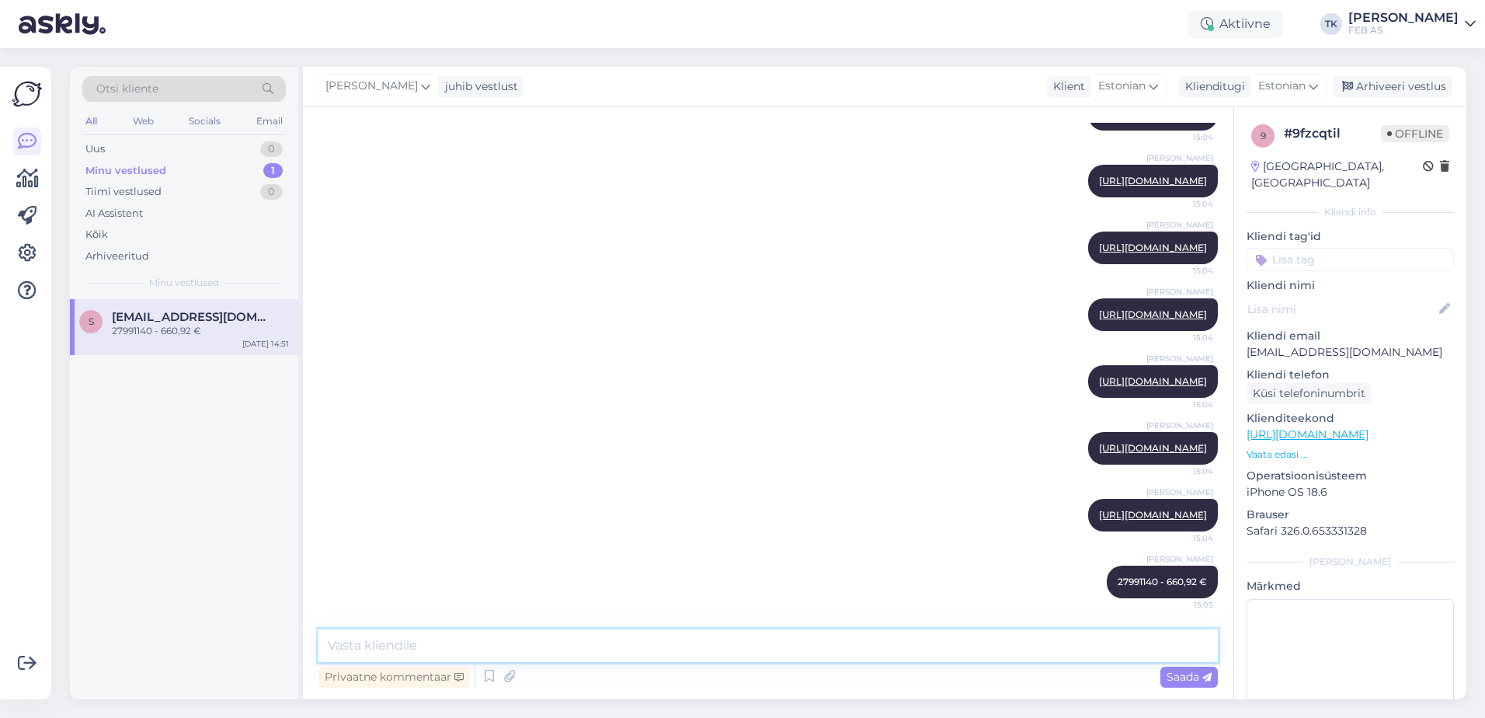
click at [618, 648] on textarea at bounding box center [767, 645] width 899 height 33
paste textarea "34635140"
click at [603, 644] on textarea "34635140 -" at bounding box center [767, 645] width 899 height 33
type textarea "34635140 - 772,52 €"
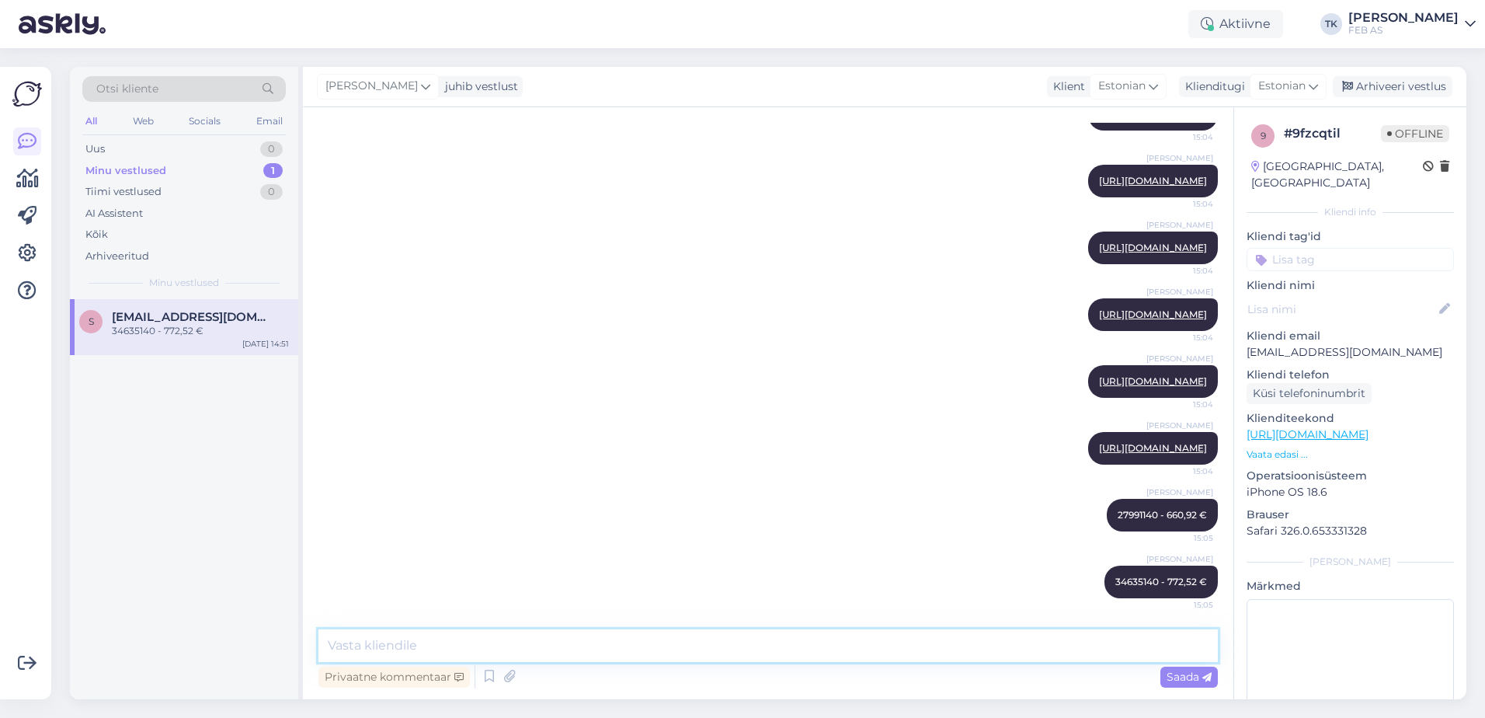
click at [424, 642] on textarea at bounding box center [767, 645] width 899 height 33
click at [757, 643] on textarea at bounding box center [767, 645] width 899 height 33
paste textarea "16261140"
type textarea "16261140 - 766,32 €"
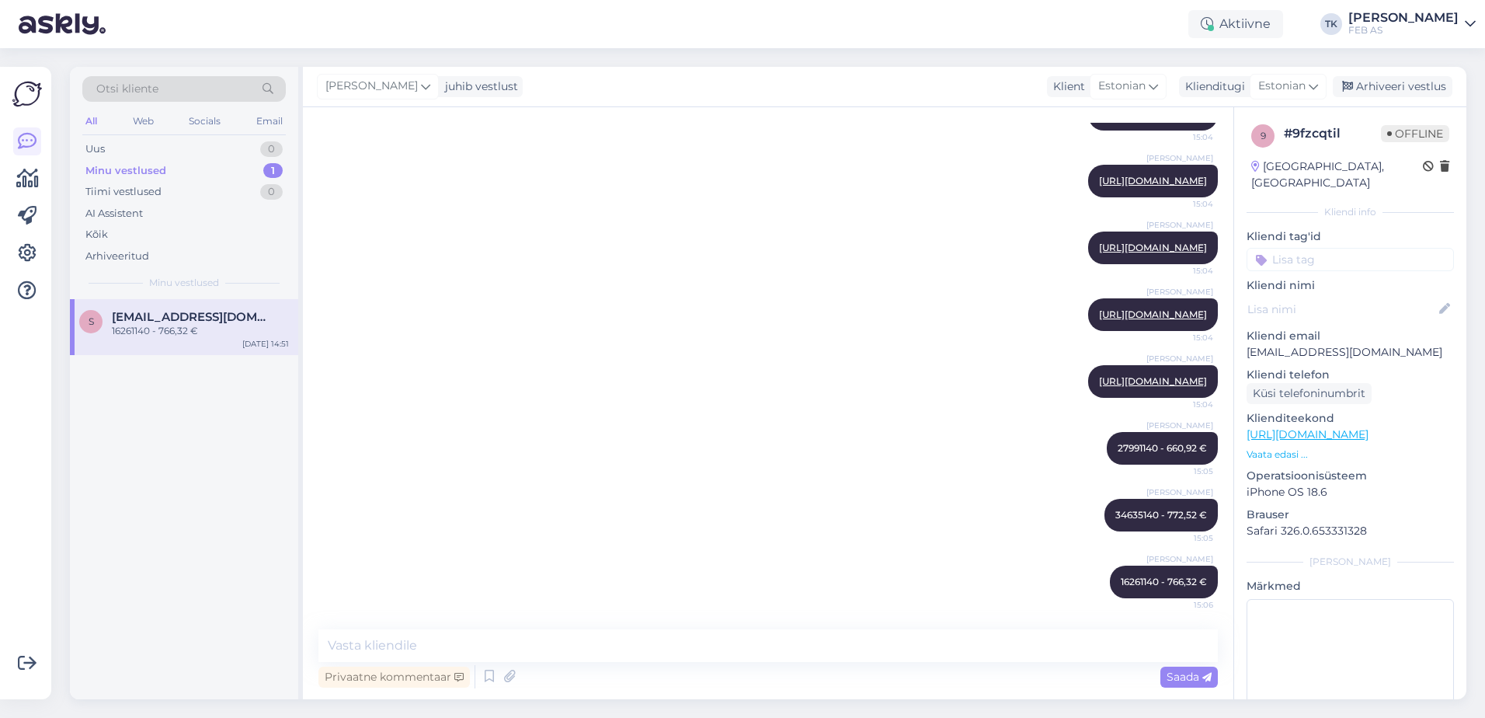
click at [676, 516] on div "Triinu [PERSON_NAME] 34635140 - 772,52 € 15:05" at bounding box center [767, 514] width 899 height 67
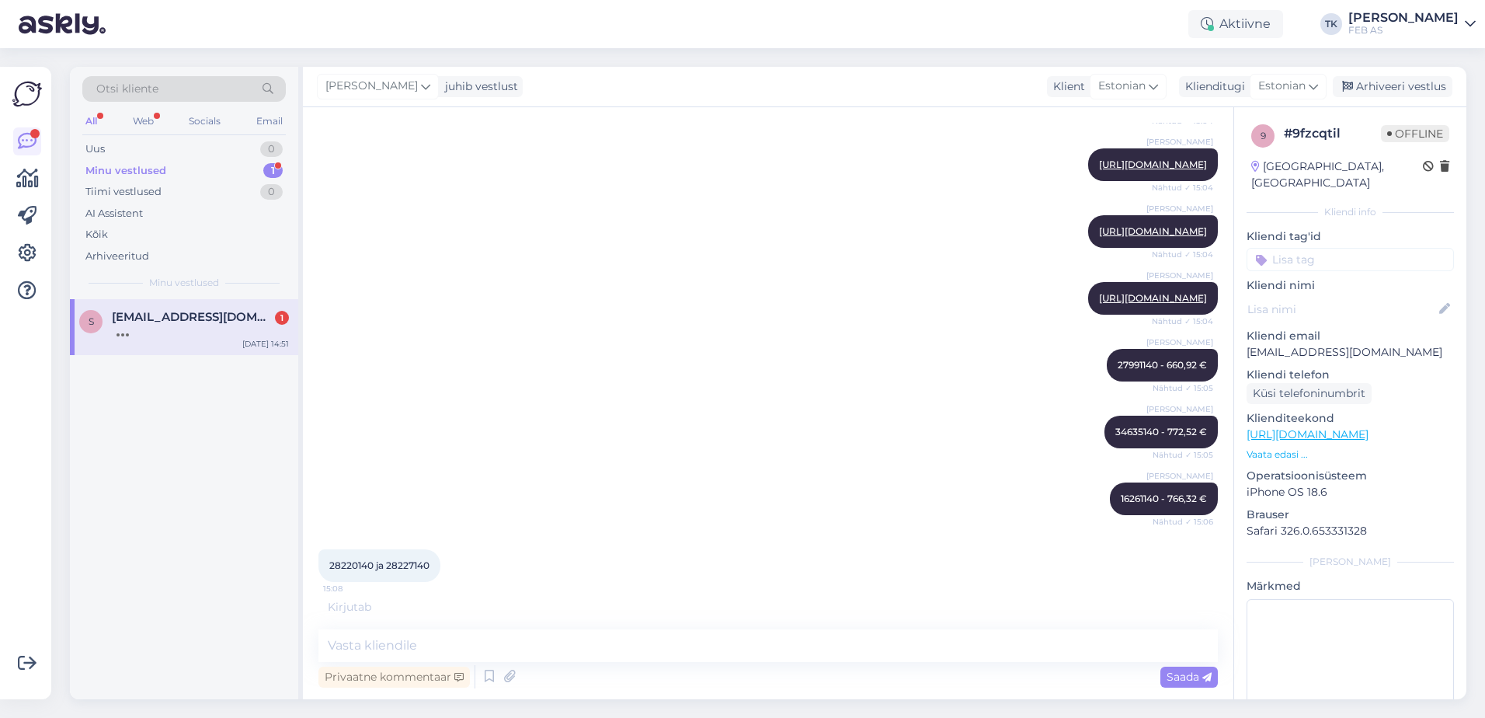
scroll to position [2966, 0]
click at [339, 571] on span "28220140 ja 28227140" at bounding box center [379, 565] width 100 height 12
copy span "28220140"
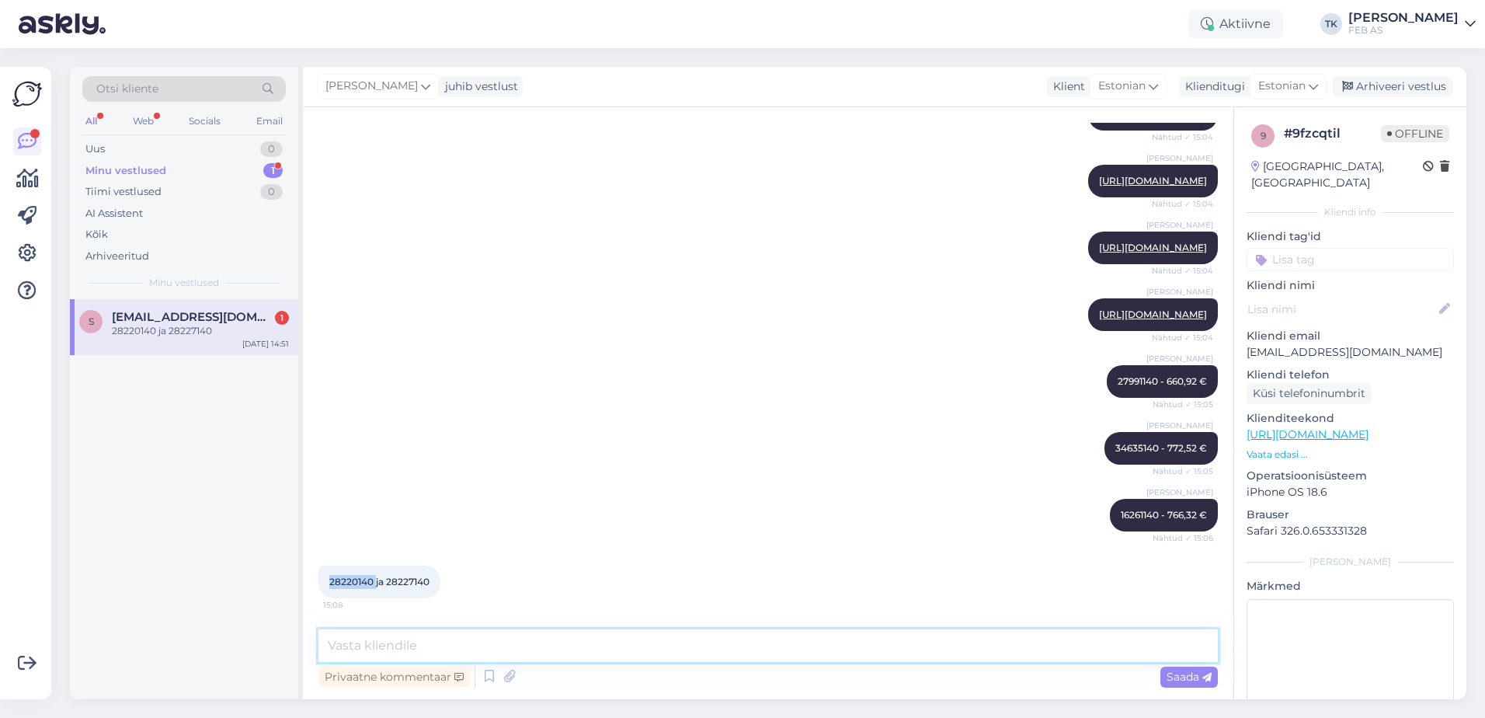
click at [398, 638] on textarea at bounding box center [767, 645] width 899 height 33
paste textarea "28220140"
click at [564, 650] on textarea "28220140 -" at bounding box center [767, 645] width 899 height 33
type textarea "28220140 - 54 €"
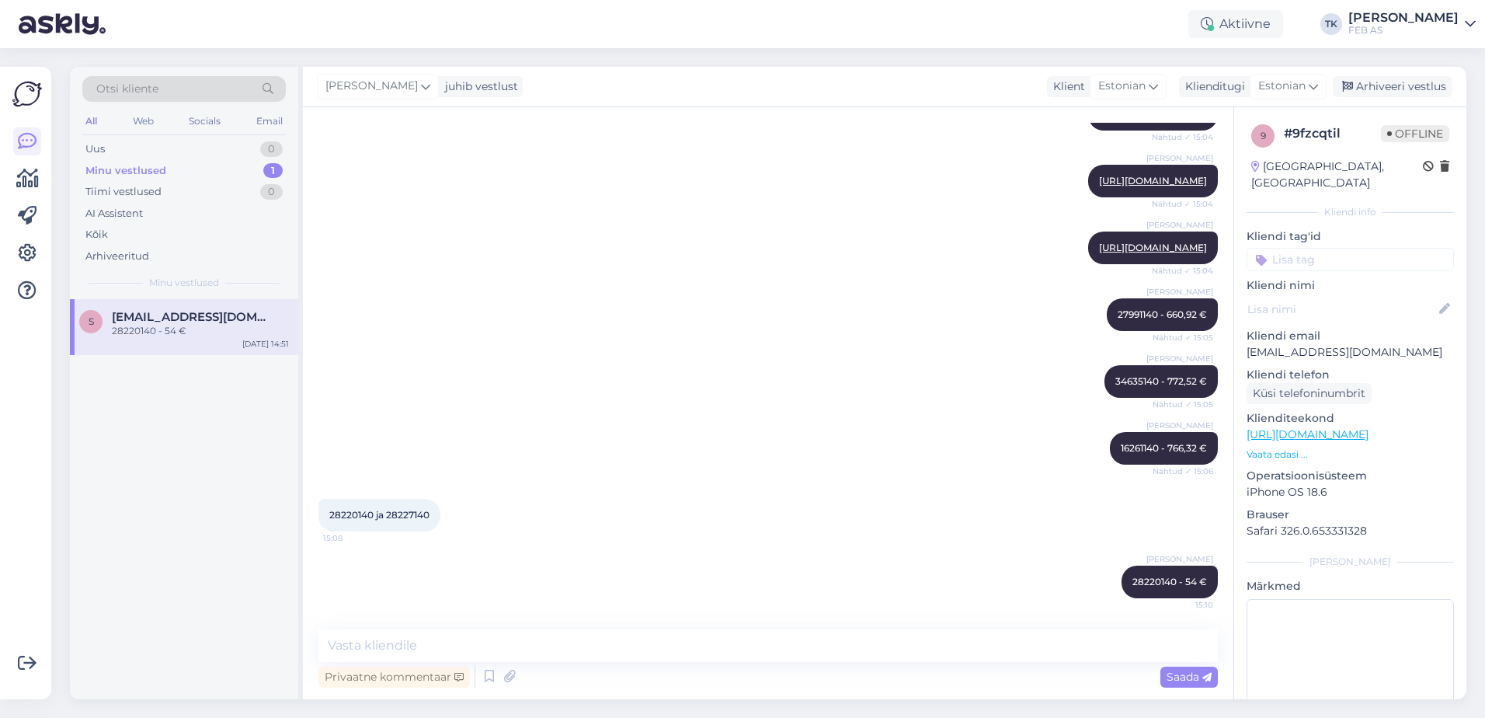
click at [422, 514] on span "28220140 ja 28227140" at bounding box center [379, 515] width 100 height 12
drag, startPoint x: 734, startPoint y: 450, endPoint x: 773, endPoint y: 419, distance: 49.7
click at [734, 450] on div "[PERSON_NAME] 16261140 - 766,32 € Nähtud ✓ 15:06" at bounding box center [767, 448] width 899 height 67
click at [779, 653] on textarea at bounding box center [767, 645] width 899 height 33
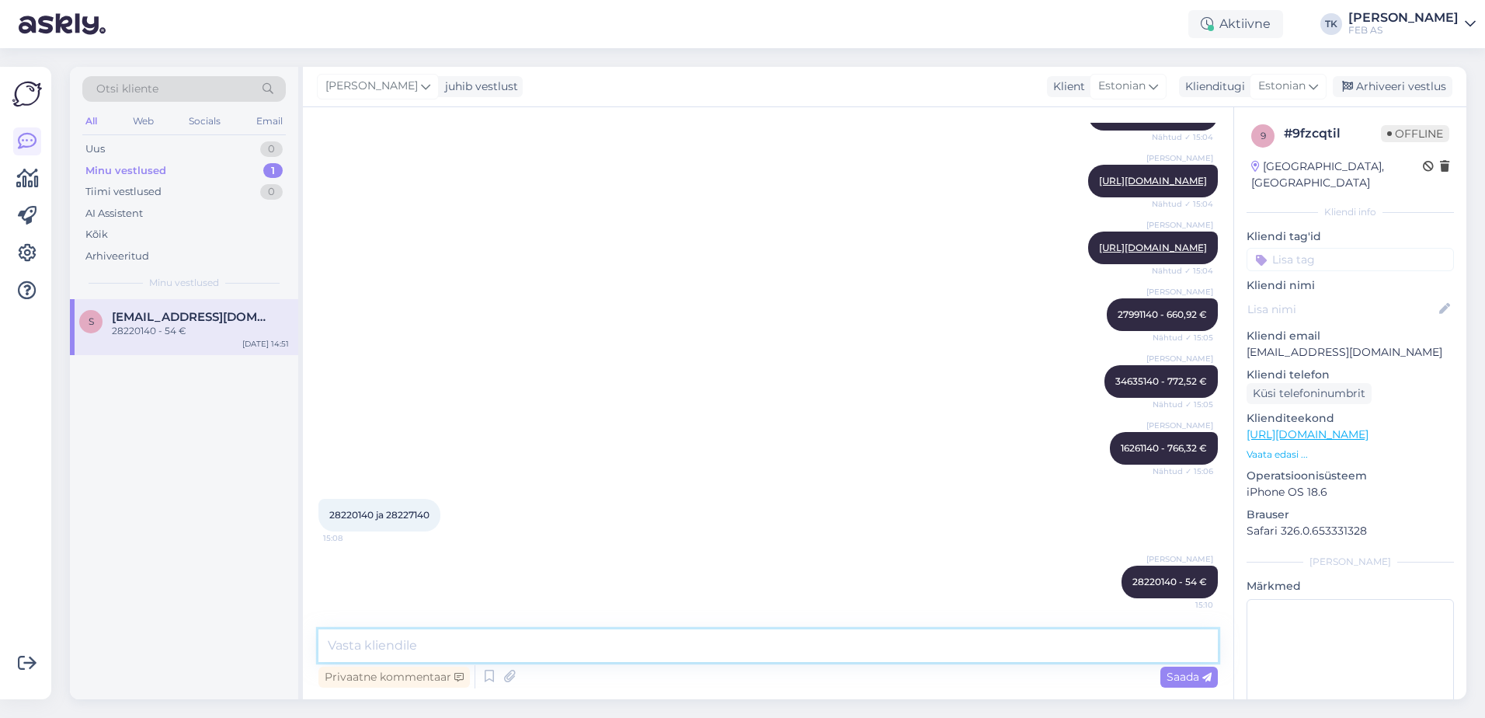
paste textarea "28227140"
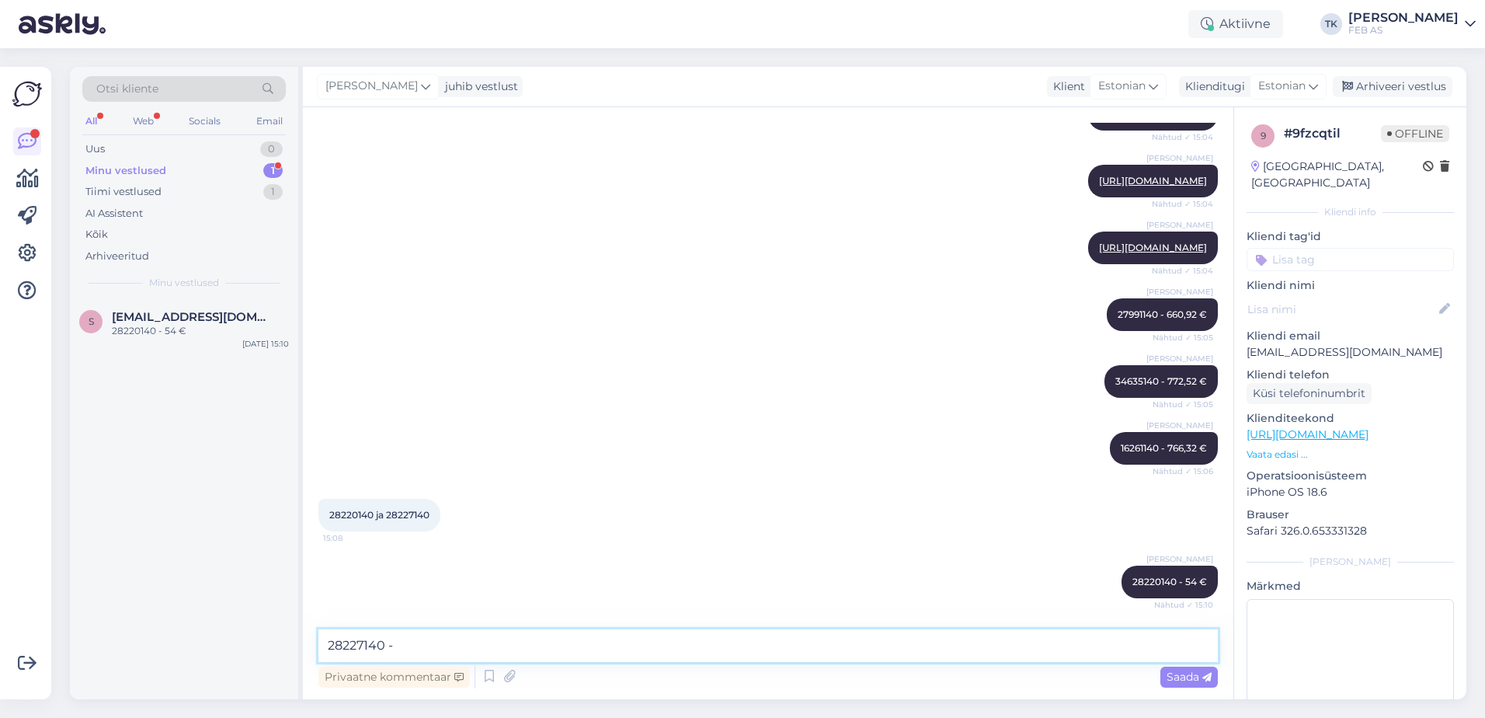
click at [488, 631] on textarea "28227140 -" at bounding box center [767, 645] width 899 height 33
type textarea "28227140 - 65.05 €"
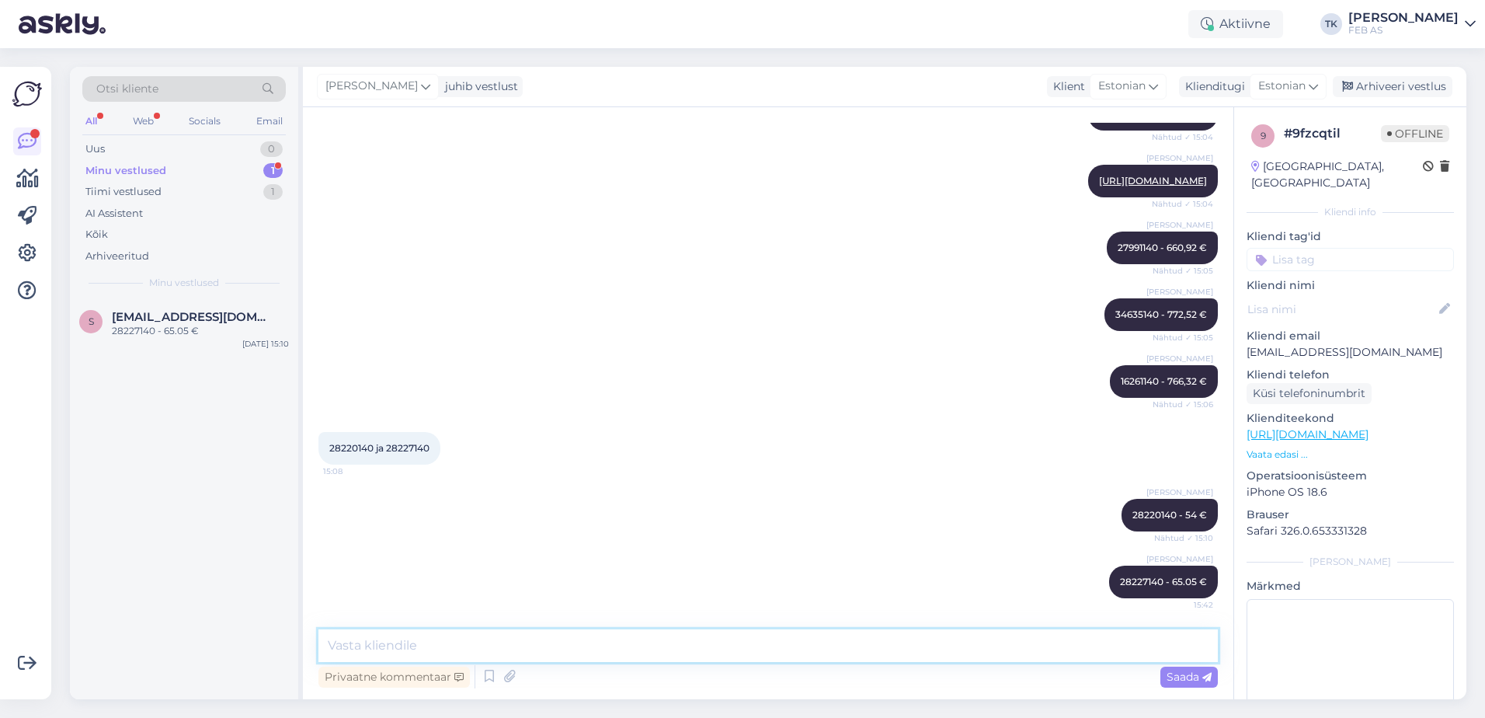
scroll to position [3100, 0]
click at [155, 335] on div "28227140 - 65.05 €" at bounding box center [200, 331] width 177 height 14
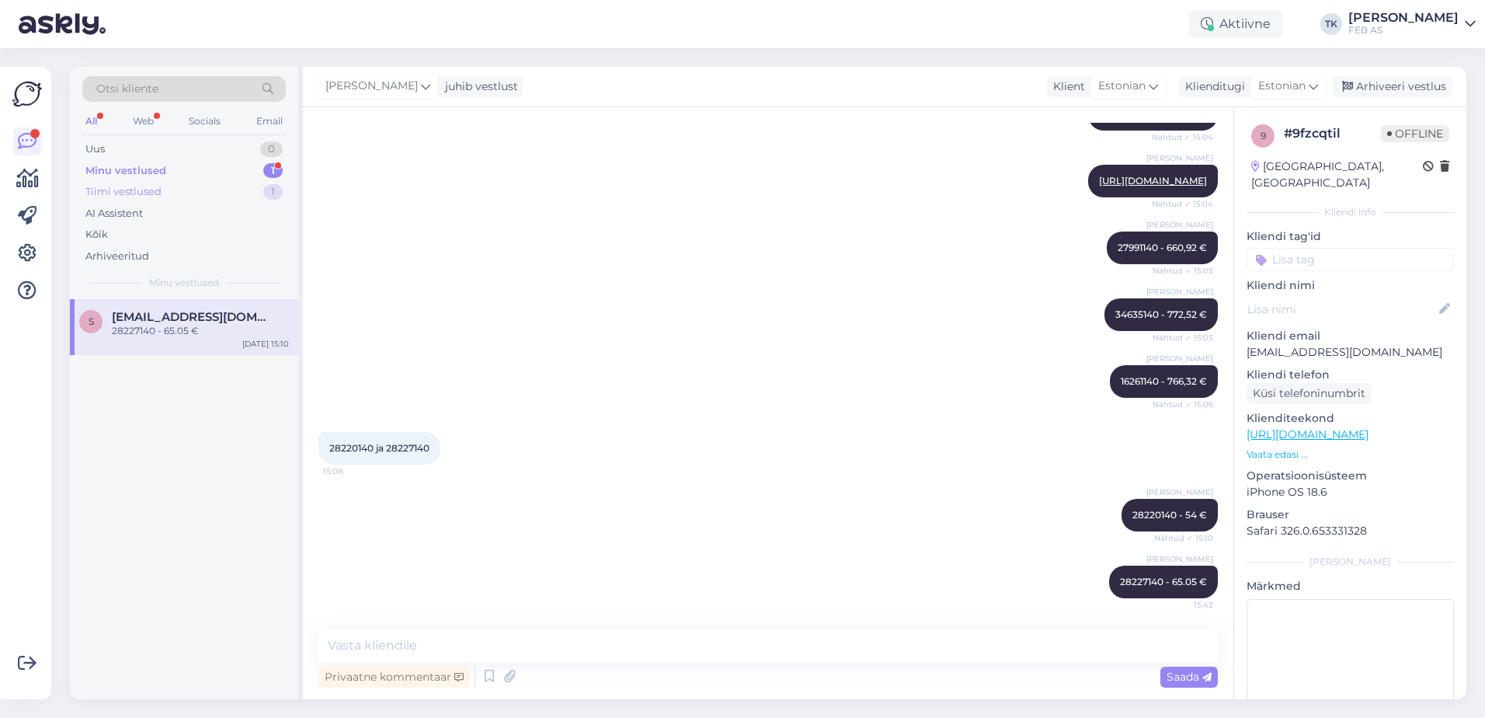
click at [210, 195] on div "Tiimi vestlused 1" at bounding box center [183, 192] width 203 height 22
click at [212, 171] on div "Minu vestlused 1" at bounding box center [183, 171] width 203 height 22
